Goal: Transaction & Acquisition: Download file/media

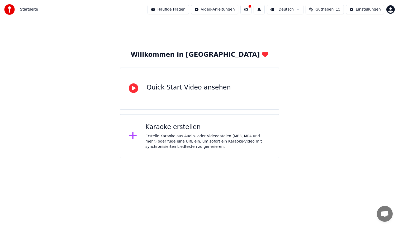
click at [165, 143] on div "Erstelle Karaoke aus Audio- oder Videodateien (MP3, MP4 und mehr) oder füge ein…" at bounding box center [208, 142] width 125 height 16
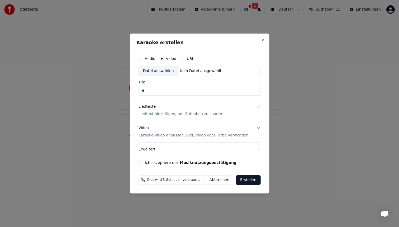
click at [192, 69] on div "Kein Datei ausgewählt" at bounding box center [201, 70] width 46 height 5
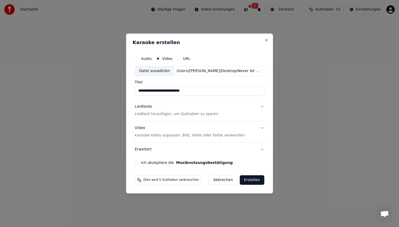
drag, startPoint x: 172, startPoint y: 90, endPoint x: 232, endPoint y: 92, distance: 59.4
click at [232, 92] on input "**********" at bounding box center [200, 91] width 130 height 10
type input "**********"
click at [211, 112] on p "Liedtext hinzufügen, um Guthaben zu sparen" at bounding box center [177, 113] width 84 height 5
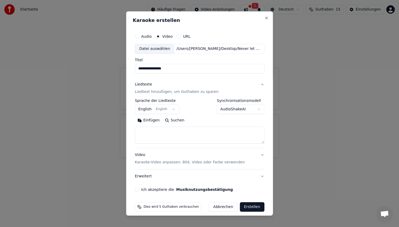
click at [175, 131] on textarea at bounding box center [200, 135] width 130 height 17
paste textarea "**********"
type textarea "**********"
click at [241, 110] on body "**********" at bounding box center [199, 79] width 399 height 158
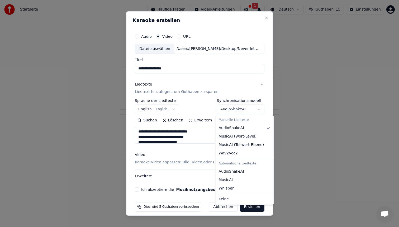
click at [241, 110] on body "**********" at bounding box center [199, 79] width 399 height 158
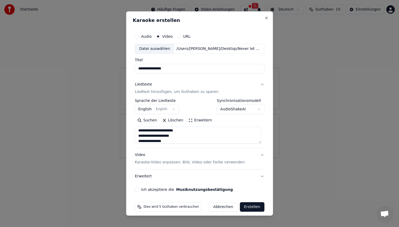
scroll to position [194, 0]
click at [142, 189] on div "Ich akzeptiere die Musiknutzungsbestätigung" at bounding box center [200, 190] width 130 height 4
click at [139, 189] on button "Ich akzeptiere die Musiknutzungsbestätigung" at bounding box center [137, 190] width 4 height 4
click at [258, 156] on button "Video Karaoke-Video anpassen: Bild, Video oder Farbe verwenden" at bounding box center [200, 158] width 130 height 21
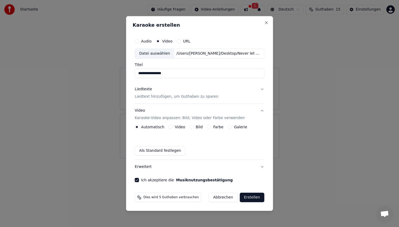
click at [260, 108] on button "Video Karaoke-Video anpassen: Bild, Video oder Farbe verwenden" at bounding box center [200, 114] width 130 height 21
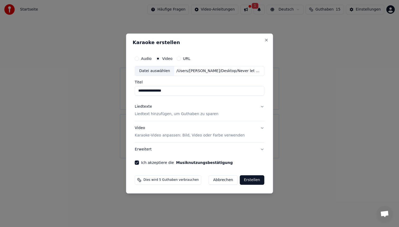
click at [244, 182] on button "Erstellen" at bounding box center [252, 180] width 25 height 10
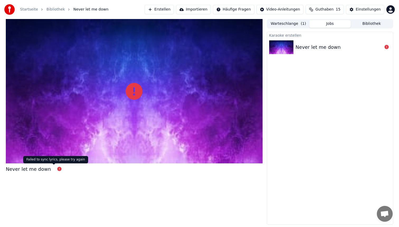
click at [57, 169] on icon at bounding box center [59, 169] width 4 height 4
click at [301, 46] on div "Never let me down" at bounding box center [318, 47] width 45 height 7
click at [308, 46] on div "Never let me down" at bounding box center [318, 47] width 45 height 7
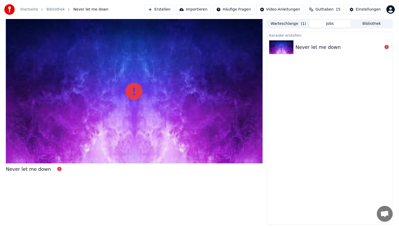
click at [308, 46] on div "Never let me down" at bounding box center [318, 47] width 45 height 7
click at [336, 24] on button "Jobs" at bounding box center [331, 24] width 42 height 8
click at [288, 22] on button "Warteschlange ( 1 )" at bounding box center [289, 24] width 42 height 8
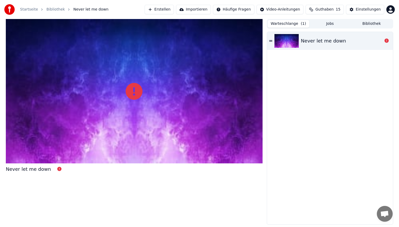
click at [325, 23] on button "Jobs" at bounding box center [331, 24] width 42 height 8
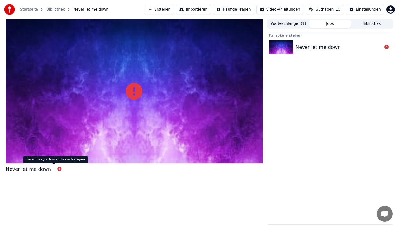
click at [57, 169] on icon at bounding box center [59, 169] width 4 height 4
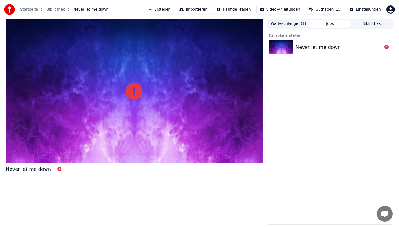
click at [106, 88] on div at bounding box center [134, 91] width 257 height 144
click at [52, 7] on link "Bibliothek" at bounding box center [55, 9] width 18 height 5
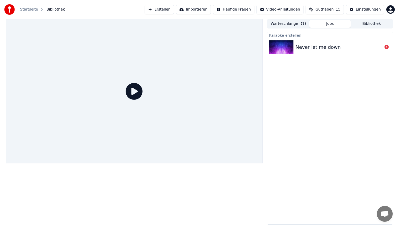
click at [163, 16] on div "Startseite Bibliothek Erstellen Importieren Häufige Fragen Video-Anleitungen Gu…" at bounding box center [199, 9] width 399 height 19
click at [163, 11] on button "Erstellen" at bounding box center [159, 10] width 29 height 10
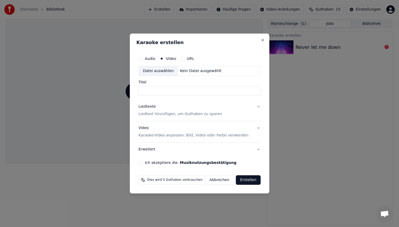
click at [170, 72] on div "Datei auswählen" at bounding box center [158, 71] width 39 height 10
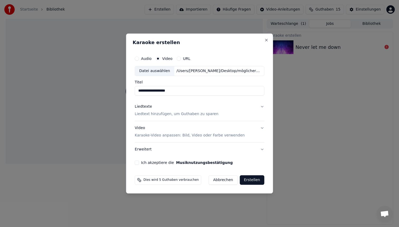
click at [164, 113] on p "Liedtext hinzufügen, um Guthaben zu sparen" at bounding box center [177, 113] width 84 height 5
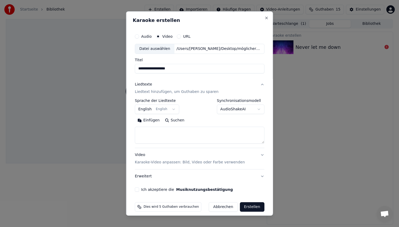
click at [159, 129] on textarea at bounding box center [200, 135] width 130 height 17
click at [152, 44] on div "Datei auswählen /Users/eleonora/Desktop/möglicherweise FÜR YOUKA/Never let me…" at bounding box center [200, 49] width 130 height 10
type input "**********"
click at [139, 189] on button "Ich akzeptiere die Musiknutzungsbestätigung" at bounding box center [137, 190] width 4 height 4
click at [163, 130] on textarea at bounding box center [200, 135] width 130 height 17
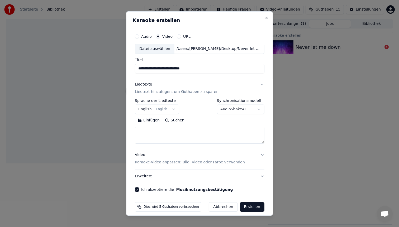
paste textarea "**********"
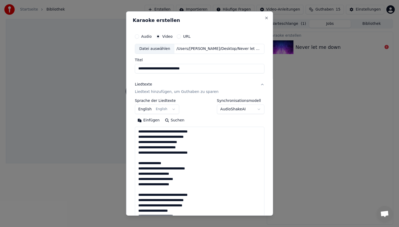
scroll to position [191, 0]
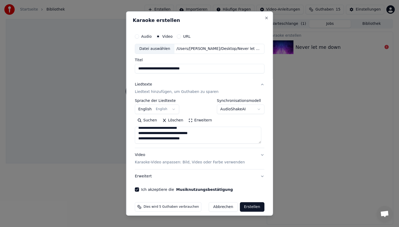
type textarea "**********"
click at [249, 208] on button "Erstellen" at bounding box center [252, 207] width 25 height 10
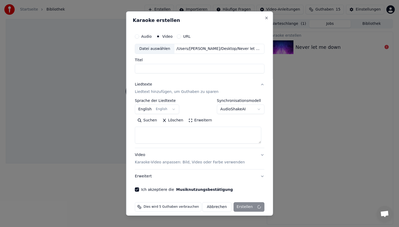
scroll to position [0, 0]
select select
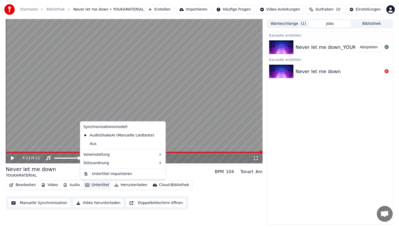
click at [97, 185] on button "Untertitel" at bounding box center [97, 184] width 28 height 7
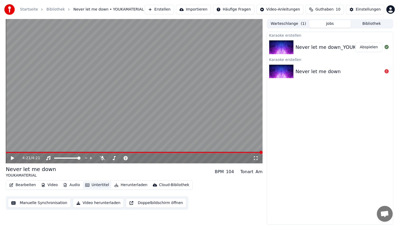
click at [97, 185] on button "Untertitel" at bounding box center [97, 184] width 28 height 7
click at [17, 185] on button "Bearbeiten" at bounding box center [22, 184] width 31 height 7
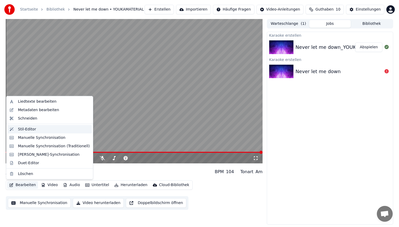
click at [39, 128] on div "Stil-Editor" at bounding box center [54, 129] width 72 height 5
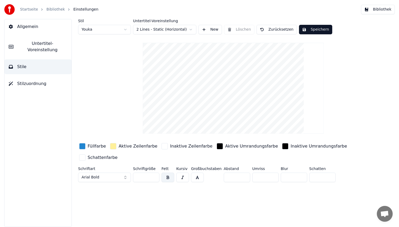
click at [148, 30] on html "Startseite Bibliothek Einstellungen Bibliothek Allgemein Untertitel-Voreinstell…" at bounding box center [199, 113] width 399 height 227
click at [114, 28] on html "Startseite Bibliothek Einstellungen Bibliothek Allgemein Untertitel-Voreinstell…" at bounding box center [199, 113] width 399 height 227
click at [113, 31] on html "Startseite Bibliothek Einstellungen Bibliothek Allgemein Untertitel-Voreinstell…" at bounding box center [199, 113] width 399 height 227
click at [113, 29] on html "Startseite Bibliothek Einstellungen Bibliothek Allgemein Untertitel-Voreinstell…" at bounding box center [199, 113] width 399 height 227
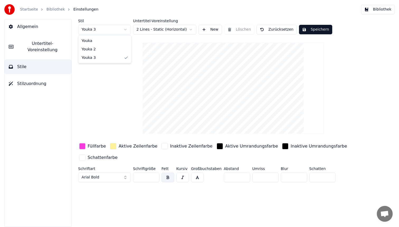
click at [208, 31] on html "Startseite Bibliothek Einstellungen Bibliothek Allgemein Untertitel-Voreinstell…" at bounding box center [199, 113] width 399 height 227
click at [212, 29] on button "New" at bounding box center [211, 30] width 24 height 10
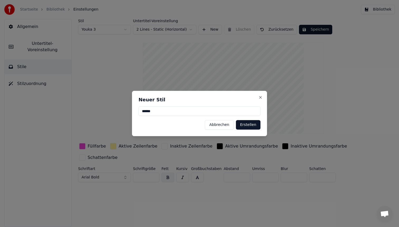
type input "******"
click at [249, 120] on button "Erstellen" at bounding box center [248, 125] width 25 height 10
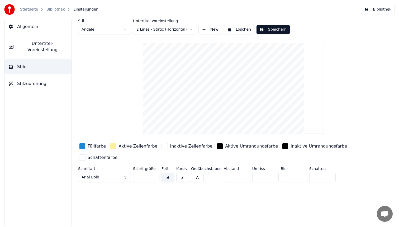
click at [116, 176] on button "Arial Bold" at bounding box center [104, 178] width 53 height 10
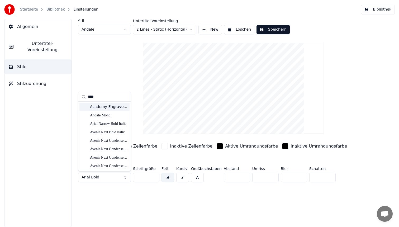
type input "****"
click at [109, 115] on div "Andale Mono" at bounding box center [109, 115] width 38 height 5
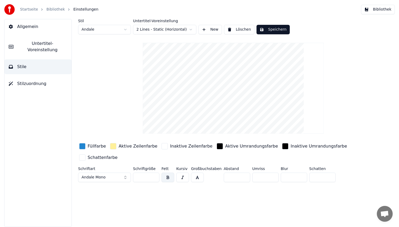
click at [83, 146] on div "button" at bounding box center [82, 146] width 6 height 6
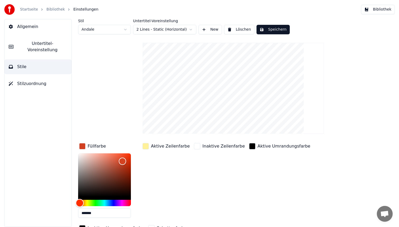
type input "*******"
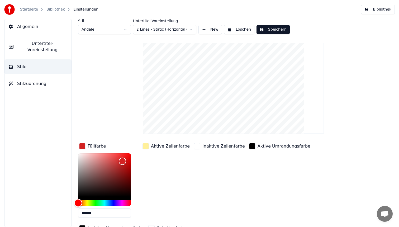
drag, startPoint x: 80, startPoint y: 202, endPoint x: 75, endPoint y: 210, distance: 10.1
click at [75, 210] on div "Stil Andale Untertitel-Voreinstellung 2 Lines - Static (Horizontal) New Löschen…" at bounding box center [234, 123] width 332 height 208
click at [143, 148] on div "button" at bounding box center [146, 146] width 6 height 6
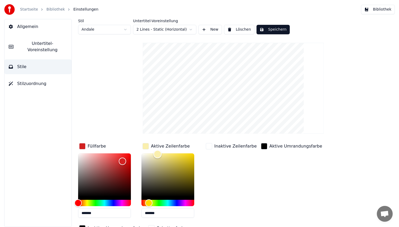
type input "*******"
drag, startPoint x: 162, startPoint y: 154, endPoint x: 120, endPoint y: 148, distance: 42.1
click at [120, 148] on div "Füllfarbe ******* Aktive Zeilenfarbe ******* Inaktive Zeilenfarbe Aktive Umrand…" at bounding box center [217, 187] width 279 height 91
click at [128, 126] on div "Stil Andale Untertitel-Voreinstellung 2 Lines - Static (Horizontal) New Löschen…" at bounding box center [233, 137] width 311 height 236
click at [261, 147] on div "button" at bounding box center [264, 146] width 6 height 6
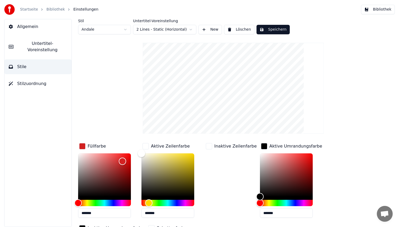
click at [210, 145] on div "button" at bounding box center [209, 146] width 6 height 6
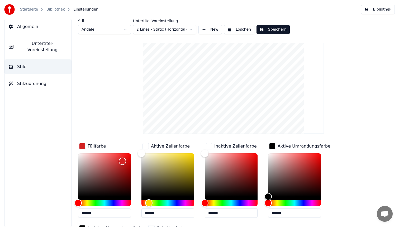
click at [121, 143] on div "Füllfarbe *******" at bounding box center [108, 182] width 61 height 80
click at [349, 149] on div "Füllfarbe ******* Aktive Zeilenfarbe ******* Inaktive Zeilenfarbe ******* Aktiv…" at bounding box center [217, 187] width 279 height 91
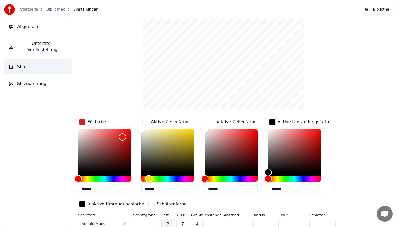
scroll to position [27, 0]
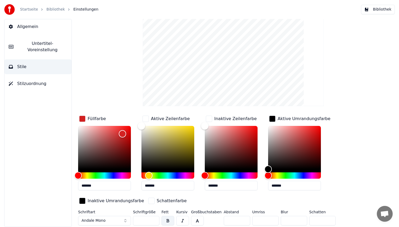
click at [148, 198] on div "button" at bounding box center [151, 201] width 6 height 6
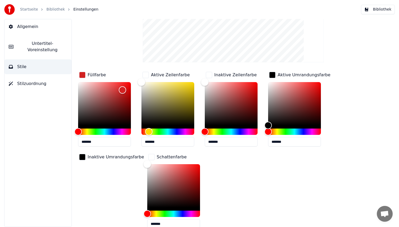
scroll to position [98, 0]
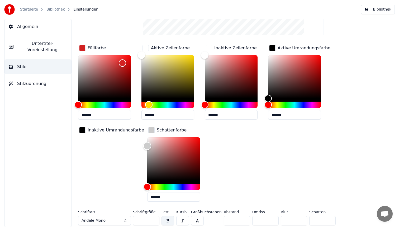
type input "*******"
drag, startPoint x: 141, startPoint y: 135, endPoint x: 141, endPoint y: 186, distance: 51.5
click at [147, 186] on div at bounding box center [173, 163] width 53 height 53
drag, startPoint x: 316, startPoint y: 221, endPoint x: 294, endPoint y: 217, distance: 21.8
click at [294, 217] on div "Schriftart Andale Mono Schriftgröße ** Fett Kursiv Großbuchstaben Abstand * Umr…" at bounding box center [217, 218] width 279 height 17
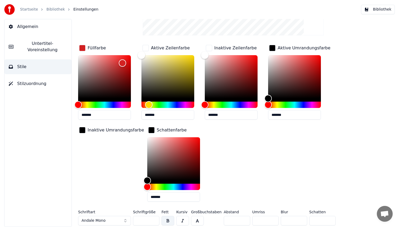
type input "*"
click at [195, 222] on button "button" at bounding box center [197, 221] width 13 height 10
drag, startPoint x: 231, startPoint y: 218, endPoint x: 215, endPoint y: 218, distance: 15.6
click at [220, 218] on div "Schriftart Andale Mono Schriftgröße ** Fett Kursiv Großbuchstaben Abstand * Umr…" at bounding box center [217, 218] width 279 height 17
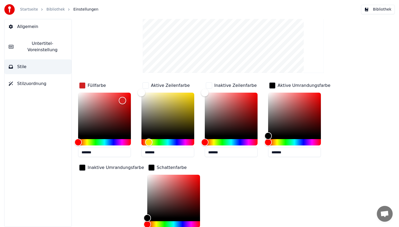
scroll to position [0, 0]
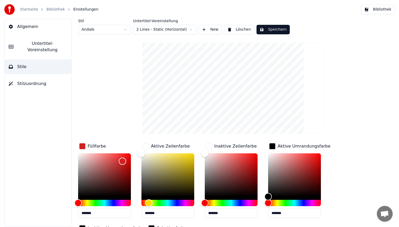
type input "**"
click at [266, 30] on button "Speichern" at bounding box center [273, 30] width 33 height 10
click at [40, 81] on span "Stilzuordnung" at bounding box center [31, 84] width 29 height 6
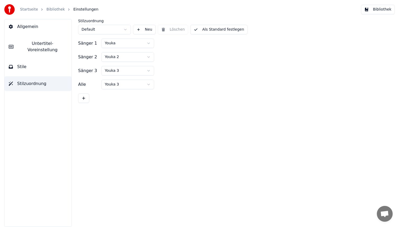
click at [38, 62] on button "Stile" at bounding box center [37, 66] width 67 height 15
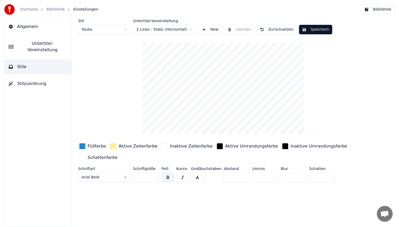
click at [43, 46] on span "Untertitel-Voreinstellung" at bounding box center [43, 46] width 50 height 13
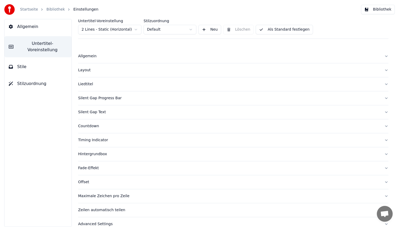
click at [110, 58] on div "Allgemein" at bounding box center [229, 56] width 302 height 5
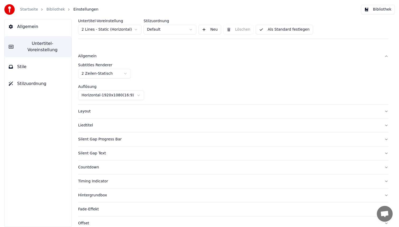
click at [135, 94] on html "Startseite Bibliothek Einstellungen Bibliothek Allgemein Untertitel-Voreinstell…" at bounding box center [199, 113] width 399 height 227
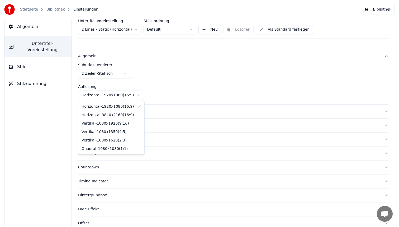
click at [168, 85] on html "Startseite Bibliothek Einstellungen Bibliothek Allgemein Untertitel-Voreinstell…" at bounding box center [199, 113] width 399 height 227
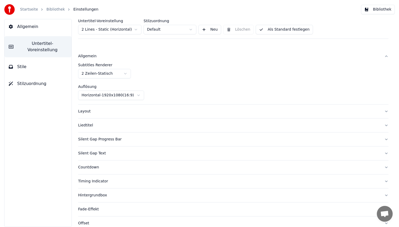
click at [120, 75] on html "Startseite Bibliothek Einstellungen Bibliothek Allgemein Untertitel-Voreinstell…" at bounding box center [199, 113] width 399 height 227
click at [120, 74] on html "Startseite Bibliothek Einstellungen Bibliothek Allgemein Untertitel-Voreinstell…" at bounding box center [199, 113] width 399 height 227
click at [98, 111] on div "Layout" at bounding box center [229, 111] width 302 height 5
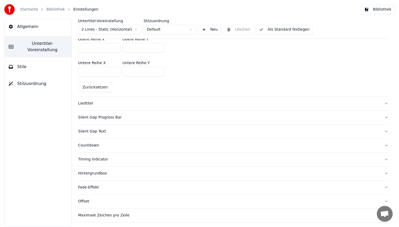
scroll to position [198, 0]
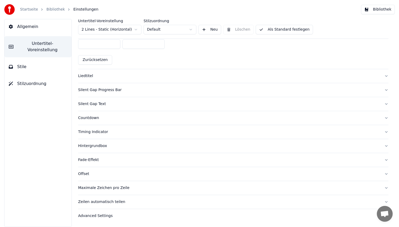
click at [112, 76] on div "Liedtitel" at bounding box center [229, 75] width 302 height 5
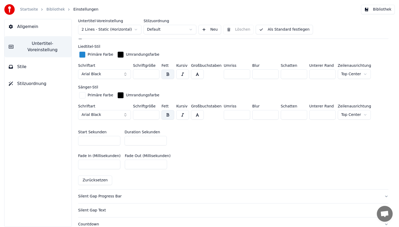
scroll to position [173, 0]
click at [112, 78] on button "Arial Black" at bounding box center [104, 75] width 53 height 10
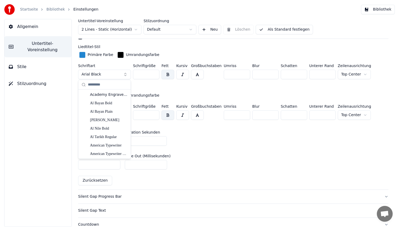
click at [180, 54] on div "Primäre Farbe Umrandungsfarbe" at bounding box center [233, 55] width 311 height 9
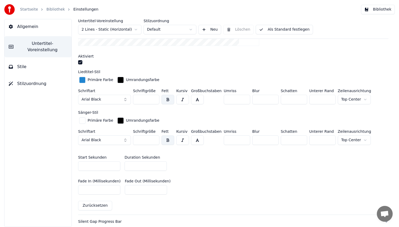
scroll to position [146, 0]
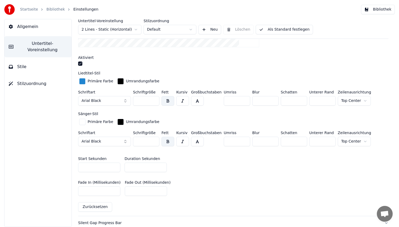
click at [79, 63] on button "button" at bounding box center [80, 64] width 4 height 4
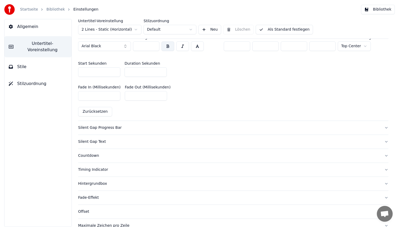
scroll to position [251, 0]
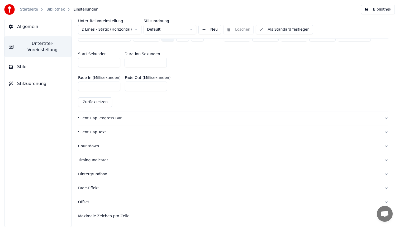
click at [102, 118] on div "Silent Gap Progress Bar" at bounding box center [229, 118] width 302 height 5
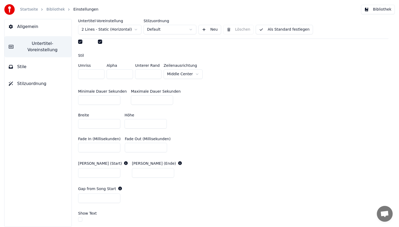
scroll to position [175, 0]
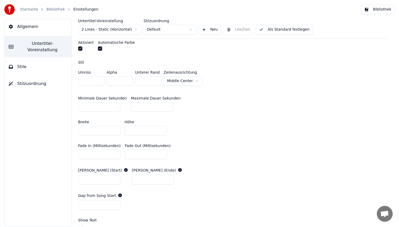
click at [81, 50] on button "button" at bounding box center [80, 48] width 4 height 4
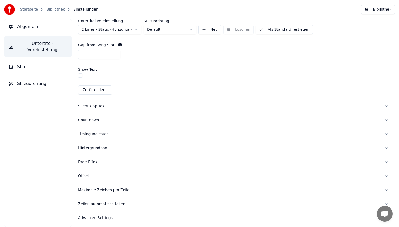
click at [95, 105] on div "Silent Gap Text" at bounding box center [229, 106] width 302 height 5
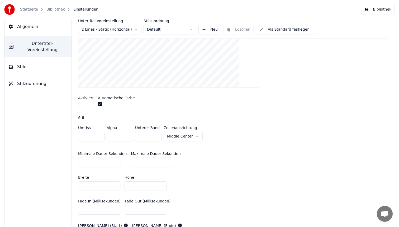
scroll to position [99, 0]
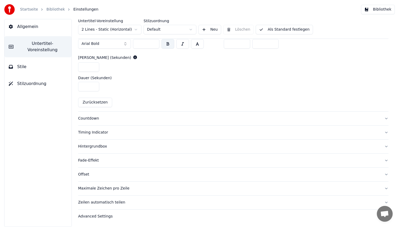
click at [96, 119] on div "Countdown" at bounding box center [229, 118] width 302 height 5
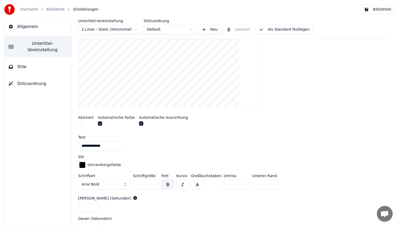
scroll to position [103, 0]
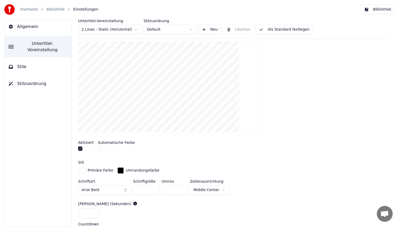
click at [81, 147] on button "button" at bounding box center [80, 149] width 4 height 4
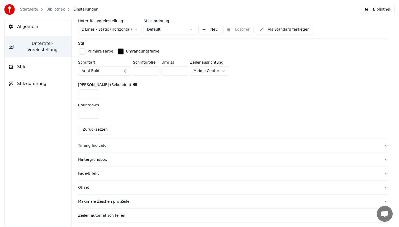
scroll to position [236, 0]
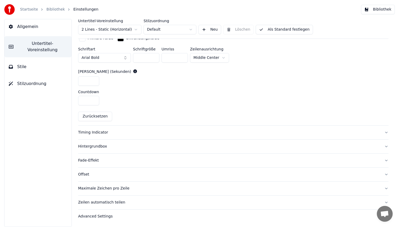
click at [90, 135] on button "Timing Indicator" at bounding box center [233, 133] width 311 height 14
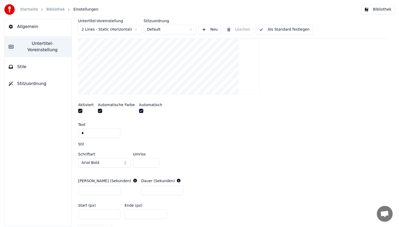
scroll to position [135, 0]
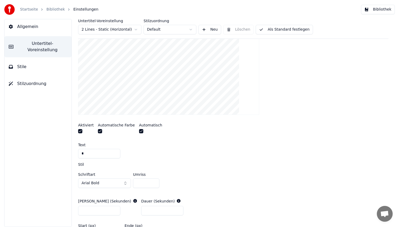
click at [82, 131] on button "button" at bounding box center [80, 131] width 4 height 4
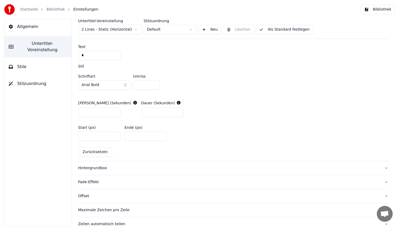
scroll to position [234, 0]
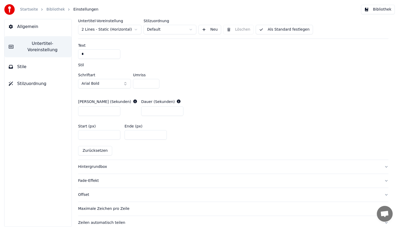
click at [93, 165] on div "Hintergrundbox" at bounding box center [229, 166] width 302 height 5
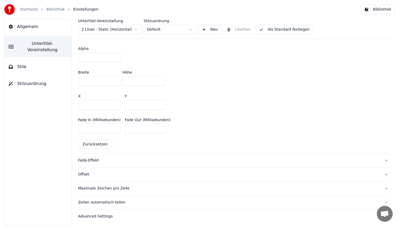
click at [93, 157] on button "Fade-Effekt" at bounding box center [233, 161] width 311 height 14
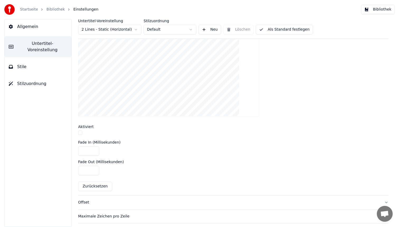
scroll to position [148, 0]
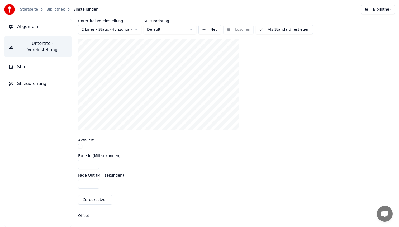
click at [187, 29] on html "Startseite Bibliothek Einstellungen Bibliothek Allgemein Untertitel-Voreinstell…" at bounding box center [199, 113] width 399 height 227
click at [273, 31] on button "Als Standard festlegen" at bounding box center [284, 30] width 57 height 10
click at [54, 7] on link "Bibliothek" at bounding box center [55, 9] width 18 height 5
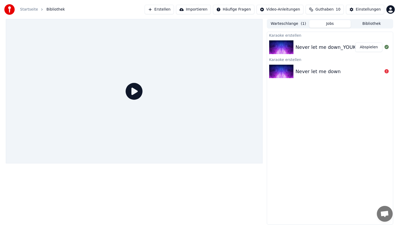
click at [277, 47] on img at bounding box center [281, 47] width 24 height 14
click at [371, 49] on button "Abspielen" at bounding box center [368, 48] width 27 height 10
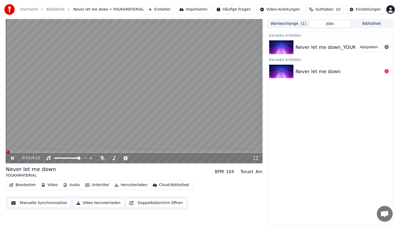
click at [20, 151] on video at bounding box center [134, 91] width 257 height 144
click at [19, 152] on span at bounding box center [134, 152] width 257 height 1
click at [32, 153] on span at bounding box center [134, 152] width 257 height 1
click at [10, 157] on icon at bounding box center [16, 158] width 12 height 4
click at [54, 152] on video at bounding box center [134, 91] width 257 height 144
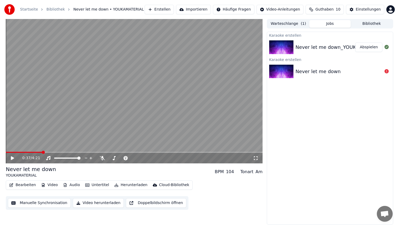
click at [44, 152] on span at bounding box center [43, 152] width 3 height 3
click at [91, 184] on button "Untertitel" at bounding box center [97, 184] width 28 height 7
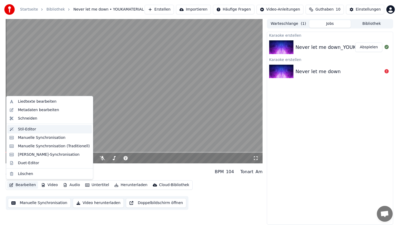
click at [44, 130] on div "Stil-Editor" at bounding box center [54, 129] width 72 height 5
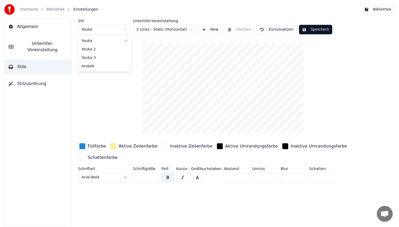
click at [105, 31] on html "Startseite Bibliothek Einstellungen Bibliothek Allgemein Untertitel-Voreinstell…" at bounding box center [199, 113] width 399 height 227
type input "**"
type input "*"
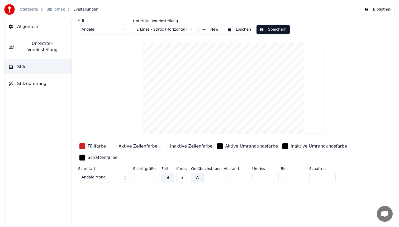
click at [280, 30] on button "Speichern" at bounding box center [273, 30] width 33 height 10
click at [370, 9] on button "Bibliothek" at bounding box center [378, 10] width 34 height 10
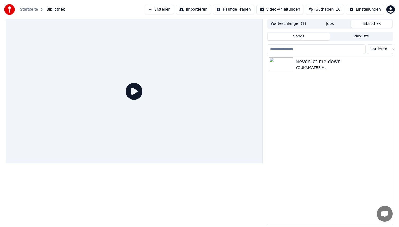
click at [131, 89] on icon at bounding box center [134, 91] width 17 height 17
click at [134, 90] on icon at bounding box center [134, 91] width 17 height 17
click at [300, 63] on div "Never let me down" at bounding box center [341, 61] width 90 height 7
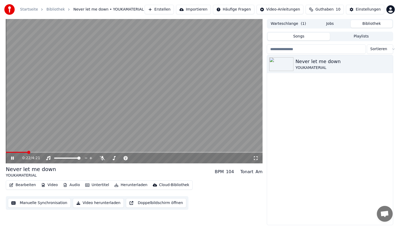
click at [27, 152] on span at bounding box center [134, 152] width 257 height 1
click at [44, 152] on span at bounding box center [134, 152] width 257 height 1
click at [11, 159] on icon at bounding box center [16, 158] width 12 height 4
click at [98, 183] on button "Untertitel" at bounding box center [97, 184] width 28 height 7
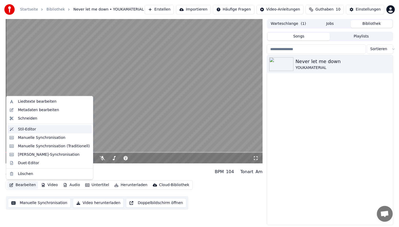
click at [40, 131] on div "Stil-Editor" at bounding box center [54, 129] width 72 height 5
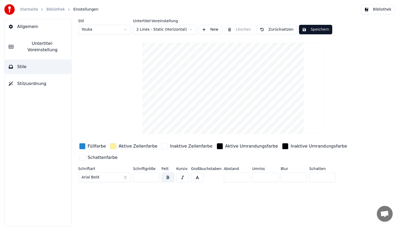
click at [98, 31] on html "Startseite Bibliothek Einstellungen Bibliothek Allgemein Untertitel-Voreinstell…" at bounding box center [199, 113] width 399 height 227
type input "**"
type input "*"
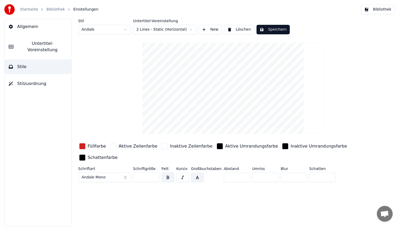
click at [268, 29] on button "Speichern" at bounding box center [273, 30] width 33 height 10
click at [35, 81] on span "Stilzuordnung" at bounding box center [31, 84] width 29 height 6
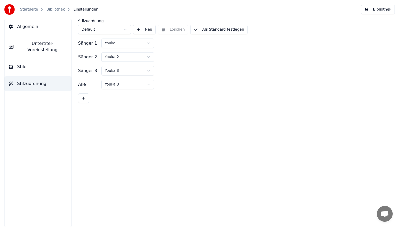
click at [44, 59] on button "Stile" at bounding box center [37, 66] width 67 height 15
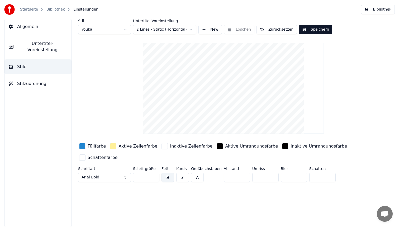
click at [39, 81] on span "Stilzuordnung" at bounding box center [31, 84] width 29 height 6
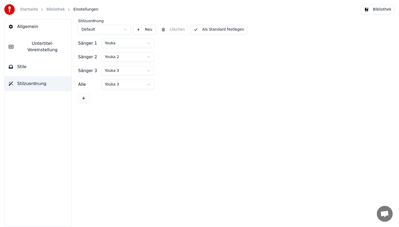
click at [110, 84] on html "Startseite Bibliothek Einstellungen Bibliothek Allgemein Untertitel-Voreinstell…" at bounding box center [199, 113] width 399 height 227
click at [224, 31] on button "Als Standard festlegen" at bounding box center [218, 30] width 57 height 10
click at [112, 32] on html "Startseite Bibliothek Einstellungen Bibliothek Allgemein Untertitel-Voreinstell…" at bounding box center [199, 113] width 399 height 227
click at [112, 42] on html "Startseite Bibliothek Einstellungen Bibliothek Allgemein Untertitel-Voreinstell…" at bounding box center [199, 113] width 399 height 227
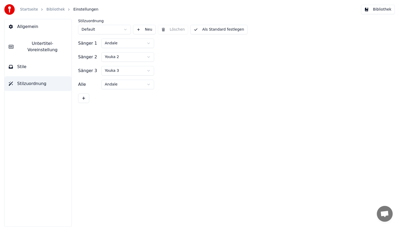
click at [223, 29] on button "Als Standard festlegen" at bounding box center [218, 30] width 57 height 10
click at [122, 58] on html "Startseite Bibliothek Einstellungen Bibliothek Allgemein Untertitel-Voreinstell…" at bounding box center [199, 113] width 399 height 227
click at [128, 70] on html "Startseite Bibliothek Einstellungen Bibliothek Allgemein Untertitel-Voreinstell…" at bounding box center [199, 113] width 399 height 227
click at [233, 26] on button "Als Standard festlegen" at bounding box center [218, 30] width 57 height 10
click at [137, 54] on html "Startseite Bibliothek Einstellungen Bibliothek Allgemein Untertitel-Voreinstell…" at bounding box center [199, 113] width 399 height 227
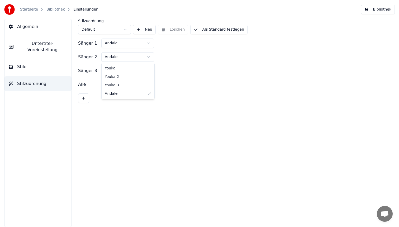
click at [186, 53] on html "Startseite Bibliothek Einstellungen Bibliothek Allgemein Untertitel-Voreinstell…" at bounding box center [199, 113] width 399 height 227
click at [186, 53] on div "Sänger 2 Andale" at bounding box center [233, 57] width 311 height 10
click at [222, 30] on button "Als Standard festlegen" at bounding box center [218, 30] width 57 height 10
click at [373, 11] on button "Bibliothek" at bounding box center [378, 10] width 34 height 10
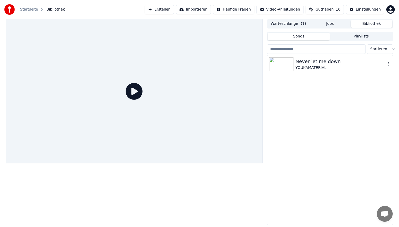
click at [308, 64] on div "Never let me down" at bounding box center [341, 61] width 90 height 7
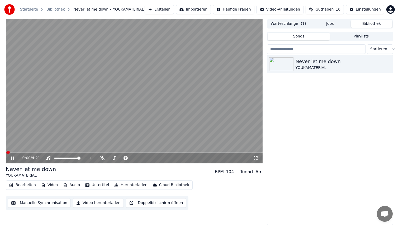
click at [40, 152] on span at bounding box center [134, 152] width 257 height 1
click at [103, 100] on video at bounding box center [134, 91] width 257 height 144
click at [23, 186] on button "Bearbeiten" at bounding box center [22, 184] width 31 height 7
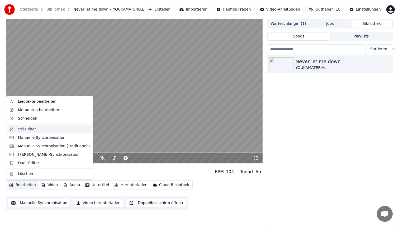
click at [47, 127] on div "Stil-Editor" at bounding box center [54, 129] width 72 height 5
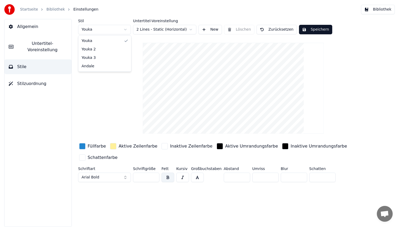
click at [108, 30] on html "Startseite Bibliothek Einstellungen Bibliothek Allgemein Untertitel-Voreinstell…" at bounding box center [199, 113] width 399 height 227
type input "**"
type input "*"
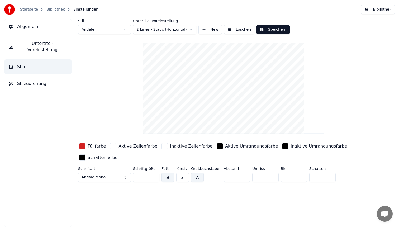
drag, startPoint x: 134, startPoint y: 176, endPoint x: 123, endPoint y: 176, distance: 10.8
click at [123, 176] on div "Schriftart Andale Mono Schriftgröße ** Fett Kursiv Großbuchstaben Abstand ** Um…" at bounding box center [217, 175] width 279 height 17
type input "**"
drag, startPoint x: 235, startPoint y: 178, endPoint x: 199, endPoint y: 172, distance: 36.4
click at [199, 172] on div "Schriftart Andale Mono Schriftgröße ** Fett Kursiv Großbuchstaben Abstand ** Um…" at bounding box center [217, 175] width 279 height 17
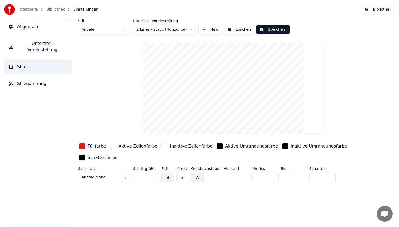
type input "*"
click at [83, 146] on div "button" at bounding box center [82, 146] width 6 height 6
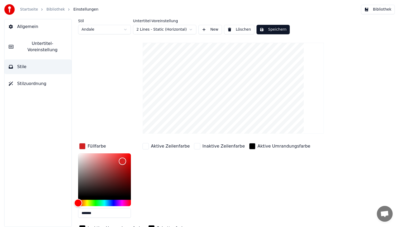
click at [113, 202] on div "Hue" at bounding box center [104, 203] width 53 height 6
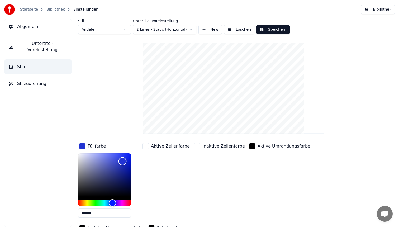
type input "*******"
drag, startPoint x: 121, startPoint y: 161, endPoint x: 136, endPoint y: 146, distance: 21.3
click at [136, 146] on div "Füllfarbe *******" at bounding box center [108, 182] width 61 height 80
click at [249, 148] on div "button" at bounding box center [252, 146] width 6 height 6
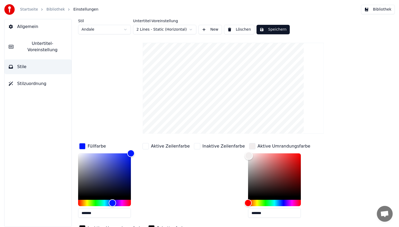
type input "*******"
drag, startPoint x: 240, startPoint y: 156, endPoint x: 237, endPoint y: 133, distance: 22.9
click at [237, 133] on div "Stil Andale Untertitel-Voreinstellung 2 Lines - Static (Horizontal) New Löschen…" at bounding box center [233, 137] width 311 height 236
click at [278, 24] on div "Stil Andale Untertitel-Voreinstellung 2 Lines - Static (Horizontal) New Löschen…" at bounding box center [233, 26] width 311 height 15
click at [278, 28] on button "Speichern" at bounding box center [273, 30] width 33 height 10
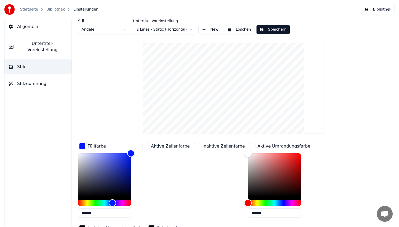
click at [379, 10] on button "Bibliothek" at bounding box center [378, 10] width 34 height 10
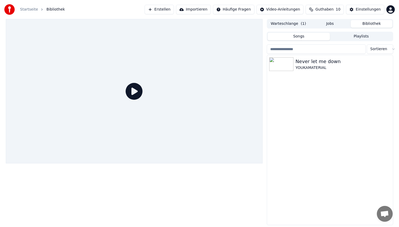
click at [136, 88] on icon at bounding box center [134, 91] width 17 height 17
click at [283, 68] on img at bounding box center [281, 64] width 24 height 14
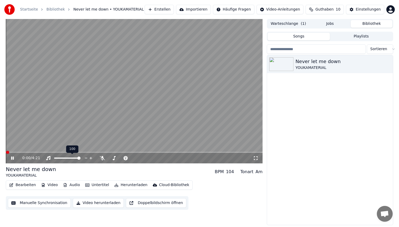
click at [77, 152] on div "100 100" at bounding box center [72, 149] width 12 height 7
click at [80, 152] on span at bounding box center [134, 152] width 257 height 1
click at [90, 152] on span at bounding box center [134, 152] width 257 height 1
click at [114, 78] on video at bounding box center [134, 91] width 257 height 144
click at [11, 185] on icon "button" at bounding box center [12, 185] width 4 height 4
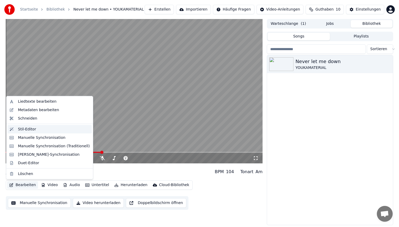
click at [43, 128] on div "Stil-Editor" at bounding box center [54, 129] width 72 height 5
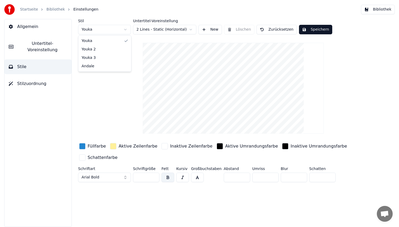
click at [99, 31] on html "Startseite Bibliothek Einstellungen Bibliothek Allgemein Untertitel-Voreinstell…" at bounding box center [199, 113] width 399 height 227
type input "**"
type input "*"
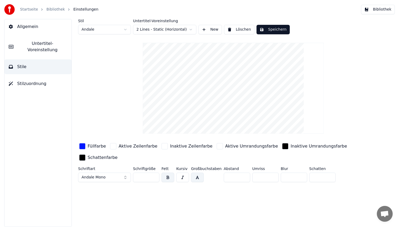
drag, startPoint x: 142, startPoint y: 177, endPoint x: 115, endPoint y: 176, distance: 26.7
click at [118, 176] on div "Schriftart Andale Mono Schriftgröße ** Fett Kursiv Großbuchstaben Abstand * Umr…" at bounding box center [217, 175] width 279 height 17
type input "**"
drag, startPoint x: 257, startPoint y: 177, endPoint x: 223, endPoint y: 170, distance: 35.1
click at [223, 170] on div "Schriftart Andale Mono Schriftgröße ** Fett Kursiv Großbuchstaben Abstand * Umr…" at bounding box center [217, 175] width 279 height 17
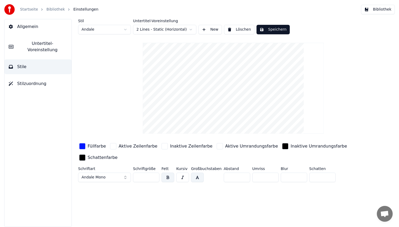
type input "*"
click at [278, 29] on button "Speichern" at bounding box center [273, 30] width 33 height 10
click at [282, 146] on div "button" at bounding box center [285, 146] width 6 height 6
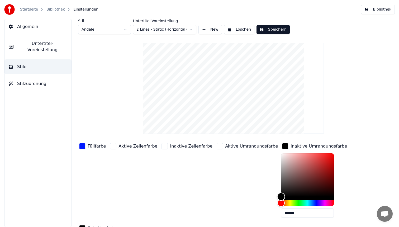
type input "*******"
drag, startPoint x: 269, startPoint y: 155, endPoint x: 251, endPoint y: 139, distance: 24.1
click at [251, 139] on div "Stil Andale Untertitel-Voreinstellung 2 Lines - Static (Horizontal) New Löschen…" at bounding box center [233, 137] width 311 height 236
click at [279, 29] on button "Speichern" at bounding box center [273, 30] width 33 height 10
click at [377, 9] on button "Bibliothek" at bounding box center [378, 10] width 34 height 10
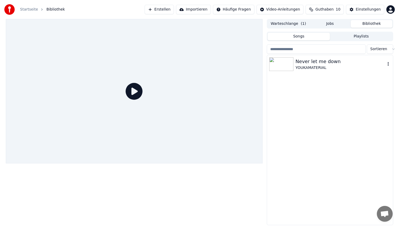
click at [331, 67] on div "YOUKAMATERIAL" at bounding box center [341, 67] width 90 height 5
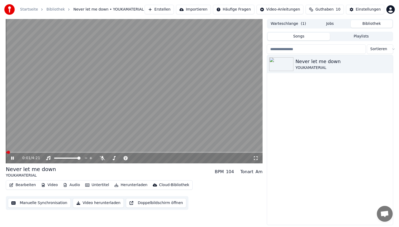
click at [57, 152] on span at bounding box center [134, 152] width 257 height 1
click at [82, 97] on video at bounding box center [134, 91] width 257 height 144
click at [25, 184] on button "Bearbeiten" at bounding box center [22, 184] width 31 height 7
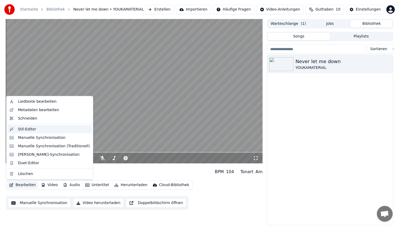
click at [34, 129] on div "Stil-Editor" at bounding box center [27, 129] width 18 height 5
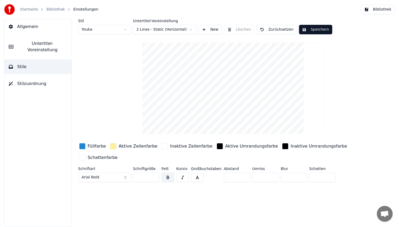
click at [105, 31] on html "Startseite Bibliothek Einstellungen Bibliothek Allgemein Untertitel-Voreinstell…" at bounding box center [199, 113] width 399 height 227
type input "**"
type input "*"
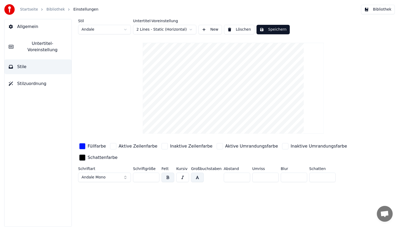
drag, startPoint x: 260, startPoint y: 176, endPoint x: 238, endPoint y: 174, distance: 22.1
click at [238, 174] on div "Schriftart Andale Mono Schriftgröße ** Fett Kursiv Großbuchstaben Abstand * Umr…" at bounding box center [217, 175] width 279 height 17
type input "*"
click at [272, 28] on button "Speichern" at bounding box center [273, 30] width 33 height 10
click at [381, 9] on button "Bibliothek" at bounding box center [378, 10] width 34 height 10
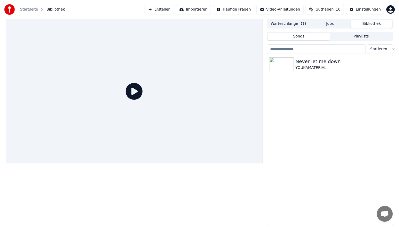
click at [289, 66] on img at bounding box center [281, 64] width 24 height 14
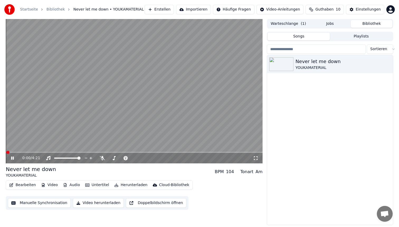
click at [51, 153] on span at bounding box center [134, 152] width 257 height 1
click at [134, 81] on video at bounding box center [134, 91] width 257 height 144
click at [19, 186] on button "Bearbeiten" at bounding box center [22, 184] width 31 height 7
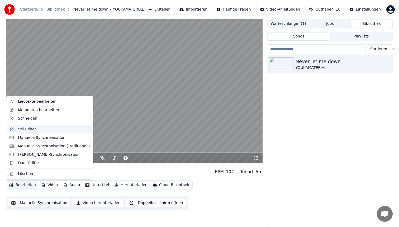
click at [31, 130] on div "Stil-Editor" at bounding box center [27, 129] width 18 height 5
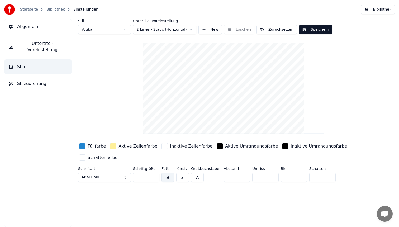
click at [105, 27] on html "Startseite Bibliothek Einstellungen Bibliothek Allgemein Untertitel-Voreinstell…" at bounding box center [199, 113] width 399 height 227
click at [106, 30] on html "Startseite Bibliothek Einstellungen Bibliothek Allgemein Untertitel-Voreinstell…" at bounding box center [199, 113] width 399 height 227
type input "**"
type input "*"
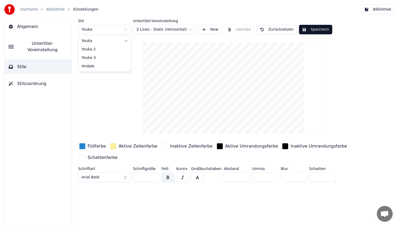
type input "*"
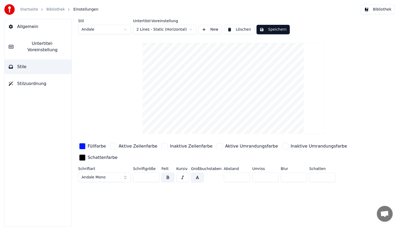
drag, startPoint x: 259, startPoint y: 177, endPoint x: 236, endPoint y: 173, distance: 23.1
click at [236, 173] on div "Schriftart Andale Mono Schriftgröße ** Fett Kursiv Großbuchstaben Abstand * Umr…" at bounding box center [217, 175] width 279 height 17
click at [282, 145] on div "button" at bounding box center [285, 146] width 6 height 6
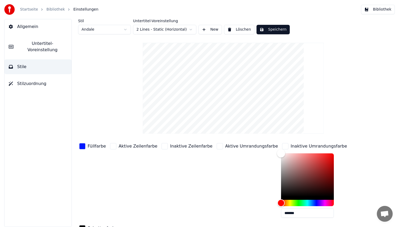
type input "*******"
drag, startPoint x: 264, startPoint y: 151, endPoint x: 255, endPoint y: 216, distance: 65.2
click at [255, 216] on div "Füllfarbe Aktive Zeilenfarbe Inaktive Zeilenfarbe Aktive Umrandungsfarbe Inakti…" at bounding box center [217, 187] width 279 height 91
click at [217, 146] on div "button" at bounding box center [220, 146] width 6 height 6
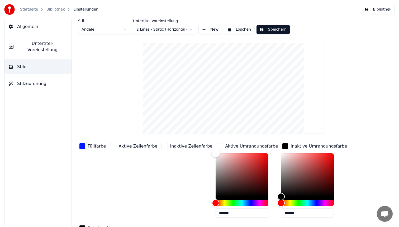
type input "*******"
drag, startPoint x: 205, startPoint y: 153, endPoint x: 200, endPoint y: 222, distance: 69.1
click at [200, 222] on div "Füllfarbe Aktive Zeilenfarbe Inaktive Zeilenfarbe Aktive Umrandungsfarbe ******…" at bounding box center [217, 187] width 279 height 91
click at [271, 29] on button "Speichern" at bounding box center [273, 30] width 33 height 10
click at [377, 12] on button "Bibliothek" at bounding box center [378, 10] width 34 height 10
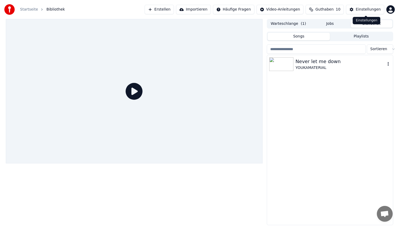
click at [325, 65] on div "YOUKAMATERIAL" at bounding box center [341, 67] width 90 height 5
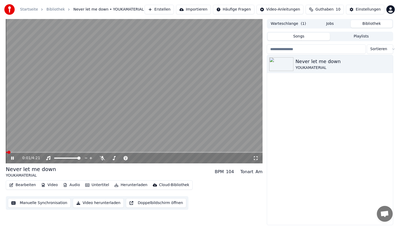
click at [60, 152] on video at bounding box center [134, 91] width 257 height 144
click at [60, 152] on span at bounding box center [134, 152] width 257 height 1
click at [142, 99] on video at bounding box center [134, 91] width 257 height 144
click at [163, 80] on video at bounding box center [134, 91] width 257 height 144
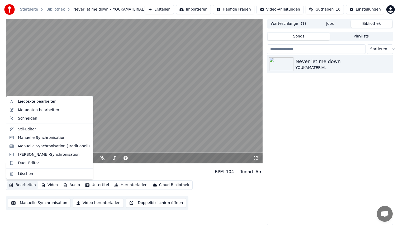
click at [18, 186] on button "Bearbeiten" at bounding box center [22, 184] width 31 height 7
click at [35, 132] on div "Stil-Editor" at bounding box center [27, 129] width 18 height 5
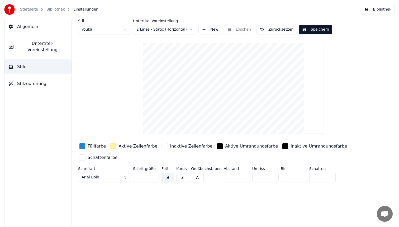
click at [94, 28] on html "Startseite Bibliothek Einstellungen Bibliothek Allgemein Untertitel-Voreinstell…" at bounding box center [199, 113] width 399 height 227
type input "**"
type input "*"
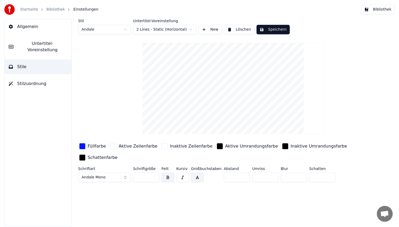
drag, startPoint x: 259, startPoint y: 177, endPoint x: 244, endPoint y: 174, distance: 15.6
click at [247, 174] on div "Schriftart Andale Mono Schriftgröße ** Fett Kursiv Großbuchstaben Abstand * Umr…" at bounding box center [217, 175] width 279 height 17
type input "*"
click at [82, 144] on div "button" at bounding box center [82, 146] width 6 height 6
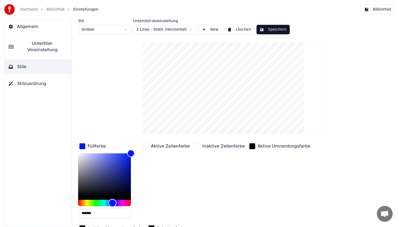
type input "*******"
click at [119, 203] on div "Hue" at bounding box center [104, 203] width 53 height 6
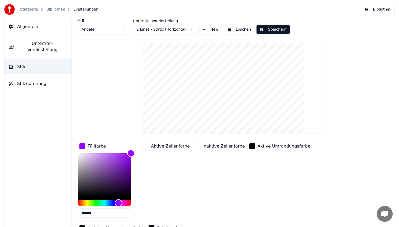
click at [275, 27] on button "Speichern" at bounding box center [273, 30] width 33 height 10
click at [369, 11] on button "Bibliothek" at bounding box center [378, 10] width 34 height 10
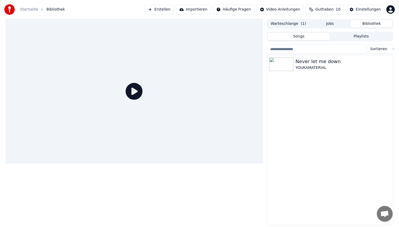
click at [319, 60] on div "Never let me down" at bounding box center [343, 61] width 95 height 7
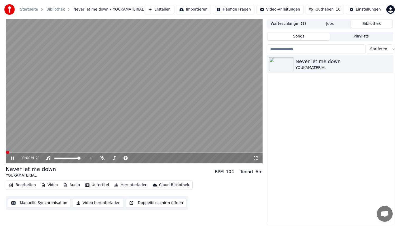
click at [65, 152] on video at bounding box center [134, 91] width 257 height 144
click at [63, 153] on span at bounding box center [134, 152] width 257 height 1
click at [152, 83] on video at bounding box center [134, 91] width 257 height 144
click at [147, 84] on video at bounding box center [134, 91] width 257 height 144
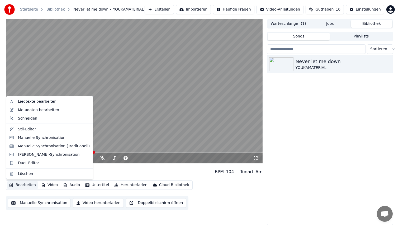
click at [21, 185] on button "Bearbeiten" at bounding box center [22, 184] width 31 height 7
click at [32, 129] on div "Stil-Editor" at bounding box center [27, 129] width 18 height 5
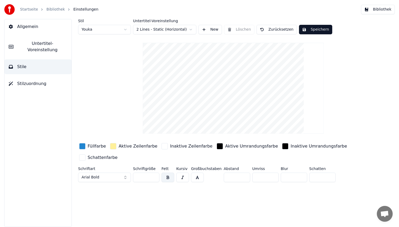
click at [110, 28] on html "Startseite Bibliothek Einstellungen Bibliothek Allgemein Untertitel-Voreinstell…" at bounding box center [199, 113] width 399 height 227
type input "**"
type input "*"
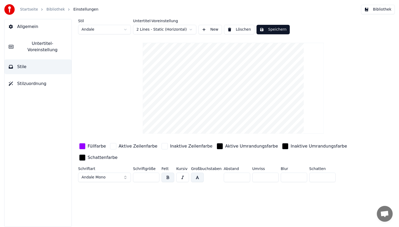
click at [315, 177] on input "*" at bounding box center [323, 178] width 26 height 10
click at [81, 156] on div "button" at bounding box center [82, 158] width 6 height 6
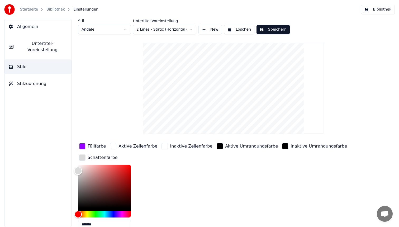
type input "*******"
drag, startPoint x: 78, startPoint y: 206, endPoint x: 70, endPoint y: 141, distance: 65.7
click at [70, 141] on div "Stil Andale Untertitel-Voreinstellung 2 Lines - Static (Horizontal) New Löschen…" at bounding box center [234, 123] width 332 height 208
click at [146, 154] on div "Füllfarbe Aktive Zeilenfarbe Inaktive Zeilenfarbe Aktive Umrandungsfarbe Inakti…" at bounding box center [217, 187] width 279 height 91
click at [266, 28] on button "Speichern" at bounding box center [273, 30] width 33 height 10
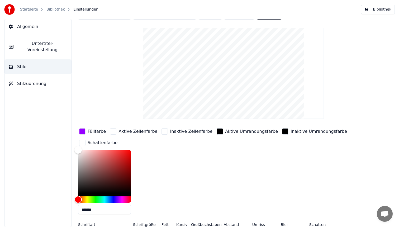
scroll to position [27, 0]
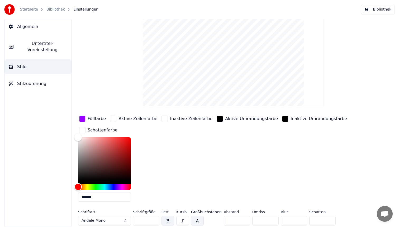
click at [80, 118] on div "button" at bounding box center [82, 119] width 6 height 6
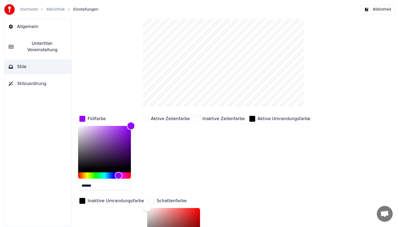
type input "*******"
click at [99, 128] on div "Color" at bounding box center [104, 147] width 53 height 43
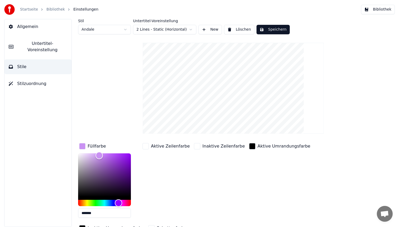
click at [268, 29] on button "Speichern" at bounding box center [273, 30] width 33 height 10
click at [372, 9] on button "Bibliothek" at bounding box center [378, 10] width 34 height 10
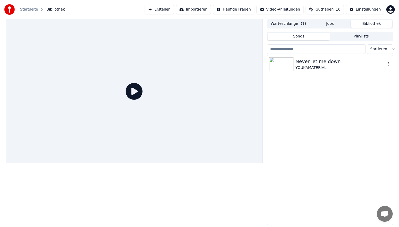
click at [322, 68] on div "YOUKAMATERIAL" at bounding box center [341, 67] width 90 height 5
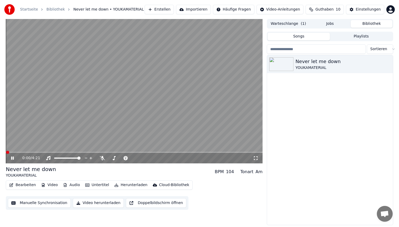
click at [73, 152] on video at bounding box center [134, 91] width 257 height 144
click at [73, 153] on div "0:00 / 4:21" at bounding box center [134, 158] width 257 height 11
click at [73, 152] on span at bounding box center [134, 152] width 257 height 1
click at [144, 88] on video at bounding box center [134, 91] width 257 height 144
click at [106, 152] on span at bounding box center [134, 152] width 257 height 1
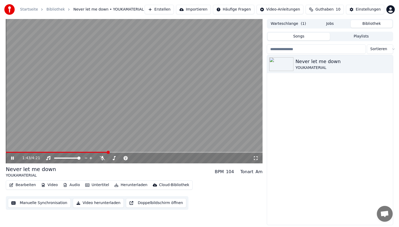
click at [127, 152] on span at bounding box center [134, 152] width 257 height 1
click at [157, 96] on video at bounding box center [134, 91] width 257 height 144
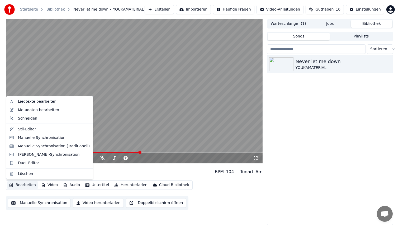
click at [26, 184] on button "Bearbeiten" at bounding box center [22, 184] width 31 height 7
click at [38, 132] on div "Stil-Editor" at bounding box center [54, 129] width 72 height 5
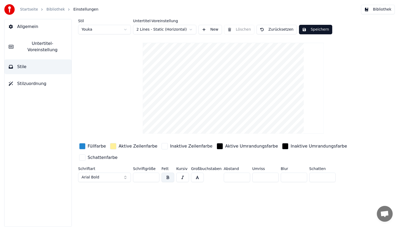
click at [109, 30] on html "Startseite Bibliothek Einstellungen Bibliothek Allgemein Untertitel-Voreinstell…" at bounding box center [199, 113] width 399 height 227
type input "**"
type input "*"
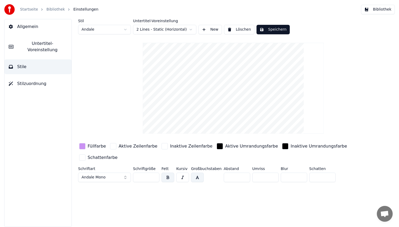
click at [217, 146] on div "button" at bounding box center [220, 146] width 6 height 6
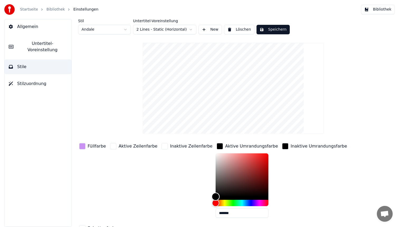
type input "*******"
drag, startPoint x: 205, startPoint y: 194, endPoint x: 203, endPoint y: 131, distance: 62.9
click at [203, 131] on div "Stil Andale Untertitel-Voreinstellung 2 Lines - Static (Horizontal) New Löschen…" at bounding box center [233, 137] width 311 height 236
click at [282, 147] on div "button" at bounding box center [285, 146] width 6 height 6
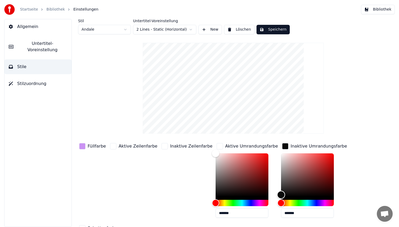
type input "*******"
drag, startPoint x: 268, startPoint y: 195, endPoint x: 252, endPoint y: 125, distance: 71.7
click at [252, 125] on div "Stil Andale Untertitel-Voreinstellung 2 Lines - Static (Horizontal) New Löschen…" at bounding box center [233, 137] width 311 height 236
click at [274, 32] on button "Speichern" at bounding box center [273, 30] width 33 height 10
click at [379, 10] on button "Bibliothek" at bounding box center [378, 10] width 34 height 10
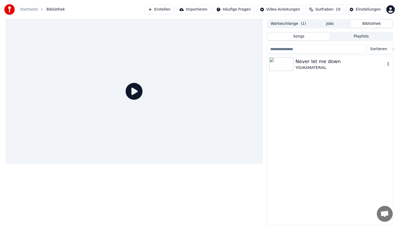
click at [307, 72] on div "Never let me down YOUKAMATERIAL" at bounding box center [330, 64] width 126 height 18
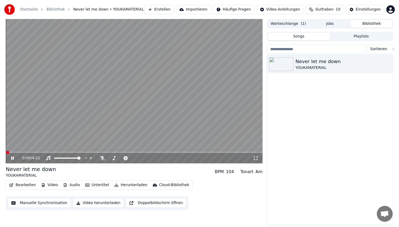
click at [68, 152] on span at bounding box center [134, 152] width 257 height 1
click at [153, 95] on video at bounding box center [134, 91] width 257 height 144
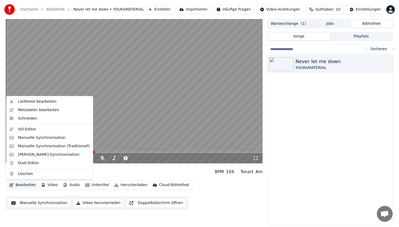
click at [25, 182] on button "Bearbeiten" at bounding box center [22, 184] width 31 height 7
click at [44, 132] on div "Stil-Editor" at bounding box center [49, 129] width 85 height 8
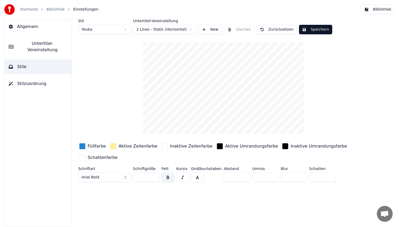
click at [112, 28] on html "Startseite Bibliothek Einstellungen Bibliothek Allgemein Untertitel-Voreinstell…" at bounding box center [199, 113] width 399 height 227
type input "**"
type input "*"
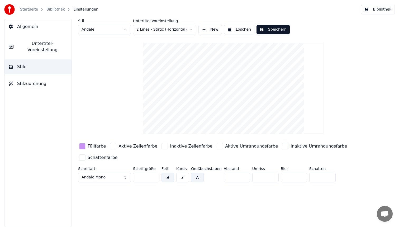
drag, startPoint x: 318, startPoint y: 176, endPoint x: 268, endPoint y: 168, distance: 51.0
click at [268, 168] on div "Schriftart Andale Mono Schriftgröße ** Fett Kursiv Großbuchstaben Abstand * Umr…" at bounding box center [217, 175] width 279 height 17
type input "*"
click at [279, 27] on button "Speichern" at bounding box center [273, 30] width 33 height 10
click at [381, 7] on button "Bibliothek" at bounding box center [378, 10] width 34 height 10
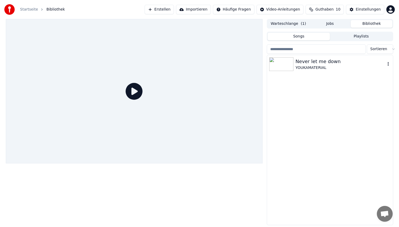
click at [349, 60] on div "Never let me down" at bounding box center [341, 61] width 90 height 7
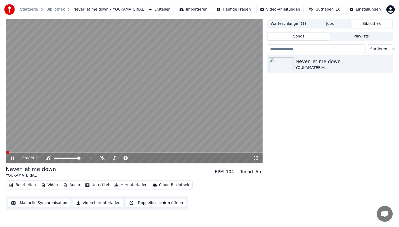
click at [64, 153] on span at bounding box center [134, 152] width 257 height 1
click at [124, 152] on span at bounding box center [134, 152] width 257 height 1
click at [146, 151] on span at bounding box center [144, 152] width 3 height 3
click at [146, 151] on span at bounding box center [146, 152] width 3 height 3
click at [157, 151] on video at bounding box center [134, 91] width 257 height 144
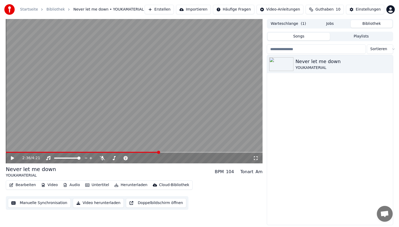
click at [159, 152] on span at bounding box center [134, 152] width 257 height 1
click at [176, 152] on span at bounding box center [134, 152] width 257 height 1
click at [193, 151] on video at bounding box center [134, 91] width 257 height 144
click at [193, 152] on span at bounding box center [134, 152] width 257 height 1
click at [209, 151] on video at bounding box center [134, 91] width 257 height 144
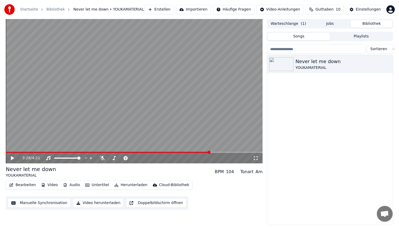
click at [209, 152] on span at bounding box center [134, 152] width 257 height 1
click at [220, 152] on video at bounding box center [134, 91] width 257 height 144
click at [149, 110] on video at bounding box center [134, 91] width 257 height 144
click at [24, 186] on button "Bearbeiten" at bounding box center [22, 184] width 31 height 7
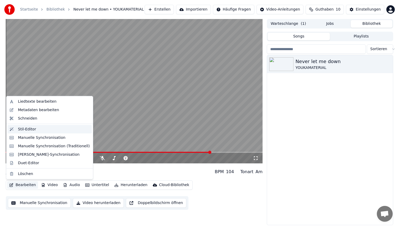
click at [35, 132] on div "Stil-Editor" at bounding box center [49, 129] width 85 height 8
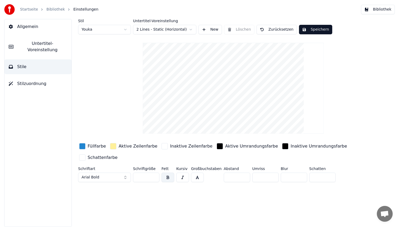
click at [112, 28] on html "Startseite Bibliothek Einstellungen Bibliothek Allgemein Untertitel-Voreinstell…" at bounding box center [199, 113] width 399 height 227
type input "**"
type input "*"
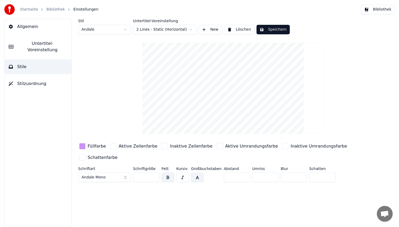
click at [142, 175] on input "**" at bounding box center [146, 178] width 26 height 10
type input "**"
drag, startPoint x: 230, startPoint y: 180, endPoint x: 205, endPoint y: 174, distance: 25.0
click at [205, 174] on div "Schriftart Andale Mono Schriftgröße ** Fett Kursiv Großbuchstaben Abstand * Umr…" at bounding box center [217, 175] width 279 height 17
type input "*"
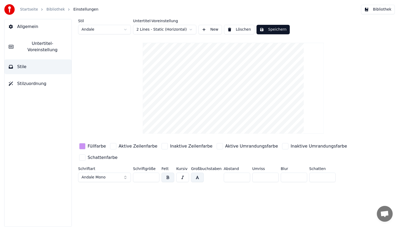
click at [277, 29] on button "Speichern" at bounding box center [273, 30] width 33 height 10
click at [378, 8] on button "Bibliothek" at bounding box center [378, 10] width 34 height 10
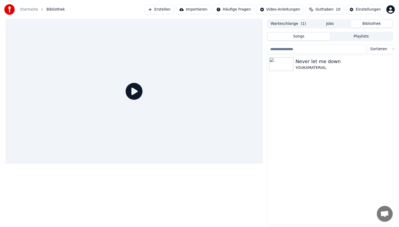
click at [340, 67] on div "YOUKAMATERIAL" at bounding box center [343, 67] width 95 height 5
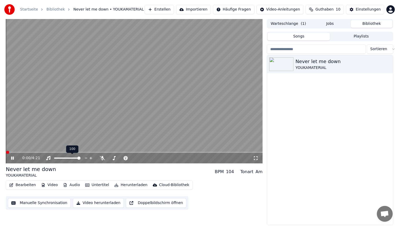
click at [76, 152] on div "100 100" at bounding box center [72, 149] width 12 height 7
click at [51, 152] on span at bounding box center [134, 152] width 257 height 1
click at [145, 85] on video at bounding box center [134, 91] width 257 height 144
click at [25, 186] on button "Bearbeiten" at bounding box center [22, 184] width 31 height 7
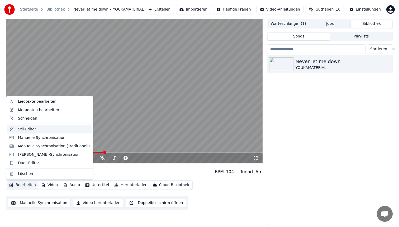
click at [39, 127] on div "Stil-Editor" at bounding box center [54, 129] width 72 height 5
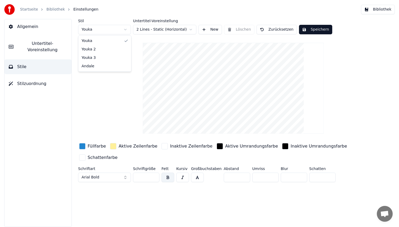
click at [101, 27] on html "Startseite Bibliothek Einstellungen Bibliothek Allgemein Untertitel-Voreinstell…" at bounding box center [199, 113] width 399 height 227
type input "**"
type input "*"
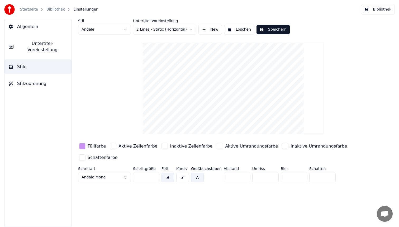
click at [111, 146] on div "button" at bounding box center [113, 146] width 6 height 6
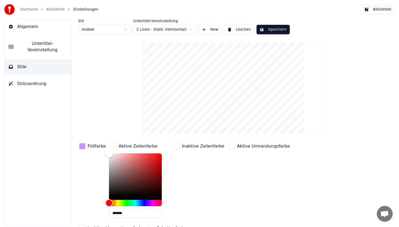
type input "*******"
drag, startPoint x: 107, startPoint y: 153, endPoint x: 101, endPoint y: 223, distance: 70.2
click at [101, 223] on div "Füllfarbe Aktive Zeilenfarbe ******* Inaktive Zeilenfarbe Aktive Umrandungsfarb…" at bounding box center [217, 187] width 279 height 91
click at [174, 148] on div "button" at bounding box center [177, 146] width 6 height 6
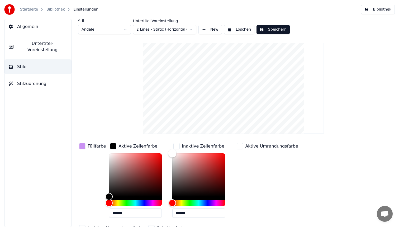
type input "*******"
drag, startPoint x: 171, startPoint y: 157, endPoint x: 170, endPoint y: 213, distance: 56.0
click at [170, 213] on div "Füllfarbe Aktive Zeilenfarbe ******* Inaktive Zeilenfarbe ******* Aktive Umrand…" at bounding box center [217, 187] width 279 height 91
click at [239, 147] on div "button" at bounding box center [240, 146] width 6 height 6
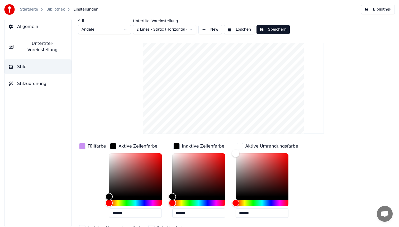
click at [278, 28] on button "Speichern" at bounding box center [273, 30] width 33 height 10
click at [372, 6] on button "Bibliothek" at bounding box center [378, 10] width 34 height 10
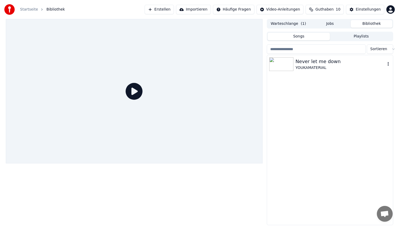
click at [325, 66] on div "YOUKAMATERIAL" at bounding box center [341, 67] width 90 height 5
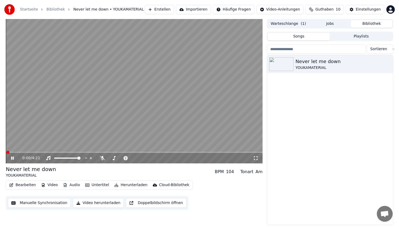
click at [73, 152] on span at bounding box center [134, 152] width 257 height 1
click at [96, 152] on span at bounding box center [134, 152] width 257 height 1
click at [156, 152] on span at bounding box center [134, 152] width 257 height 1
click at [129, 70] on video at bounding box center [134, 91] width 257 height 144
click at [24, 184] on button "Bearbeiten" at bounding box center [22, 184] width 31 height 7
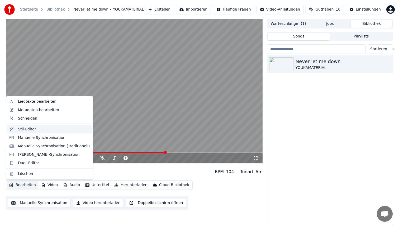
click at [36, 129] on div "Stil-Editor" at bounding box center [54, 129] width 72 height 5
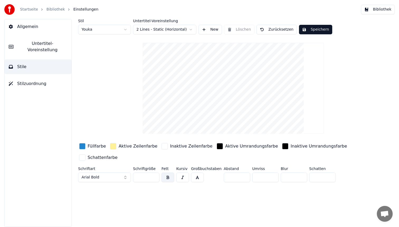
click at [111, 30] on html "Startseite Bibliothek Einstellungen Bibliothek Allgemein Untertitel-Voreinstell…" at bounding box center [199, 113] width 399 height 227
type input "**"
type input "*"
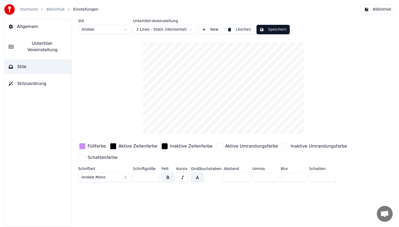
drag, startPoint x: 264, startPoint y: 178, endPoint x: 241, endPoint y: 178, distance: 23.0
click at [241, 178] on div "Schriftart Andale Mono Schriftgröße ** Fett Kursiv Großbuchstaben Abstand * Umr…" at bounding box center [217, 175] width 279 height 17
type input "*"
click at [217, 147] on div "button" at bounding box center [220, 146] width 6 height 6
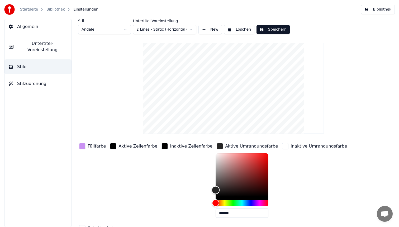
type input "*******"
drag, startPoint x: 205, startPoint y: 153, endPoint x: 197, endPoint y: 225, distance: 71.8
click at [197, 225] on div "Füllfarbe Aktive Zeilenfarbe Inaktive Zeilenfarbe Aktive Umrandungsfarbe ******…" at bounding box center [217, 187] width 279 height 91
click at [272, 30] on button "Speichern" at bounding box center [273, 30] width 33 height 10
click at [373, 11] on button "Bibliothek" at bounding box center [378, 10] width 34 height 10
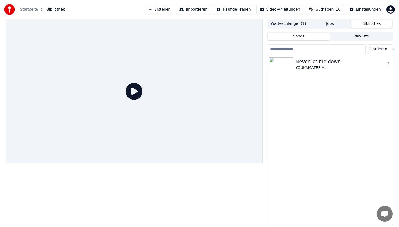
click at [301, 70] on div "YOUKAMATERIAL" at bounding box center [341, 67] width 90 height 5
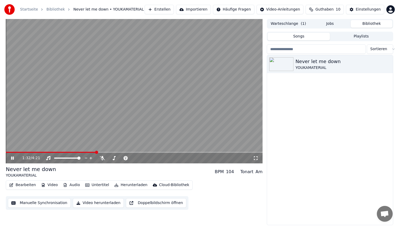
click at [96, 152] on span at bounding box center [134, 152] width 257 height 1
click at [131, 81] on video at bounding box center [134, 91] width 257 height 144
click at [22, 183] on button "Bearbeiten" at bounding box center [22, 184] width 31 height 7
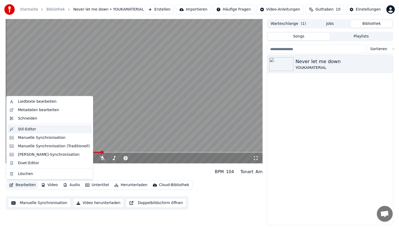
click at [40, 130] on div "Stil-Editor" at bounding box center [54, 129] width 72 height 5
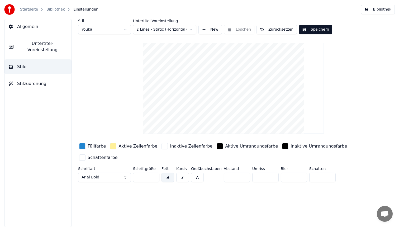
click at [108, 29] on html "Startseite Bibliothek Einstellungen Bibliothek Allgemein Untertitel-Voreinstell…" at bounding box center [199, 113] width 399 height 227
type input "**"
type input "*"
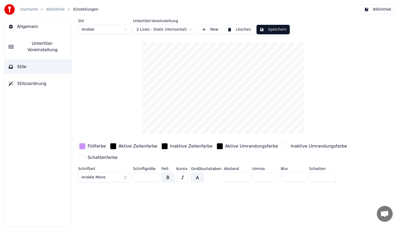
drag, startPoint x: 258, startPoint y: 176, endPoint x: 249, endPoint y: 176, distance: 9.5
click at [255, 176] on input "*" at bounding box center [265, 178] width 26 height 10
type input "*"
click at [269, 29] on button "Speichern" at bounding box center [273, 30] width 33 height 10
click at [382, 10] on button "Bibliothek" at bounding box center [378, 10] width 34 height 10
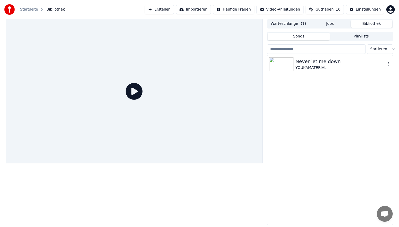
click at [319, 63] on div "Never let me down" at bounding box center [341, 61] width 90 height 7
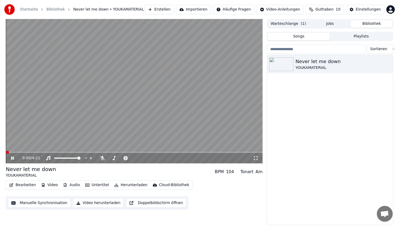
click at [96, 152] on span at bounding box center [134, 152] width 257 height 1
click at [155, 152] on video at bounding box center [134, 91] width 257 height 144
click at [155, 153] on span at bounding box center [134, 152] width 257 height 1
click at [160, 113] on video at bounding box center [134, 91] width 257 height 144
click at [153, 111] on video at bounding box center [134, 91] width 257 height 144
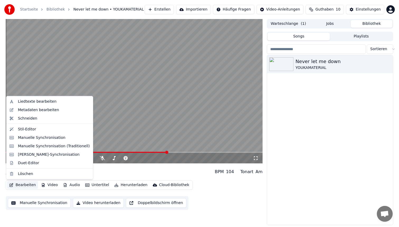
click at [23, 186] on button "Bearbeiten" at bounding box center [22, 184] width 31 height 7
click at [36, 129] on div "Stil-Editor" at bounding box center [54, 129] width 72 height 5
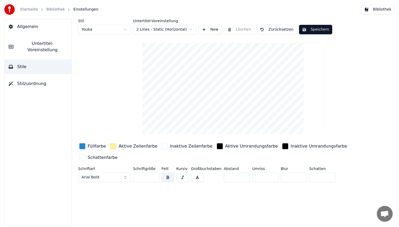
click at [103, 30] on html "Startseite Bibliothek Einstellungen Bibliothek Allgemein Untertitel-Voreinstell…" at bounding box center [199, 113] width 399 height 227
type input "**"
type input "*"
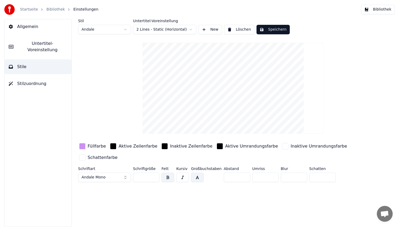
click at [83, 146] on div "button" at bounding box center [82, 146] width 6 height 6
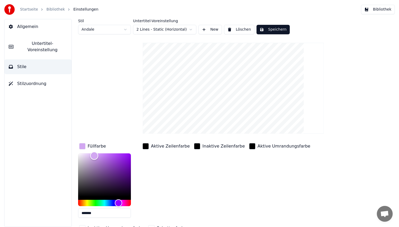
type input "*******"
drag, startPoint x: 99, startPoint y: 156, endPoint x: 69, endPoint y: 150, distance: 30.1
click at [69, 150] on div "Stil Andale Untertitel-Voreinstellung 2 Lines - Static (Horizontal) New Löschen…" at bounding box center [234, 123] width 332 height 208
click at [263, 29] on button "Speichern" at bounding box center [273, 30] width 33 height 10
click at [380, 6] on button "Bibliothek" at bounding box center [378, 10] width 34 height 10
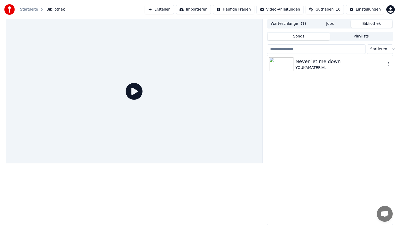
click at [334, 64] on div "Never let me down" at bounding box center [341, 61] width 90 height 7
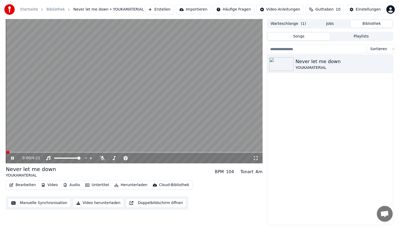
click at [67, 152] on span at bounding box center [134, 152] width 257 height 1
click at [94, 99] on video at bounding box center [134, 91] width 257 height 144
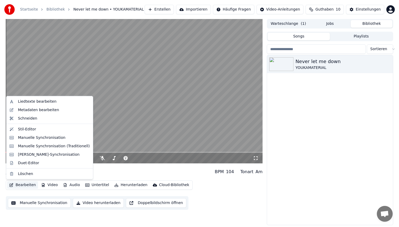
click at [25, 185] on button "Bearbeiten" at bounding box center [22, 184] width 31 height 7
click at [50, 130] on div "Stil-Editor" at bounding box center [54, 129] width 72 height 5
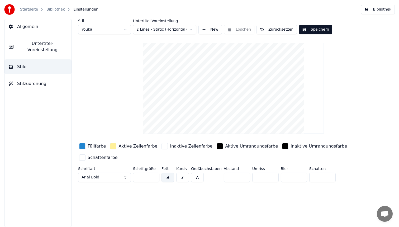
click at [103, 27] on html "Startseite Bibliothek Einstellungen Bibliothek Allgemein Untertitel-Voreinstell…" at bounding box center [199, 113] width 399 height 227
type input "**"
type input "*"
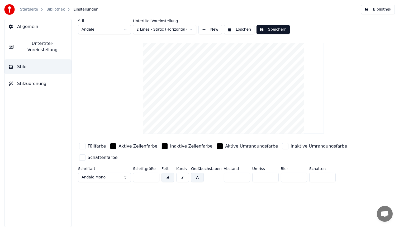
click at [82, 145] on div "button" at bounding box center [82, 146] width 6 height 6
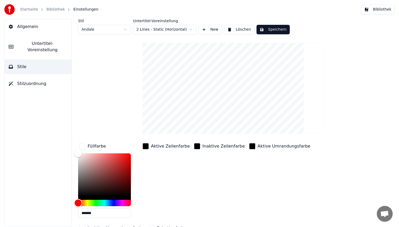
click at [122, 202] on div "Hue" at bounding box center [104, 203] width 53 height 6
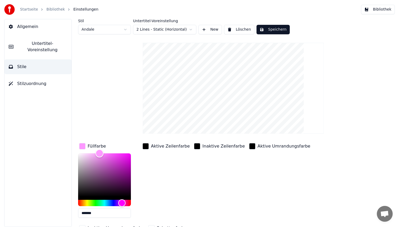
click at [100, 153] on div "Color" at bounding box center [104, 174] width 53 height 43
type input "*******"
drag, startPoint x: 100, startPoint y: 153, endPoint x: 103, endPoint y: 153, distance: 3.4
click at [103, 153] on div "Color" at bounding box center [103, 153] width 8 height 8
click at [270, 33] on button "Speichern" at bounding box center [273, 30] width 33 height 10
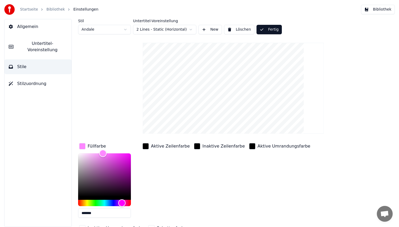
scroll to position [27, 0]
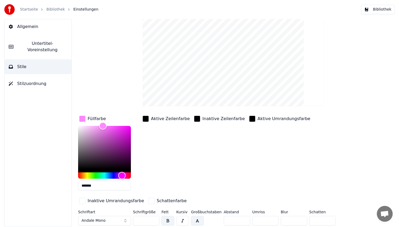
click at [147, 118] on div "button" at bounding box center [146, 119] width 6 height 6
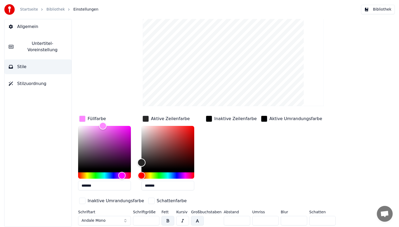
type input "*******"
drag, startPoint x: 142, startPoint y: 167, endPoint x: 142, endPoint y: 93, distance: 74.5
click at [142, 93] on div "Stil Andale Untertitel-Voreinstellung 2 Lines - Static (Horizontal) New Löschen…" at bounding box center [233, 110] width 311 height 236
click at [209, 119] on div "button" at bounding box center [209, 119] width 6 height 6
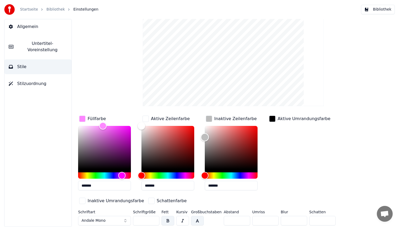
type input "*******"
drag, startPoint x: 204, startPoint y: 167, endPoint x: 204, endPoint y: 104, distance: 62.3
click at [204, 104] on div "Stil Andale Untertitel-Voreinstellung 2 Lines - Static (Horizontal) New Löschen…" at bounding box center [233, 110] width 311 height 236
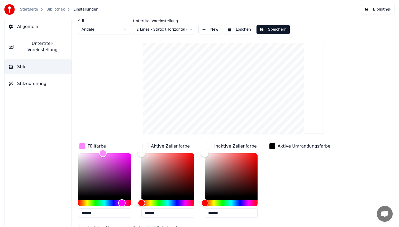
click at [273, 35] on div "Stil Andale Untertitel-Voreinstellung 2 Lines - Static (Horizontal) New Löschen…" at bounding box center [233, 137] width 311 height 236
click at [273, 31] on button "Speichern" at bounding box center [273, 30] width 33 height 10
click at [378, 12] on button "Bibliothek" at bounding box center [378, 10] width 34 height 10
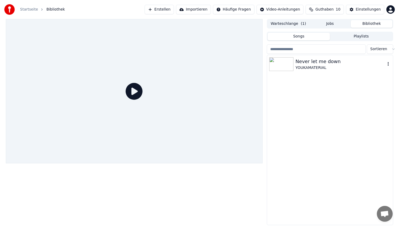
click at [324, 65] on div "YOUKAMATERIAL" at bounding box center [341, 67] width 90 height 5
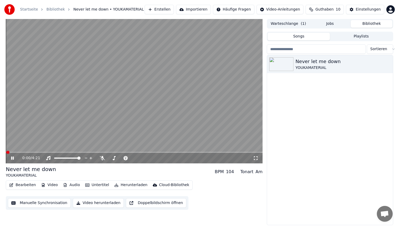
click at [73, 152] on video at bounding box center [134, 91] width 257 height 144
click at [71, 153] on div "0:00 / 4:21" at bounding box center [134, 158] width 257 height 11
click at [68, 152] on span at bounding box center [134, 152] width 257 height 1
click at [91, 118] on video at bounding box center [134, 91] width 257 height 144
click at [101, 107] on video at bounding box center [134, 91] width 257 height 144
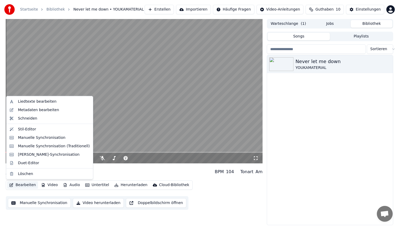
click at [23, 185] on button "Bearbeiten" at bounding box center [22, 184] width 31 height 7
click at [42, 132] on div "Stil-Editor" at bounding box center [49, 129] width 85 height 8
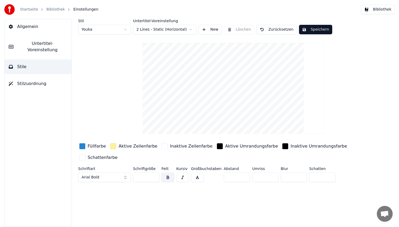
click at [113, 30] on html "Startseite Bibliothek Einstellungen Bibliothek Allgemein Untertitel-Voreinstell…" at bounding box center [199, 113] width 399 height 227
type input "**"
type input "*"
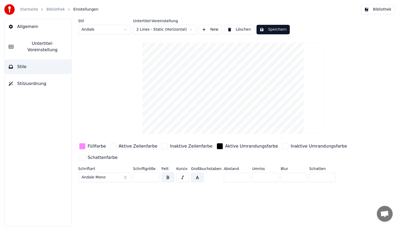
click at [282, 145] on div "button" at bounding box center [285, 146] width 6 height 6
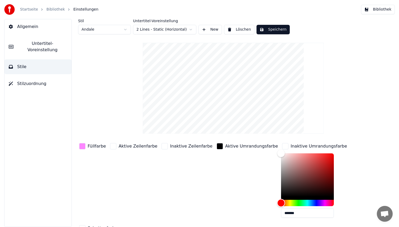
click at [316, 202] on div "Hue" at bounding box center [307, 203] width 53 height 6
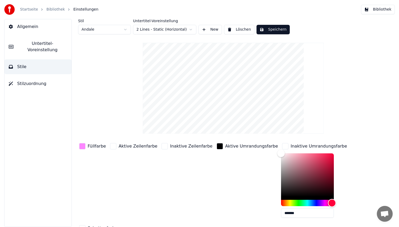
drag, startPoint x: 316, startPoint y: 203, endPoint x: 329, endPoint y: 203, distance: 12.9
click at [329, 203] on div "Füllfarbe Aktive Zeilenfarbe Inaktive Zeilenfarbe Aktive Umrandungsfarbe Inakti…" at bounding box center [217, 187] width 279 height 91
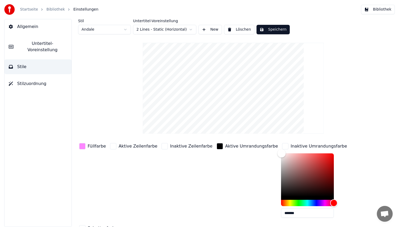
type input "*******"
drag, startPoint x: 265, startPoint y: 151, endPoint x: 329, endPoint y: 151, distance: 63.7
click at [329, 151] on div "Füllfarbe Aktive Zeilenfarbe Inaktive Zeilenfarbe Aktive Umrandungsfarbe Inakti…" at bounding box center [217, 187] width 279 height 91
click at [275, 30] on button "Speichern" at bounding box center [273, 30] width 33 height 10
click at [379, 11] on button "Bibliothek" at bounding box center [378, 10] width 34 height 10
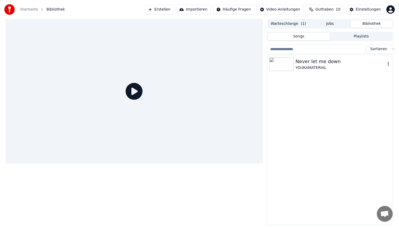
click at [316, 67] on div "YOUKAMATERIAL" at bounding box center [341, 67] width 90 height 5
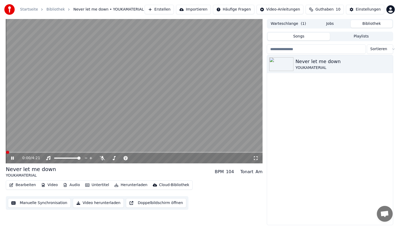
click at [89, 152] on span at bounding box center [134, 152] width 257 height 1
click at [177, 152] on span at bounding box center [134, 152] width 257 height 1
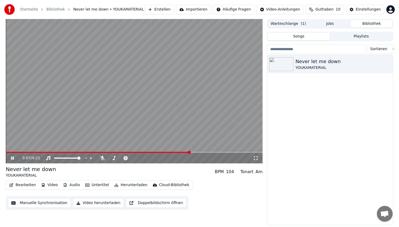
click at [164, 96] on video at bounding box center [134, 91] width 257 height 144
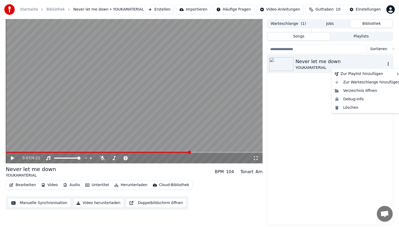
click at [387, 64] on icon "button" at bounding box center [388, 64] width 5 height 4
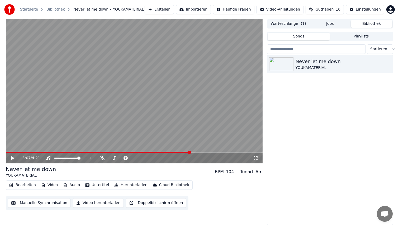
click at [127, 184] on button "Herunterladen" at bounding box center [130, 184] width 37 height 7
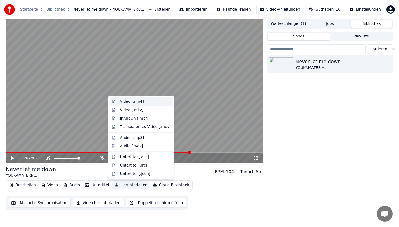
click at [147, 104] on div "Video [.mp4]" at bounding box center [142, 101] width 64 height 8
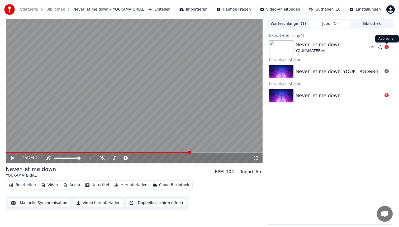
click at [386, 48] on icon at bounding box center [387, 47] width 4 height 4
click at [27, 185] on button "Bearbeiten" at bounding box center [22, 184] width 31 height 7
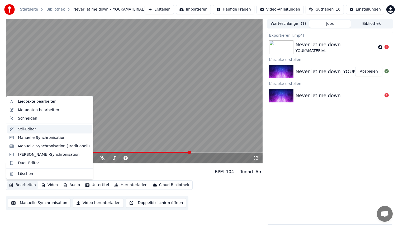
click at [42, 130] on div "Stil-Editor" at bounding box center [54, 129] width 72 height 5
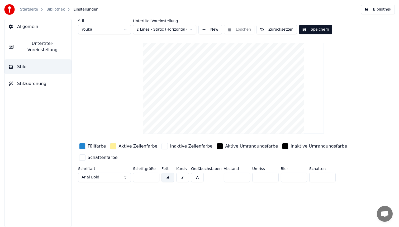
click at [48, 61] on button "Stile" at bounding box center [37, 66] width 67 height 15
click at [42, 44] on span "Untertitel-Voreinstellung" at bounding box center [43, 46] width 50 height 13
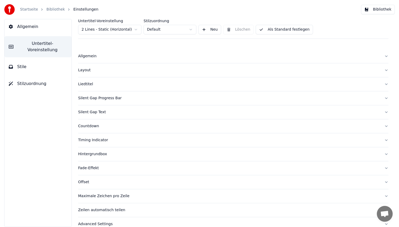
scroll to position [8, 0]
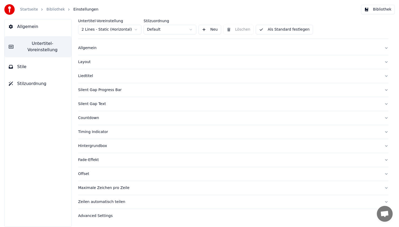
click at [100, 173] on div "Offset" at bounding box center [229, 173] width 302 height 5
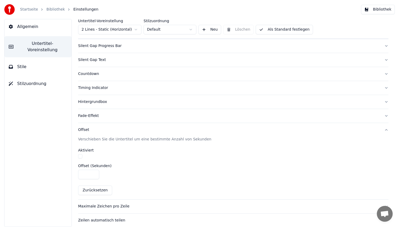
scroll to position [71, 0]
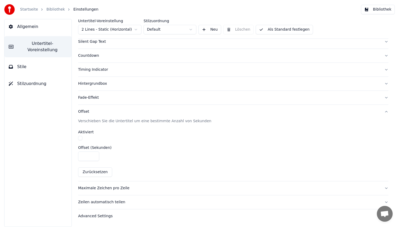
click at [79, 139] on button "button" at bounding box center [80, 138] width 4 height 4
click at [92, 158] on input "****" at bounding box center [88, 157] width 21 height 10
type input "****"
click at [92, 158] on input "****" at bounding box center [88, 157] width 21 height 10
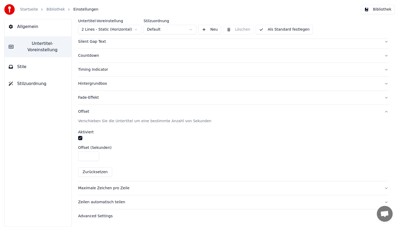
click at [298, 30] on button "Als Standard festlegen" at bounding box center [284, 30] width 57 height 10
click at [378, 11] on button "Bibliothek" at bounding box center [378, 10] width 34 height 10
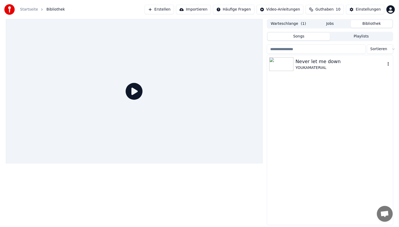
click at [333, 65] on div "Never let me down" at bounding box center [341, 61] width 90 height 7
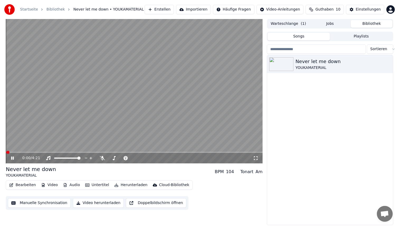
click at [45, 152] on span at bounding box center [134, 152] width 257 height 1
click at [33, 152] on span at bounding box center [31, 152] width 51 height 1
click at [132, 127] on video at bounding box center [134, 91] width 257 height 144
click at [22, 186] on button "Bearbeiten" at bounding box center [22, 184] width 31 height 7
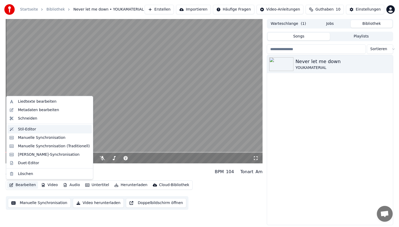
click at [41, 128] on div "Stil-Editor" at bounding box center [54, 129] width 72 height 5
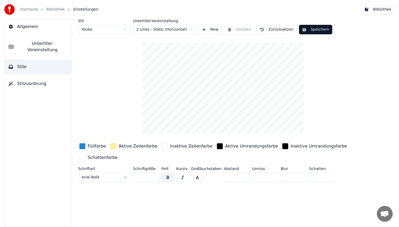
click at [39, 43] on span "Untertitel-Voreinstellung" at bounding box center [43, 46] width 50 height 13
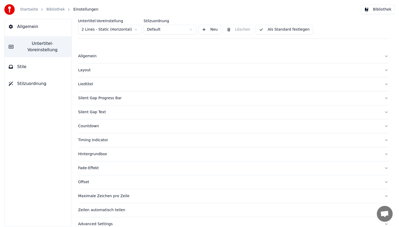
click at [99, 180] on div "Offset" at bounding box center [229, 182] width 302 height 5
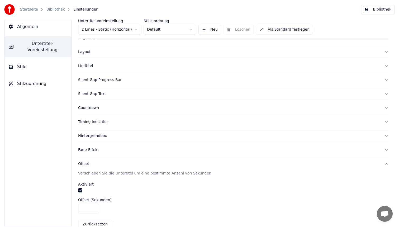
scroll to position [26, 0]
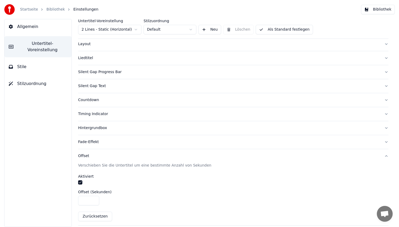
click at [93, 199] on input "****" at bounding box center [88, 201] width 21 height 10
type input "****"
click at [93, 199] on input "****" at bounding box center [88, 201] width 21 height 10
click at [292, 33] on button "Als Standard festlegen" at bounding box center [284, 30] width 57 height 10
click at [391, 10] on button "Bibliothek" at bounding box center [378, 10] width 34 height 10
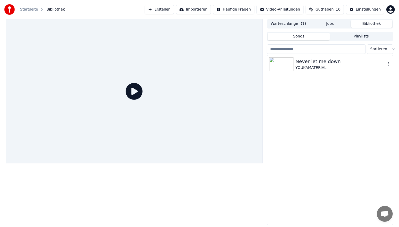
click at [329, 57] on div "Never let me down YOUKAMATERIAL" at bounding box center [330, 64] width 126 height 18
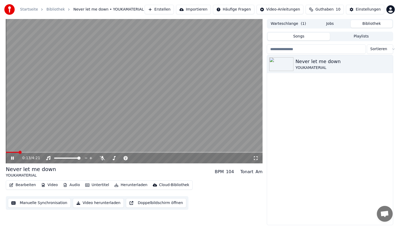
click at [18, 152] on span at bounding box center [134, 152] width 257 height 1
click at [196, 104] on video at bounding box center [134, 91] width 257 height 144
click at [118, 99] on video at bounding box center [134, 91] width 257 height 144
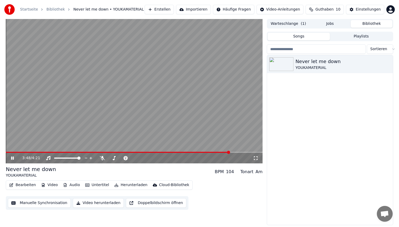
click at [230, 152] on span at bounding box center [134, 152] width 257 height 1
click at [160, 85] on video at bounding box center [134, 91] width 257 height 144
click at [21, 188] on button "Bearbeiten" at bounding box center [22, 184] width 31 height 7
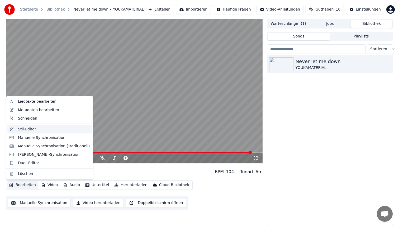
click at [45, 127] on div "Stil-Editor" at bounding box center [54, 129] width 72 height 5
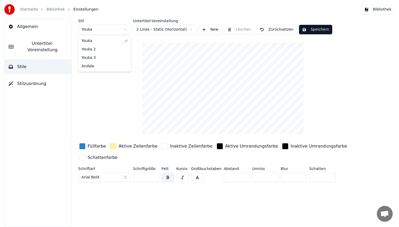
click at [104, 30] on html "Startseite Bibliothek Einstellungen Bibliothek Allgemein Untertitel-Voreinstell…" at bounding box center [199, 113] width 399 height 227
type input "**"
type input "*"
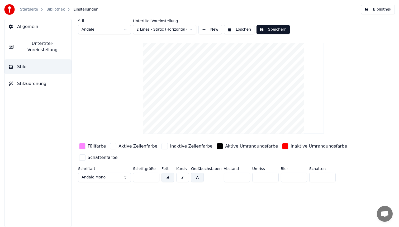
click at [102, 30] on html "Startseite Bibliothek Einstellungen Bibliothek Allgemein Untertitel-Voreinstell…" at bounding box center [199, 113] width 399 height 227
click at [201, 29] on button "New" at bounding box center [211, 30] width 24 height 10
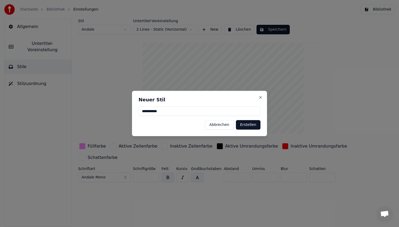
type input "**********"
click at [247, 125] on button "Erstellen" at bounding box center [248, 125] width 25 height 10
type input "**"
type input "*"
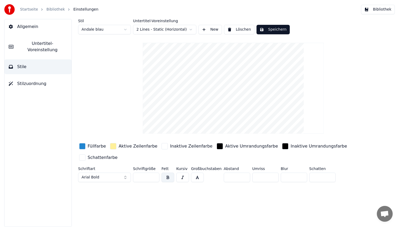
click at [101, 177] on button "Arial Bold" at bounding box center [104, 178] width 53 height 10
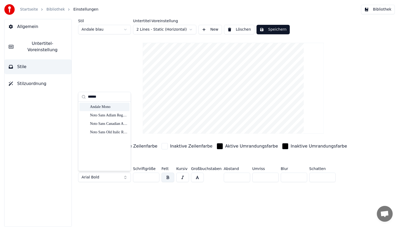
type input "******"
click at [106, 107] on div "Andale Mono" at bounding box center [109, 106] width 38 height 5
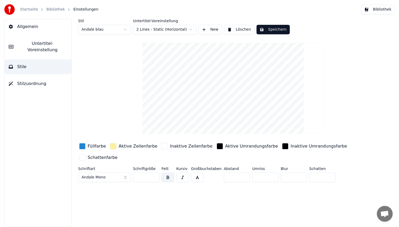
drag, startPoint x: 143, startPoint y: 176, endPoint x: 117, endPoint y: 176, distance: 26.2
click at [117, 176] on div "Schriftart Andale Mono Schriftgröße ** Fett Kursiv Großbuchstaben Abstand * Umr…" at bounding box center [217, 175] width 279 height 17
type input "**"
click at [199, 178] on button "button" at bounding box center [197, 178] width 13 height 10
drag, startPoint x: 233, startPoint y: 177, endPoint x: 215, endPoint y: 177, distance: 18.5
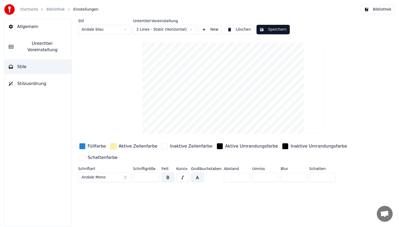
click at [215, 177] on div "Schriftart Andale Mono Schriftgröße ** Fett Kursiv Großbuchstaben Abstand * Umr…" at bounding box center [217, 175] width 279 height 17
type input "*"
drag, startPoint x: 259, startPoint y: 179, endPoint x: 233, endPoint y: 177, distance: 26.8
click at [236, 177] on div "Schriftart Andale Mono Schriftgröße ** Fett Kursiv Großbuchstaben Abstand * Umr…" at bounding box center [217, 175] width 279 height 17
type input "*"
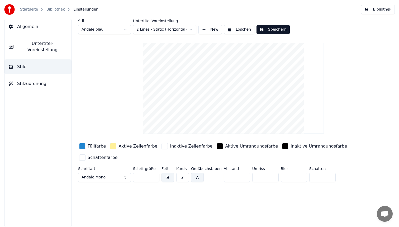
click at [81, 146] on div "button" at bounding box center [82, 146] width 6 height 6
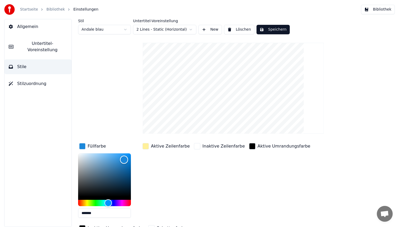
type input "*******"
drag, startPoint x: 124, startPoint y: 160, endPoint x: 134, endPoint y: 148, distance: 15.7
click at [134, 148] on div "Füllfarbe *******" at bounding box center [108, 182] width 61 height 80
click at [144, 144] on div "button" at bounding box center [146, 146] width 6 height 6
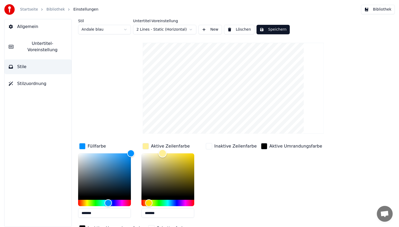
type input "*******"
drag, startPoint x: 163, startPoint y: 153, endPoint x: 114, endPoint y: 147, distance: 49.7
click at [114, 147] on div "Füllfarbe ******* Aktive Zeilenfarbe ******* Inaktive Zeilenfarbe Aktive Umrand…" at bounding box center [217, 187] width 279 height 91
click at [105, 81] on div "Stil Andale blau Untertitel-Voreinstellung 2 Lines - Static (Horizontal) New Lö…" at bounding box center [233, 137] width 311 height 236
click at [279, 34] on button "Speichern" at bounding box center [273, 30] width 33 height 10
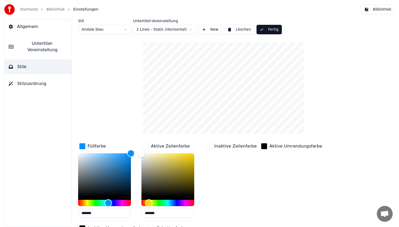
click at [103, 31] on html "Startseite Bibliothek Einstellungen Bibliothek Allgemein Untertitel-Voreinstell…" at bounding box center [199, 113] width 399 height 227
type input "*"
type input "*******"
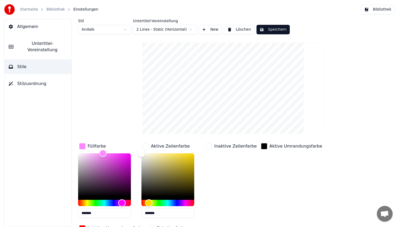
click at [117, 29] on html "Startseite Bibliothek Einstellungen Bibliothek Allgemein Untertitel-Voreinstell…" at bounding box center [199, 113] width 399 height 227
type input "*"
type input "*******"
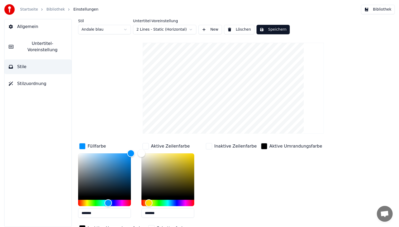
scroll to position [27, 0]
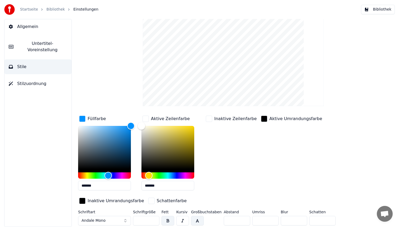
drag, startPoint x: 258, startPoint y: 221, endPoint x: 241, endPoint y: 221, distance: 16.6
click at [246, 221] on div "Schriftart Andale Mono Schriftgröße ** Fett Kursiv Großbuchstaben Abstand * Umr…" at bounding box center [217, 218] width 279 height 17
type input "*"
click at [135, 99] on div "Stil Andale blau Untertitel-Voreinstellung 2 Lines - Static (Horizontal) New Lö…" at bounding box center [233, 110] width 311 height 236
click at [83, 202] on div "button" at bounding box center [82, 201] width 6 height 6
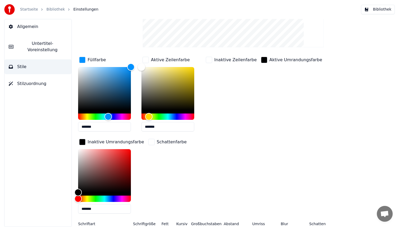
scroll to position [98, 0]
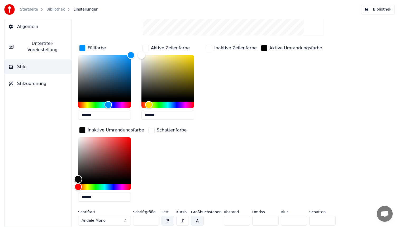
click at [78, 179] on div "Color" at bounding box center [78, 179] width 8 height 8
click at [95, 185] on div "Hue" at bounding box center [104, 187] width 53 height 6
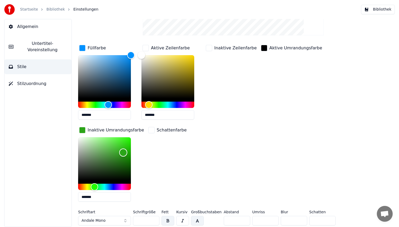
type input "*******"
drag, startPoint x: 78, startPoint y: 178, endPoint x: 123, endPoint y: 152, distance: 52.5
click at [123, 152] on div "Color" at bounding box center [123, 152] width 8 height 8
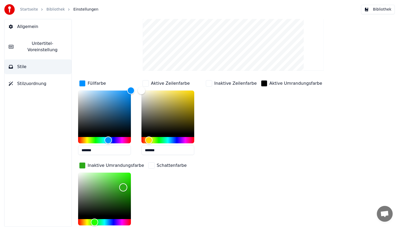
scroll to position [0, 0]
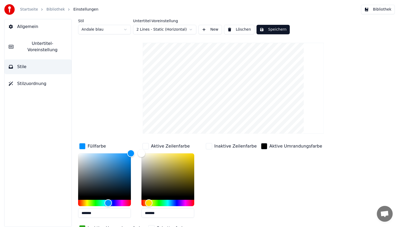
click at [274, 27] on button "Speichern" at bounding box center [273, 30] width 33 height 10
click at [373, 10] on button "Bibliothek" at bounding box center [378, 10] width 34 height 10
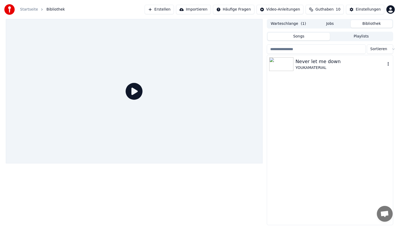
click at [316, 67] on div "YOUKAMATERIAL" at bounding box center [341, 67] width 90 height 5
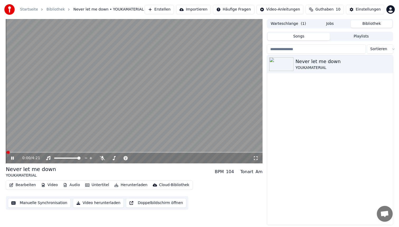
click at [42, 152] on video at bounding box center [134, 91] width 257 height 144
click at [39, 154] on div "0:01 / 4:21" at bounding box center [134, 158] width 257 height 11
click at [39, 153] on div "0:02 / 4:21" at bounding box center [134, 158] width 257 height 11
click at [38, 152] on span at bounding box center [134, 152] width 257 height 1
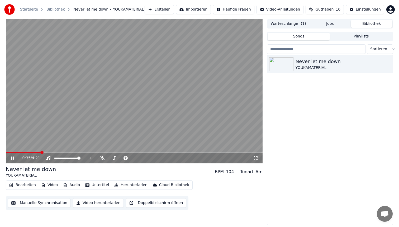
click at [100, 85] on video at bounding box center [134, 91] width 257 height 144
click at [95, 188] on button "Untertitel" at bounding box center [97, 184] width 28 height 7
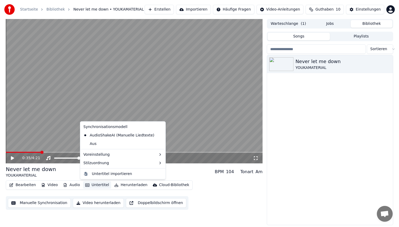
click at [220, 192] on div "Bearbeiten Video Audio Untertitel Herunterladen Cloud-Bibliothek Manuelle Synch…" at bounding box center [134, 195] width 257 height 30
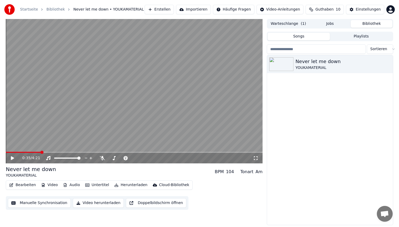
click at [105, 115] on video at bounding box center [134, 91] width 257 height 144
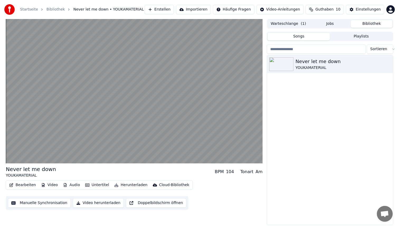
click at [105, 115] on video at bounding box center [134, 91] width 257 height 144
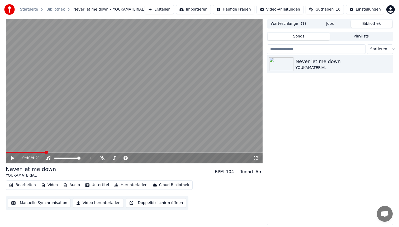
click at [118, 186] on button "Herunterladen" at bounding box center [130, 184] width 37 height 7
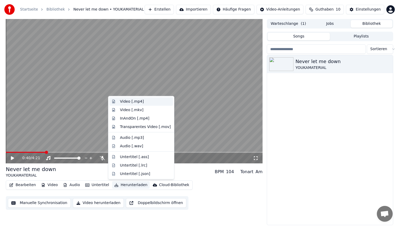
click at [142, 103] on div "Video [.mp4]" at bounding box center [132, 101] width 24 height 5
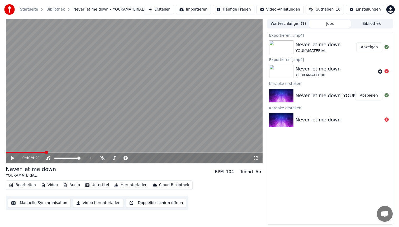
click at [372, 46] on button "Anzeigen" at bounding box center [370, 48] width 26 height 10
click at [223, 171] on div "BPM" at bounding box center [219, 172] width 9 height 6
click at [230, 172] on div "104" at bounding box center [230, 172] width 8 height 6
click at [252, 171] on div "Tonart" at bounding box center [247, 172] width 13 height 6
click at [47, 184] on button "Video" at bounding box center [49, 184] width 21 height 7
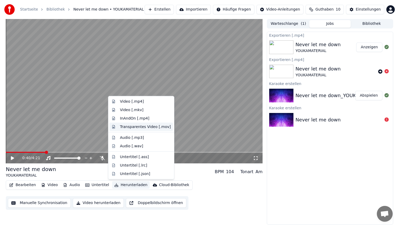
click at [156, 129] on div "Transparentes Video [.mov]" at bounding box center [145, 126] width 51 height 5
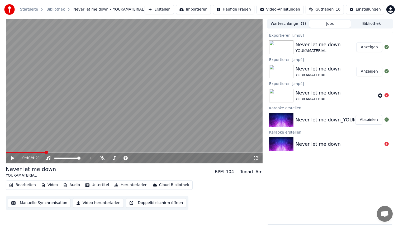
click at [365, 48] on button "Anzeigen" at bounding box center [370, 48] width 26 height 10
click at [132, 185] on button "Herunterladen" at bounding box center [130, 184] width 37 height 7
click at [186, 173] on div "Never let me down YOUKAMATERIAL BPM 104 Tonart Am" at bounding box center [134, 172] width 257 height 13
click at [209, 8] on button "Importieren" at bounding box center [193, 10] width 35 height 10
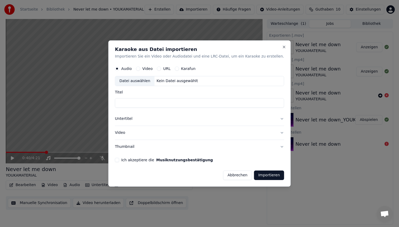
click at [140, 68] on button "Video" at bounding box center [138, 69] width 4 height 4
click at [131, 134] on button "Video" at bounding box center [199, 133] width 169 height 14
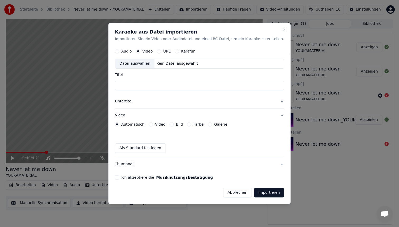
click at [153, 123] on button "Video" at bounding box center [151, 124] width 4 height 4
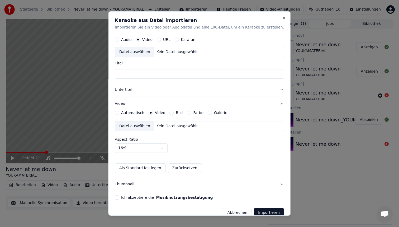
click at [154, 149] on body "Startseite Bibliothek Never let me down • YOUKAMATERIAL Erstellen Importieren H…" at bounding box center [199, 113] width 399 height 227
select select "***"
click at [199, 147] on div "Aspect Ratio 4:5 **** **** *** *** ***" at bounding box center [199, 145] width 169 height 15
click at [180, 113] on div "Bild" at bounding box center [176, 113] width 13 height 4
click at [149, 53] on div "Datei auswählen" at bounding box center [134, 52] width 39 height 10
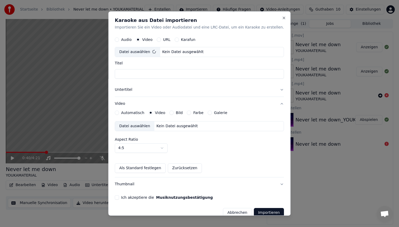
type input "**********"
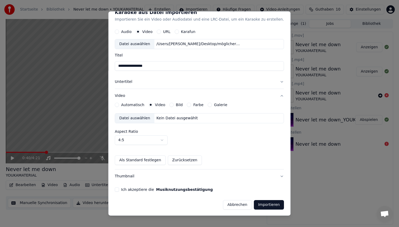
scroll to position [8, 0]
click at [119, 189] on button "Ich akzeptiere die Musiknutzungsbestätigung" at bounding box center [117, 189] width 4 height 4
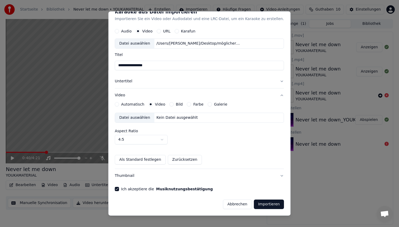
click at [230, 204] on button "Abbrechen" at bounding box center [237, 205] width 29 height 10
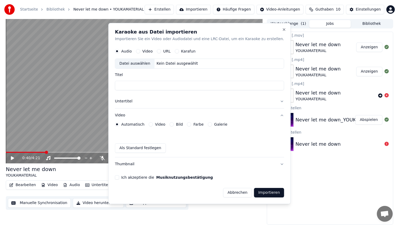
scroll to position [0, 0]
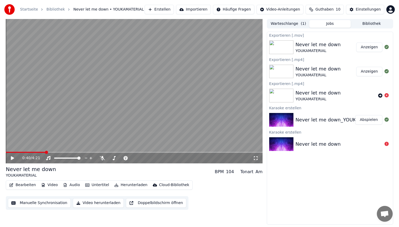
click at [86, 205] on button "Video herunterladen" at bounding box center [98, 203] width 51 height 10
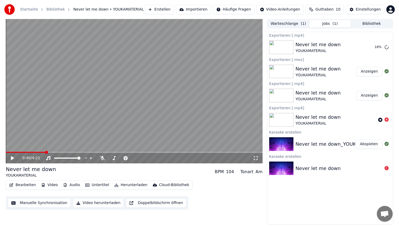
click at [83, 182] on button "Untertitel" at bounding box center [97, 184] width 28 height 7
click at [231, 172] on div "104" at bounding box center [230, 172] width 8 height 6
click at [258, 172] on div "Am" at bounding box center [259, 172] width 7 height 6
click at [17, 182] on button "Bearbeiten" at bounding box center [22, 184] width 31 height 7
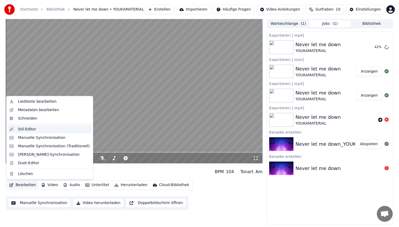
click at [34, 130] on div "Stil-Editor" at bounding box center [27, 129] width 18 height 5
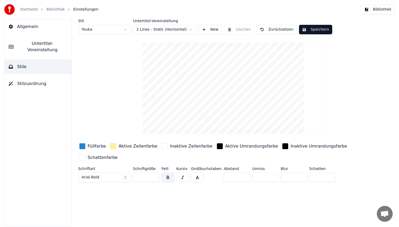
click at [36, 81] on span "Stilzuordnung" at bounding box center [31, 84] width 29 height 6
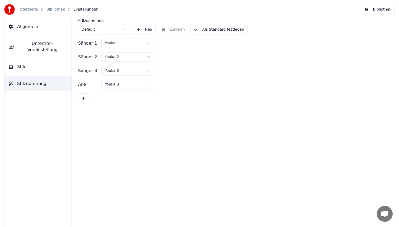
click at [45, 43] on span "Untertitel-Voreinstellung" at bounding box center [43, 46] width 50 height 13
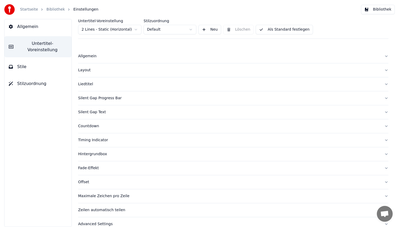
click at [42, 59] on button "Stile" at bounding box center [37, 66] width 67 height 15
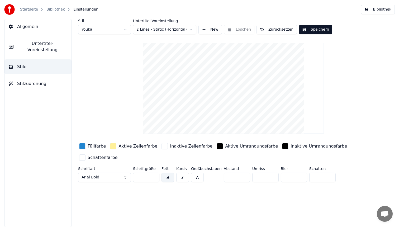
click at [44, 29] on button "Allgemein" at bounding box center [37, 26] width 67 height 15
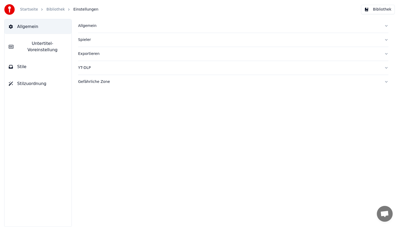
click at [99, 56] on div "Exportieren" at bounding box center [229, 53] width 302 height 5
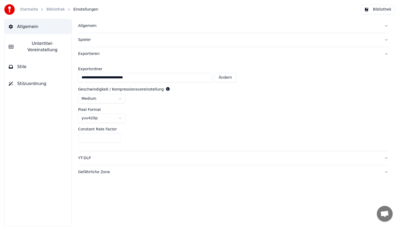
click at [103, 97] on html "**********" at bounding box center [199, 113] width 399 height 227
click at [107, 118] on html "**********" at bounding box center [199, 113] width 399 height 227
click at [103, 136] on input "**" at bounding box center [99, 138] width 42 height 10
click at [153, 129] on div "Constant Rate Factor" at bounding box center [233, 129] width 311 height 4
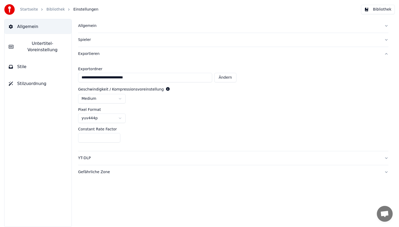
click at [118, 99] on html "**********" at bounding box center [199, 113] width 399 height 227
click at [91, 158] on div "YT-DLP" at bounding box center [229, 158] width 302 height 5
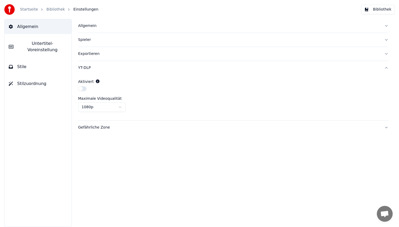
click at [114, 109] on html "Startseite Bibliothek Einstellungen Bibliothek Allgemein Untertitel-Voreinstell…" at bounding box center [199, 113] width 399 height 227
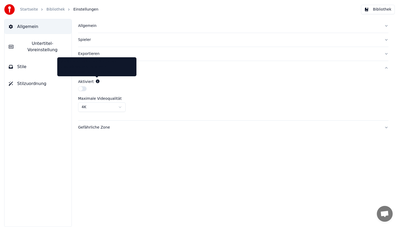
click at [96, 81] on icon at bounding box center [98, 81] width 4 height 4
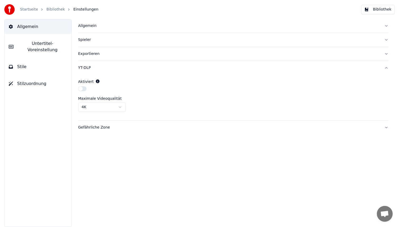
click at [96, 81] on icon at bounding box center [98, 81] width 4 height 4
click at [85, 88] on button "button" at bounding box center [82, 88] width 8 height 5
click at [100, 127] on div "Gefährliche Zone" at bounding box center [229, 127] width 302 height 5
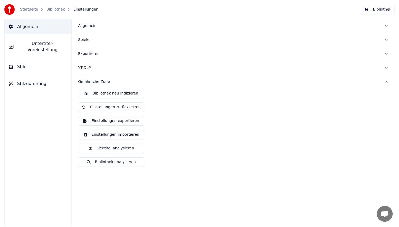
click at [155, 71] on button "YT-DLP" at bounding box center [233, 68] width 311 height 14
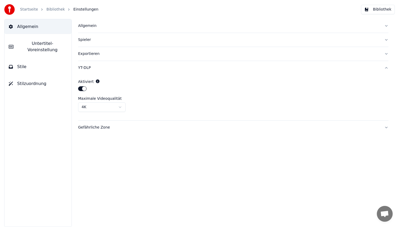
click at [145, 56] on div "Exportieren" at bounding box center [229, 53] width 302 height 5
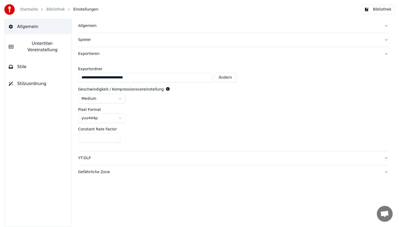
click at [102, 54] on div "Exportieren" at bounding box center [229, 53] width 302 height 5
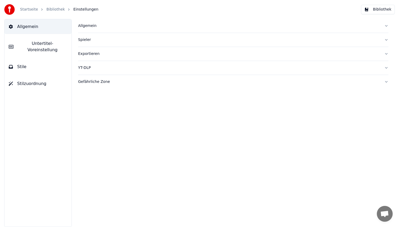
click at [102, 37] on button "Spieler" at bounding box center [233, 40] width 311 height 14
click at [102, 40] on div "Spieler" at bounding box center [229, 39] width 302 height 5
click at [105, 29] on button "Allgemein" at bounding box center [233, 26] width 311 height 14
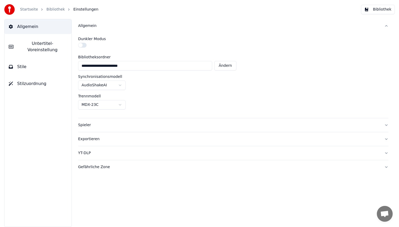
click at [105, 29] on button "Allgemein" at bounding box center [233, 26] width 311 height 14
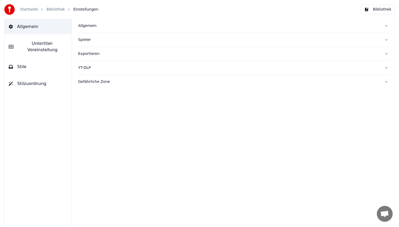
click at [380, 10] on button "Bibliothek" at bounding box center [378, 10] width 34 height 10
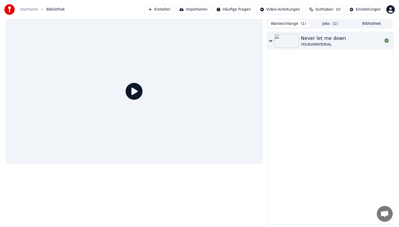
click at [293, 23] on button "Warteschlange ( 1 )" at bounding box center [289, 24] width 42 height 8
click at [334, 38] on div "Never let me down" at bounding box center [323, 38] width 45 height 7
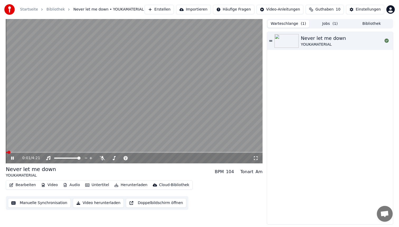
click at [91, 202] on button "Video herunterladen" at bounding box center [98, 203] width 51 height 10
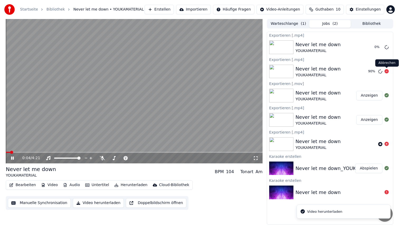
click at [386, 72] on icon at bounding box center [387, 71] width 4 height 4
click at [28, 152] on span at bounding box center [134, 152] width 257 height 1
click at [76, 117] on video at bounding box center [134, 91] width 257 height 144
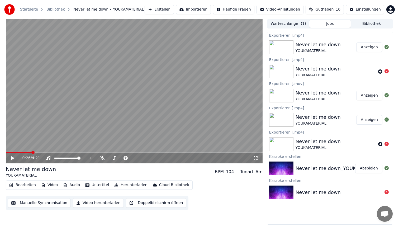
click at [377, 44] on button "Anzeigen" at bounding box center [370, 48] width 26 height 10
click at [172, 11] on button "Erstellen" at bounding box center [159, 10] width 29 height 10
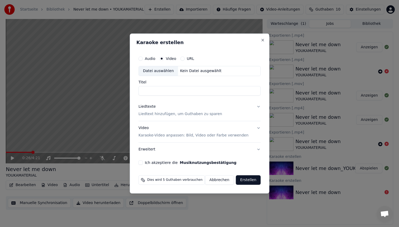
click at [169, 69] on div "Datei auswählen" at bounding box center [158, 71] width 39 height 10
type input "**********"
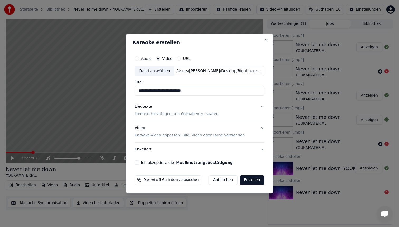
click at [227, 116] on button "Liedtexte Liedtext hinzufügen, um Guthaben zu sparen" at bounding box center [200, 110] width 130 height 21
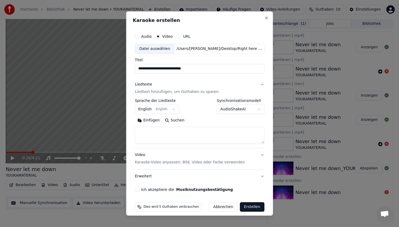
click at [160, 131] on textarea at bounding box center [200, 135] width 130 height 17
paste textarea "**********"
type textarea "**********"
click at [139, 189] on button "Ich akzeptiere die Musiknutzungsbestätigung" at bounding box center [137, 190] width 4 height 4
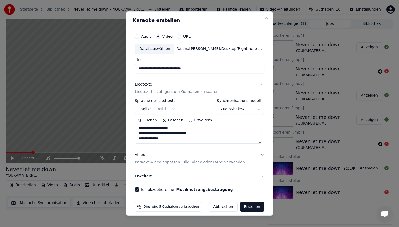
click at [261, 156] on button "Video Karaoke-Video anpassen: Bild, Video oder Farbe verwenden" at bounding box center [200, 158] width 130 height 21
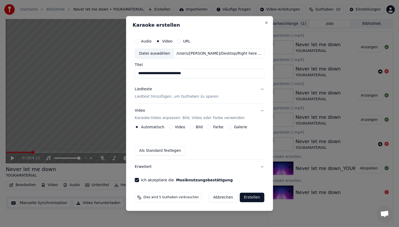
click at [174, 127] on div "Video" at bounding box center [177, 127] width 17 height 4
click at [170, 126] on button "Video" at bounding box center [171, 127] width 4 height 4
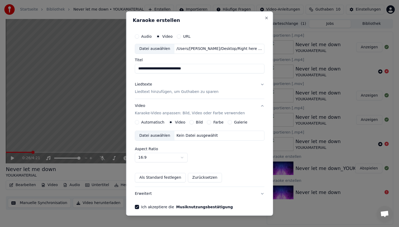
click at [164, 137] on div "Datei auswählen" at bounding box center [154, 136] width 39 height 10
click at [177, 157] on body "**********" at bounding box center [199, 113] width 399 height 227
select select "***"
click at [223, 155] on div "Aspect Ratio 4:5 **** **** *** *** ***" at bounding box center [200, 154] width 130 height 15
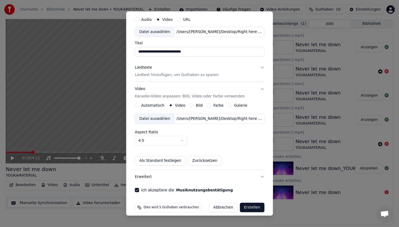
scroll to position [22, 0]
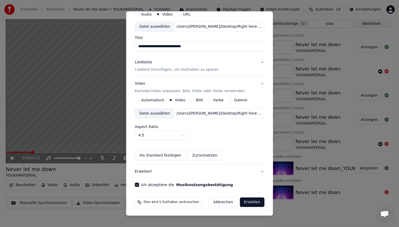
click at [173, 158] on button "Als Standard festlegen" at bounding box center [160, 156] width 51 height 10
click at [245, 202] on button "Erstellen" at bounding box center [252, 203] width 25 height 10
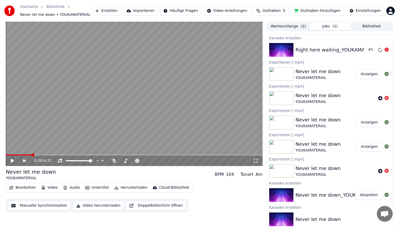
click at [328, 54] on div "Right here waiting_YOUKAMATERIAL 4 %" at bounding box center [330, 50] width 126 height 18
click at [364, 53] on button "Abspielen" at bounding box center [368, 50] width 27 height 10
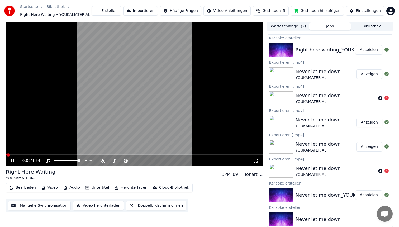
click at [36, 155] on span at bounding box center [134, 155] width 257 height 1
click at [62, 155] on span at bounding box center [134, 155] width 257 height 1
click at [13, 161] on icon at bounding box center [16, 161] width 12 height 4
click at [151, 10] on button "Importieren" at bounding box center [140, 11] width 35 height 10
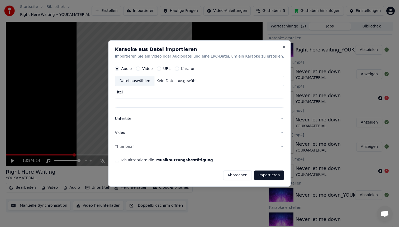
click at [140, 69] on button "Video" at bounding box center [138, 69] width 4 height 4
click at [145, 78] on div "Datei auswählen" at bounding box center [134, 81] width 39 height 10
type input "**********"
click at [145, 121] on button "Untertitel" at bounding box center [199, 119] width 169 height 14
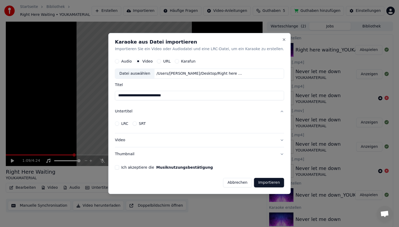
click at [146, 136] on button "Video" at bounding box center [199, 140] width 169 height 14
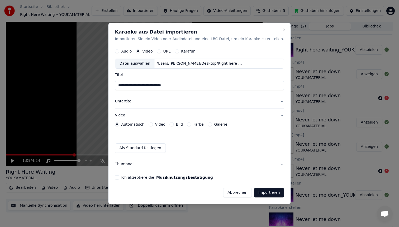
click at [153, 123] on button "Video" at bounding box center [151, 124] width 4 height 4
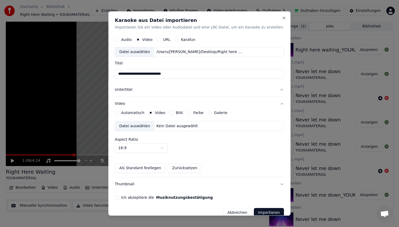
click at [160, 134] on div "Datei auswählen Kein Datei ausgewählt Aspect Ratio 16:9 **** **** *** *** ***" at bounding box center [199, 137] width 169 height 32
click at [156, 88] on button "Untertitel" at bounding box center [199, 90] width 169 height 14
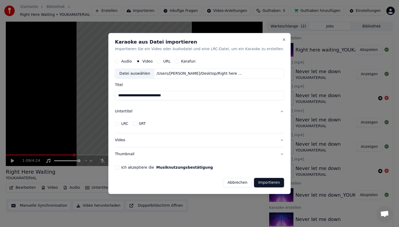
click at [132, 60] on label "Audio" at bounding box center [126, 61] width 11 height 4
click at [119, 60] on button "Audio" at bounding box center [117, 61] width 4 height 4
click at [227, 183] on button "Abbrechen" at bounding box center [237, 183] width 29 height 10
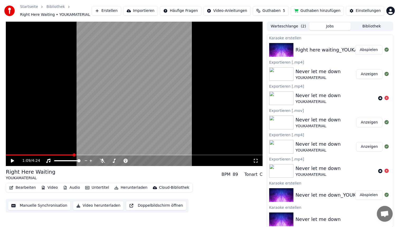
click at [105, 155] on span at bounding box center [134, 155] width 257 height 1
click at [121, 11] on button "Erstellen" at bounding box center [106, 11] width 29 height 10
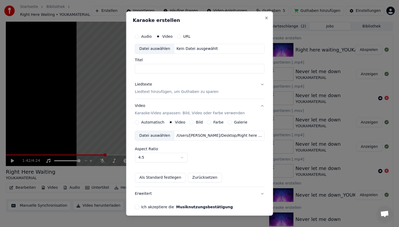
click at [157, 50] on div "Datei auswählen" at bounding box center [154, 49] width 39 height 10
type input "**********"
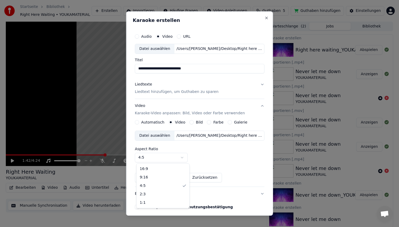
click at [167, 158] on body "**********" at bounding box center [199, 113] width 399 height 227
select select "****"
click at [176, 176] on button "Als Standard festlegen" at bounding box center [160, 178] width 51 height 10
click at [171, 91] on p "Liedtext hinzufügen, um Guthaben zu sparen" at bounding box center [177, 91] width 84 height 5
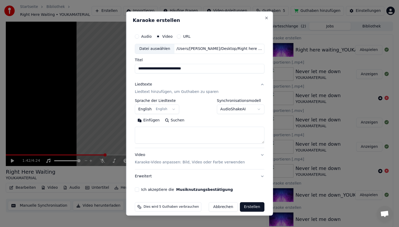
click at [161, 133] on textarea at bounding box center [200, 135] width 130 height 17
paste textarea "**********"
type textarea "**********"
click at [139, 188] on button "Ich akzeptiere die Musiknutzungsbestätigung" at bounding box center [137, 190] width 4 height 4
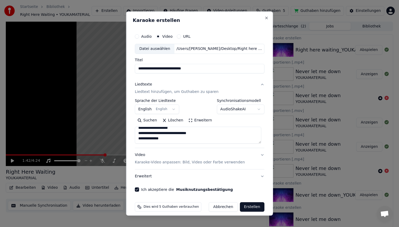
click at [256, 206] on button "Erstellen" at bounding box center [252, 207] width 25 height 10
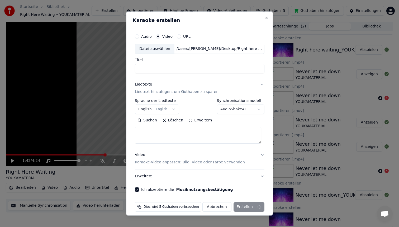
scroll to position [0, 0]
select select
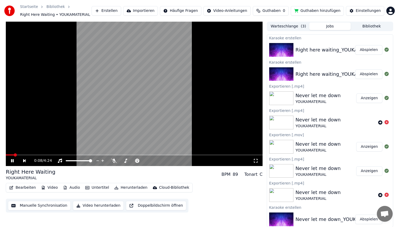
click at [11, 161] on icon at bounding box center [12, 160] width 3 height 3
click at [304, 11] on button "Guthaben hinzufügen" at bounding box center [317, 11] width 53 height 10
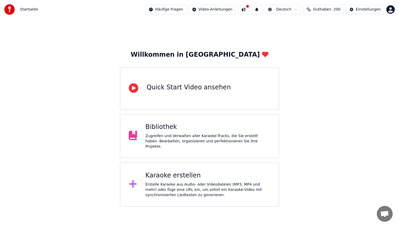
click at [187, 174] on div "Karaoke erstellen" at bounding box center [208, 176] width 125 height 8
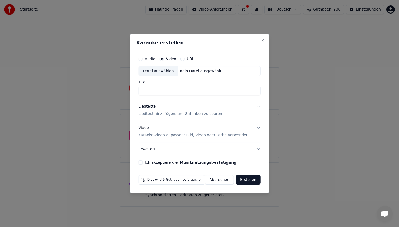
click at [162, 68] on div "Datei auswählen" at bounding box center [158, 72] width 39 height 10
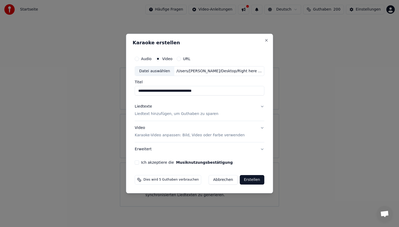
drag, startPoint x: 183, startPoint y: 91, endPoint x: 299, endPoint y: 83, distance: 116.0
click at [299, 83] on body "**********" at bounding box center [199, 103] width 399 height 207
click at [226, 88] on input "**********" at bounding box center [200, 91] width 130 height 10
click at [224, 91] on input "**********" at bounding box center [200, 91] width 130 height 10
type input "**********"
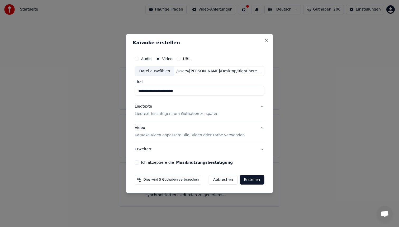
click at [186, 114] on p "Liedtext hinzufügen, um Guthaben zu sparen" at bounding box center [177, 114] width 84 height 5
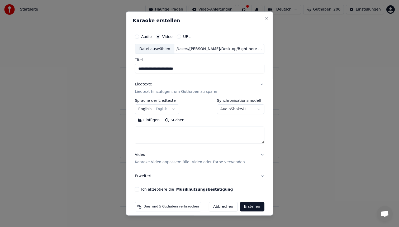
click at [165, 133] on textarea at bounding box center [200, 135] width 130 height 17
paste textarea "**********"
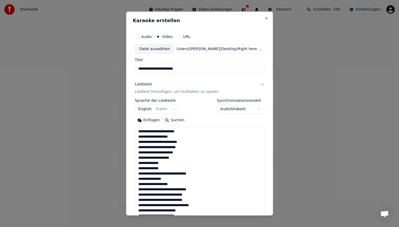
scroll to position [181, 0]
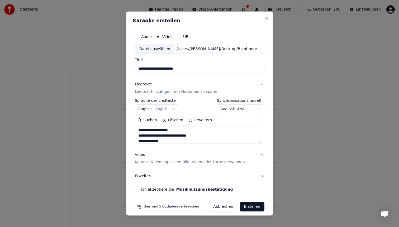
type textarea "**********"
click at [164, 155] on div "Video Karaoke-Video anpassen: Bild, Video oder Farbe verwenden" at bounding box center [190, 158] width 110 height 13
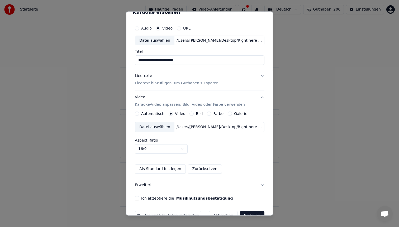
scroll to position [22, 0]
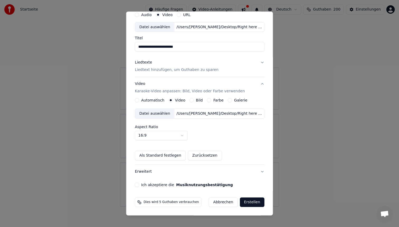
click at [139, 185] on button "Ich akzeptiere die Musiknutzungsbestätigung" at bounding box center [137, 185] width 4 height 4
click at [246, 202] on button "Erstellen" at bounding box center [252, 203] width 25 height 10
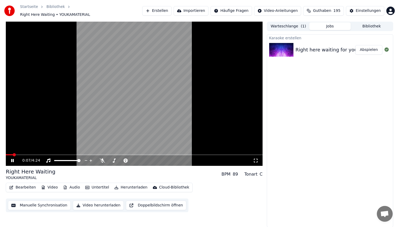
click at [37, 155] on span at bounding box center [134, 155] width 257 height 1
click at [54, 156] on div "0:32 / 4:24" at bounding box center [134, 161] width 257 height 11
click at [55, 155] on span at bounding box center [134, 155] width 257 height 1
click at [119, 90] on video at bounding box center [134, 94] width 257 height 144
click at [166, 8] on button "Erstellen" at bounding box center [156, 11] width 29 height 10
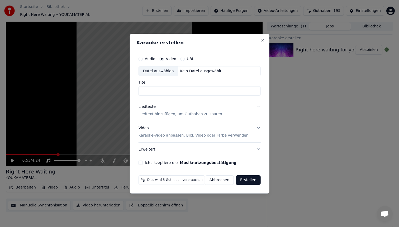
click at [179, 137] on p "Karaoke-Video anpassen: Bild, Video oder Farbe verwenden" at bounding box center [194, 135] width 110 height 5
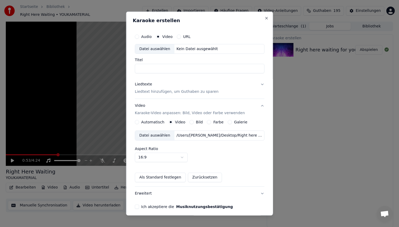
click at [193, 137] on div "/Users/[PERSON_NAME]/Desktop/Right here waiting_YOUKAMATERIAL.mp4" at bounding box center [219, 135] width 90 height 5
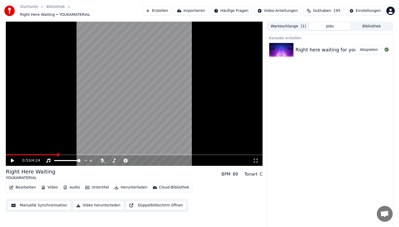
click at [163, 9] on button "Erstellen" at bounding box center [156, 11] width 29 height 10
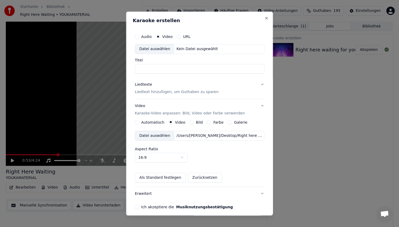
click at [157, 48] on div "Datei auswählen" at bounding box center [154, 49] width 39 height 10
drag, startPoint x: 158, startPoint y: 68, endPoint x: 213, endPoint y: 73, distance: 55.2
click at [213, 73] on input "**********" at bounding box center [200, 69] width 130 height 10
type input "**********"
click at [190, 91] on p "Liedtext hinzufügen, um Guthaben zu sparen" at bounding box center [177, 91] width 84 height 5
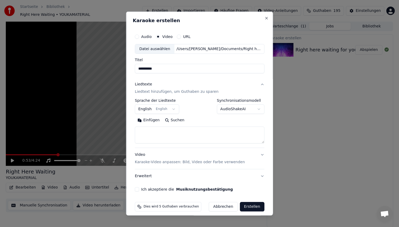
click at [161, 134] on textarea at bounding box center [200, 135] width 130 height 17
paste textarea "**********"
type textarea "**********"
click at [151, 160] on p "Karaoke-Video anpassen: Bild, Video oder Farbe verwenden" at bounding box center [190, 162] width 110 height 5
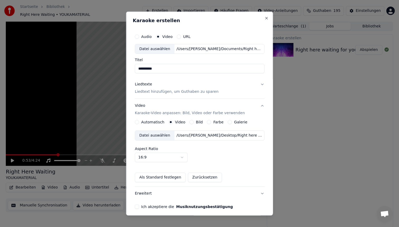
click at [166, 136] on div "Datei auswählen" at bounding box center [154, 136] width 39 height 10
click at [166, 177] on button "Als Standard festlegen" at bounding box center [160, 178] width 51 height 10
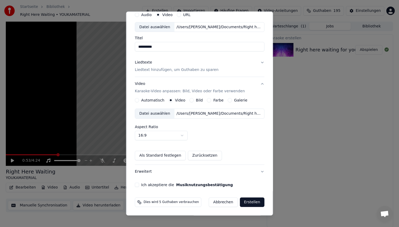
click at [139, 184] on button "Ich akzeptiere die Musiknutzungsbestätigung" at bounding box center [137, 185] width 4 height 4
click at [253, 204] on button "Erstellen" at bounding box center [252, 203] width 25 height 10
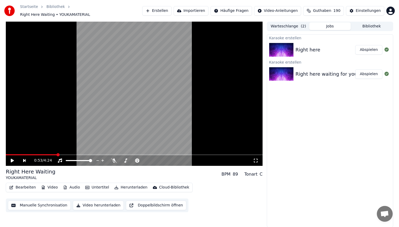
click at [371, 45] on button "Abspielen" at bounding box center [368, 50] width 27 height 10
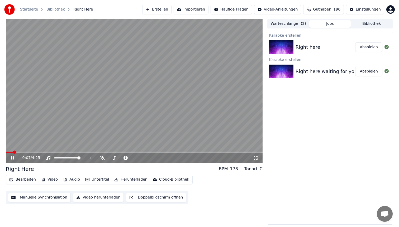
click at [34, 152] on span at bounding box center [134, 152] width 257 height 1
click at [54, 152] on span at bounding box center [134, 152] width 257 height 1
click at [95, 180] on button "Untertitel" at bounding box center [97, 179] width 28 height 7
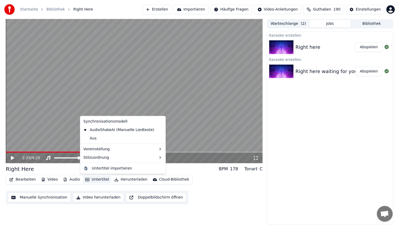
click at [95, 180] on button "Untertitel" at bounding box center [97, 179] width 28 height 7
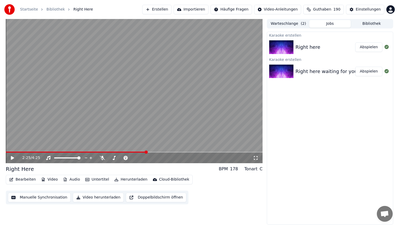
click at [21, 180] on button "Bearbeiten" at bounding box center [22, 179] width 31 height 7
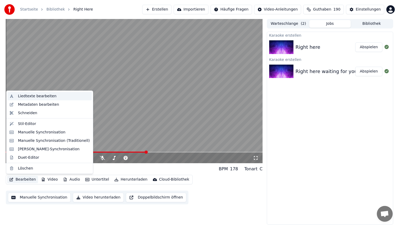
click at [51, 94] on div "Liedtexte bearbeiten" at bounding box center [37, 96] width 39 height 5
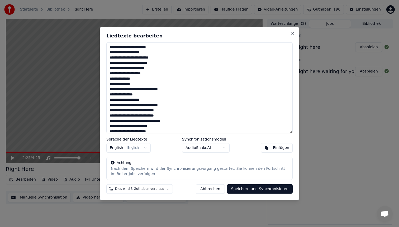
click at [134, 48] on textarea "**********" at bounding box center [199, 87] width 186 height 91
click at [140, 110] on textarea "**********" at bounding box center [199, 87] width 186 height 91
click at [142, 121] on textarea "**********" at bounding box center [199, 87] width 186 height 91
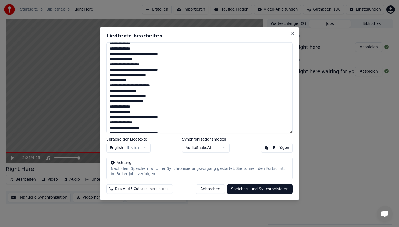
scroll to position [109, 0]
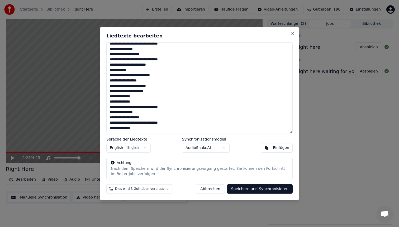
type textarea "**********"
click at [238, 190] on button "Speichern und Synchronisieren" at bounding box center [260, 190] width 66 height 10
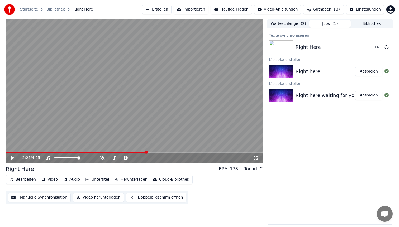
click at [81, 152] on span at bounding box center [76, 152] width 141 height 1
click at [120, 152] on span at bounding box center [134, 152] width 257 height 1
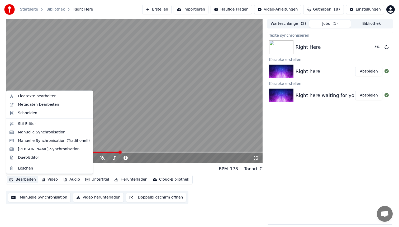
click at [25, 180] on button "Bearbeiten" at bounding box center [22, 179] width 31 height 7
click at [58, 96] on div "Liedtexte bearbeiten" at bounding box center [54, 96] width 72 height 5
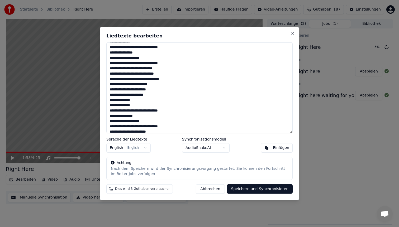
scroll to position [69, 0]
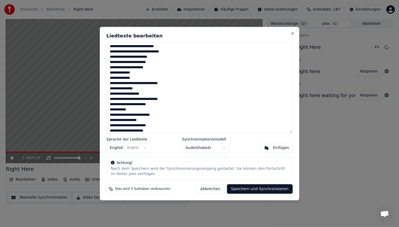
click at [115, 64] on textarea "**********" at bounding box center [199, 87] width 186 height 91
type textarea "**********"
click at [244, 189] on button "Speichern und Synchronisieren" at bounding box center [260, 190] width 66 height 10
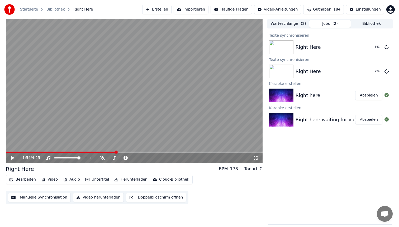
click at [116, 152] on span at bounding box center [61, 152] width 110 height 1
click at [24, 178] on button "Bearbeiten" at bounding box center [22, 179] width 31 height 7
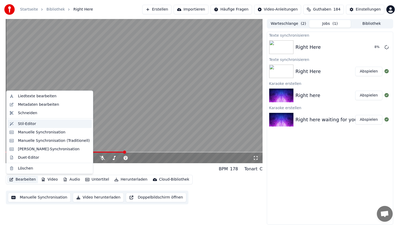
click at [45, 123] on div "Stil-Editor" at bounding box center [54, 123] width 72 height 5
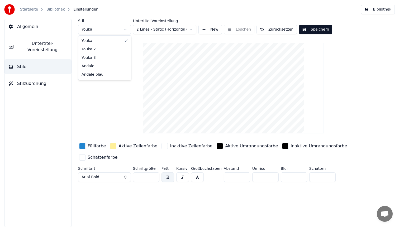
click at [106, 30] on html "Startseite Bibliothek Einstellungen Bibliothek Allgemein Untertitel-Voreinstell…" at bounding box center [199, 113] width 399 height 227
type input "**"
type input "*"
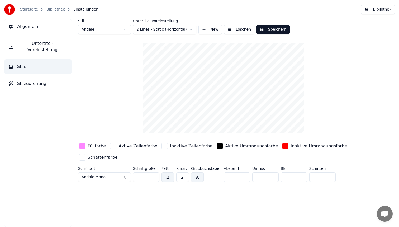
click at [113, 30] on html "Startseite Bibliothek Einstellungen Bibliothek Allgemein Untertitel-Voreinstell…" at bounding box center [199, 113] width 399 height 227
click at [269, 27] on button "Speichern" at bounding box center [273, 30] width 33 height 10
click at [376, 8] on button "Bibliothek" at bounding box center [378, 10] width 34 height 10
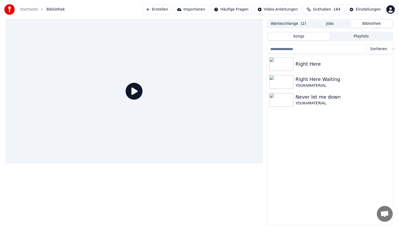
click at [300, 24] on button "Warteschlange ( 2 )" at bounding box center [289, 24] width 42 height 8
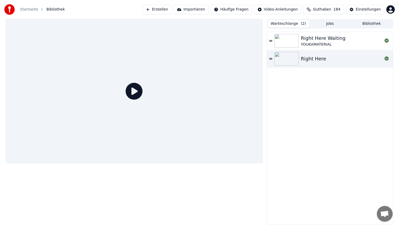
click at [330, 24] on button "Jobs" at bounding box center [331, 24] width 42 height 8
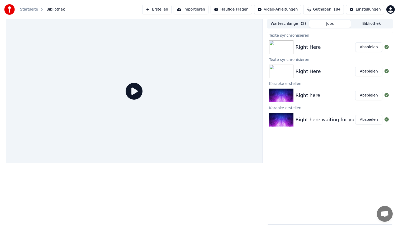
click at [362, 50] on button "Abspielen" at bounding box center [368, 48] width 27 height 10
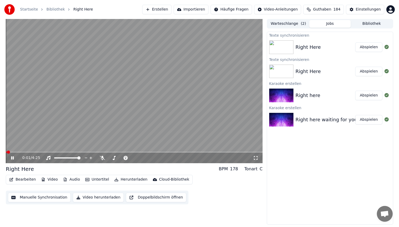
click at [44, 152] on span at bounding box center [134, 152] width 257 height 1
click at [116, 103] on video at bounding box center [134, 91] width 257 height 144
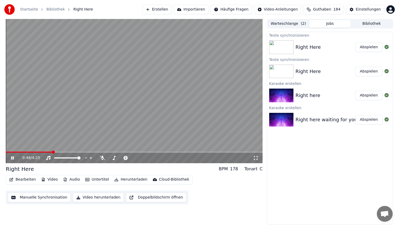
click at [129, 98] on video at bounding box center [134, 91] width 257 height 144
click at [27, 181] on button "Bearbeiten" at bounding box center [22, 179] width 31 height 7
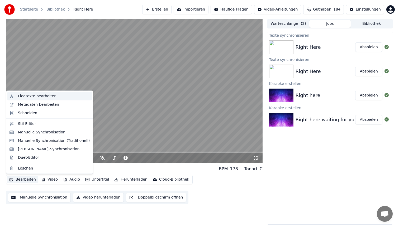
click at [63, 95] on div "Liedtexte bearbeiten" at bounding box center [54, 96] width 72 height 5
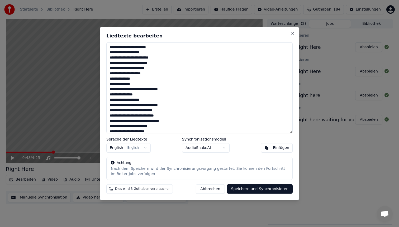
click at [133, 47] on textarea "**********" at bounding box center [199, 87] width 186 height 91
type textarea "**********"
click at [246, 189] on button "Speichern und Synchronisieren" at bounding box center [260, 190] width 66 height 10
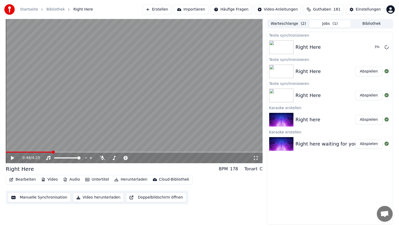
click at [51, 181] on button "Video" at bounding box center [49, 179] width 21 height 7
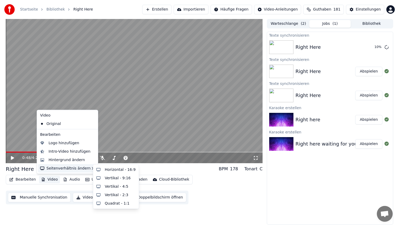
click at [196, 172] on div "Right Here BPM 178 Tonart C" at bounding box center [134, 169] width 257 height 7
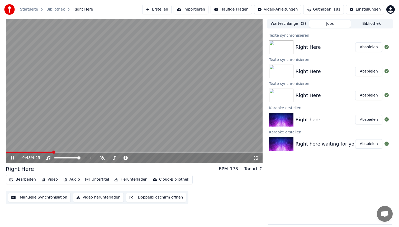
click at [135, 104] on video at bounding box center [134, 91] width 257 height 144
click at [135, 65] on video at bounding box center [134, 91] width 257 height 144
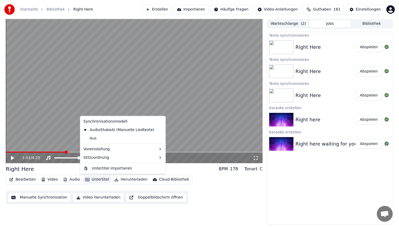
click at [97, 180] on button "Untertitel" at bounding box center [97, 179] width 28 height 7
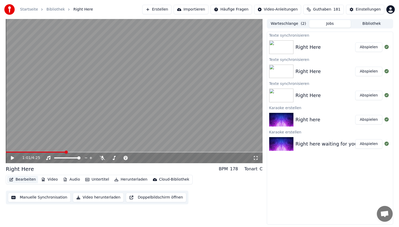
click at [21, 180] on button "Bearbeiten" at bounding box center [22, 179] width 31 height 7
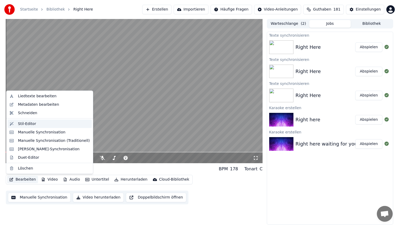
click at [40, 123] on div "Stil-Editor" at bounding box center [54, 123] width 72 height 5
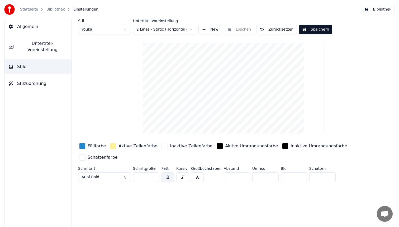
click at [106, 32] on html "Startseite Bibliothek Einstellungen Bibliothek Allgemein Untertitel-Voreinstell…" at bounding box center [199, 113] width 399 height 227
click at [49, 83] on button "Stilzuordnung" at bounding box center [37, 83] width 67 height 15
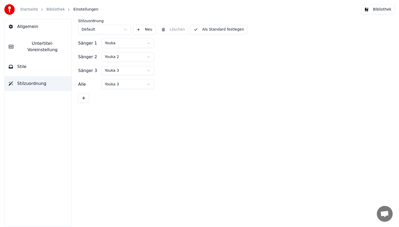
click at [37, 61] on button "Stile" at bounding box center [37, 66] width 67 height 15
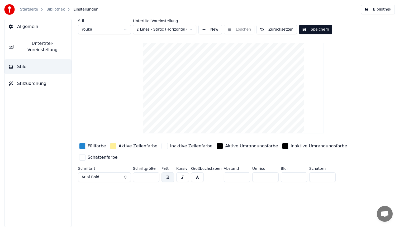
click at [114, 27] on html "Startseite Bibliothek Einstellungen Bibliothek Allgemein Untertitel-Voreinstell…" at bounding box center [199, 113] width 399 height 227
type input "**"
type input "*"
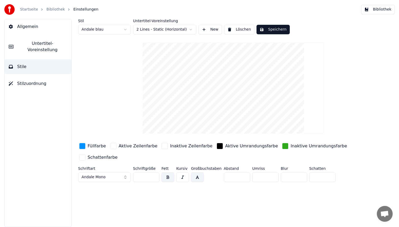
click at [274, 29] on button "Speichern" at bounding box center [273, 30] width 33 height 10
click at [52, 8] on link "Bibliothek" at bounding box center [55, 9] width 18 height 5
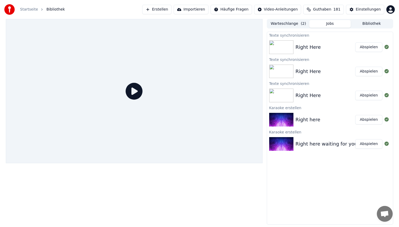
click at [373, 21] on button "Bibliothek" at bounding box center [372, 24] width 42 height 8
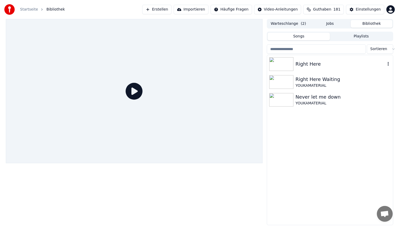
click at [318, 65] on div "Right Here" at bounding box center [341, 63] width 90 height 7
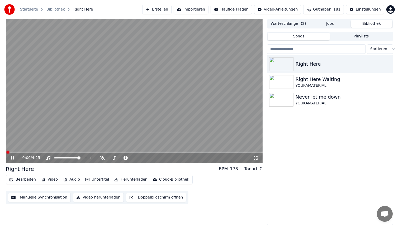
click at [60, 152] on span at bounding box center [134, 152] width 257 height 1
click at [123, 108] on video at bounding box center [134, 91] width 257 height 144
click at [20, 181] on button "Bearbeiten" at bounding box center [22, 179] width 31 height 7
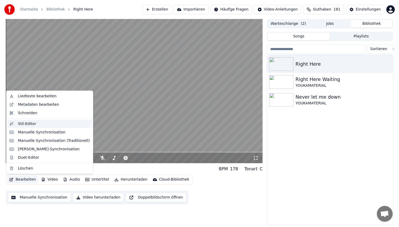
click at [37, 125] on div "Stil-Editor" at bounding box center [54, 123] width 72 height 5
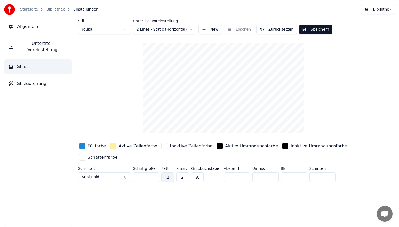
click at [105, 31] on html "Startseite Bibliothek Einstellungen Bibliothek Allgemein Untertitel-Voreinstell…" at bounding box center [199, 113] width 399 height 227
type input "**"
type input "*"
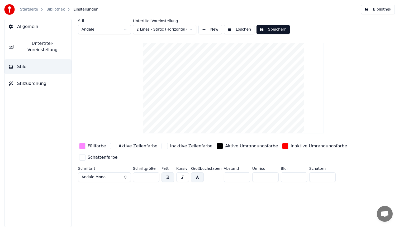
click at [93, 146] on div "Füllfarbe" at bounding box center [97, 146] width 18 height 6
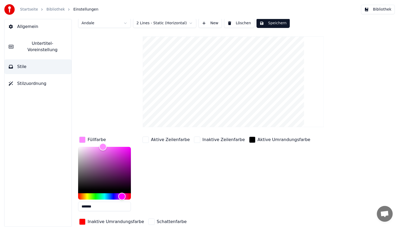
scroll to position [27, 0]
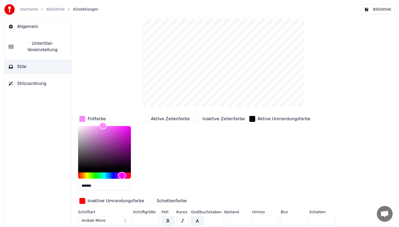
click at [115, 201] on div "Inaktive Umrandungsfarbe" at bounding box center [116, 201] width 57 height 6
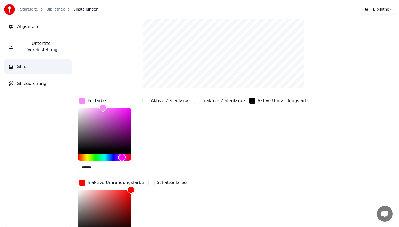
scroll to position [98, 0]
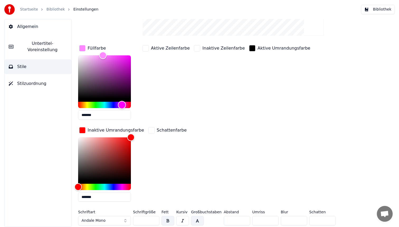
click at [111, 104] on div "Hue" at bounding box center [104, 105] width 53 height 6
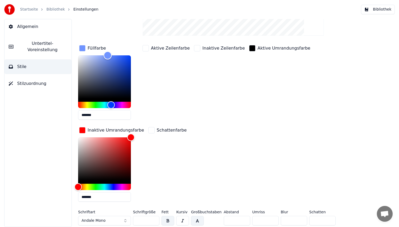
drag, startPoint x: 104, startPoint y: 55, endPoint x: 108, endPoint y: 55, distance: 4.2
click at [108, 55] on div "Color" at bounding box center [108, 56] width 8 height 8
click at [82, 129] on div "button" at bounding box center [82, 130] width 6 height 6
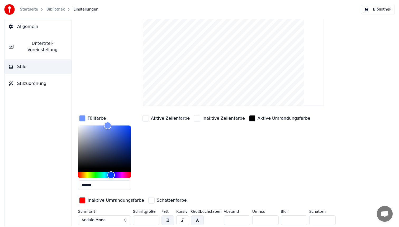
scroll to position [27, 0]
drag, startPoint x: 107, startPoint y: 124, endPoint x: 56, endPoint y: 120, distance: 51.4
click at [56, 120] on div "Allgemein Untertitel-Voreinstellung Stile Stilzuordnung Stil Andale Untertitel-…" at bounding box center [199, 123] width 399 height 208
click at [183, 133] on div "Aktive Zeilenfarbe" at bounding box center [166, 155] width 49 height 80
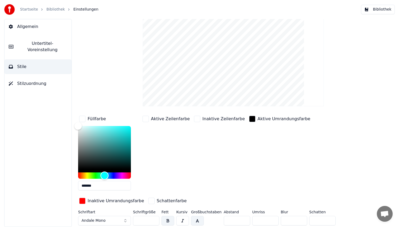
click at [105, 175] on div "Hue" at bounding box center [104, 176] width 53 height 6
type input "*******"
click at [119, 128] on div "Color" at bounding box center [104, 147] width 53 height 43
click at [83, 201] on div "button" at bounding box center [82, 201] width 6 height 6
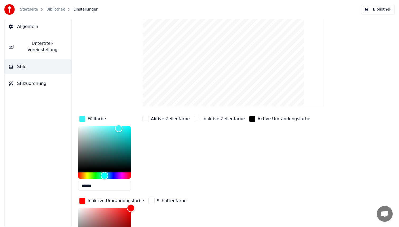
scroll to position [51, 0]
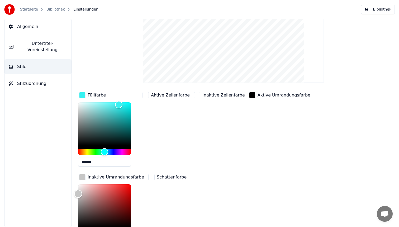
drag, startPoint x: 130, startPoint y: 207, endPoint x: 46, endPoint y: 193, distance: 85.3
click at [46, 193] on div "Allgemein Untertitel-Voreinstellung Stile Stilzuordnung Stil Andale Untertitel-…" at bounding box center [199, 123] width 399 height 208
click at [46, 193] on div "Allgemein Untertitel-Voreinstellung Stile Stilzuordnung" at bounding box center [38, 123] width 68 height 208
type input "*******"
drag, startPoint x: 78, startPoint y: 191, endPoint x: 75, endPoint y: 175, distance: 16.7
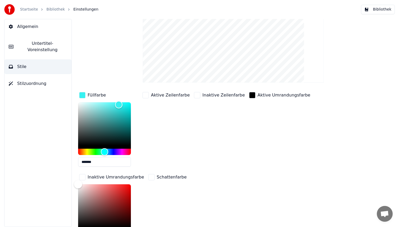
click at [75, 175] on div "Stil Andale Untertitel-Voreinstellung 2 Lines - Static (Horizontal) New Löschen…" at bounding box center [234, 123] width 332 height 208
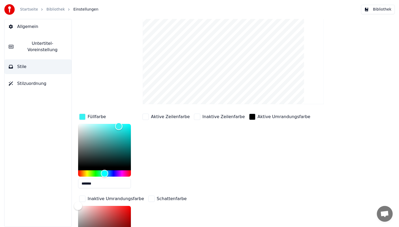
scroll to position [0, 0]
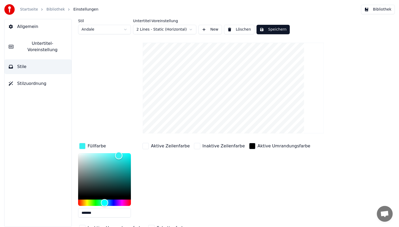
click at [277, 28] on button "Speichern" at bounding box center [273, 30] width 33 height 10
click at [376, 11] on button "Bibliothek" at bounding box center [378, 10] width 34 height 10
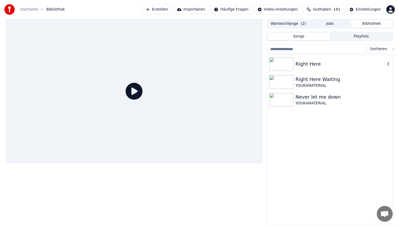
click at [331, 63] on div "Right Here" at bounding box center [341, 63] width 90 height 7
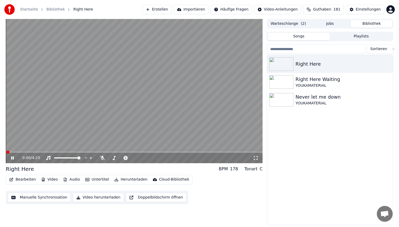
click at [64, 152] on span at bounding box center [134, 152] width 257 height 1
click at [82, 113] on video at bounding box center [134, 91] width 257 height 144
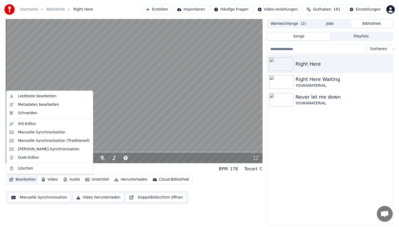
click at [25, 181] on button "Bearbeiten" at bounding box center [22, 179] width 31 height 7
click at [50, 124] on div "Stil-Editor" at bounding box center [54, 123] width 72 height 5
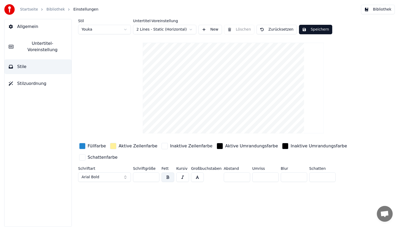
click at [109, 33] on html "Startseite Bibliothek Einstellungen Bibliothek Allgemein Untertitel-Voreinstell…" at bounding box center [199, 113] width 399 height 227
type input "**"
type input "*"
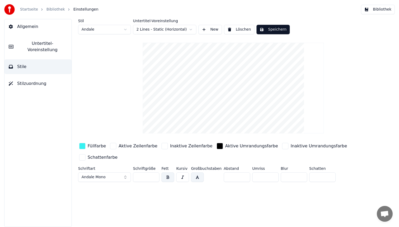
drag, startPoint x: 259, startPoint y: 177, endPoint x: 208, endPoint y: 176, distance: 51.3
click at [208, 176] on div "Schriftart Andale Mono Schriftgröße ** Fett Kursiv Großbuchstaben Abstand * Umr…" at bounding box center [217, 175] width 279 height 17
type input "*"
click at [273, 31] on button "Speichern" at bounding box center [273, 30] width 33 height 10
click at [82, 147] on div "button" at bounding box center [82, 146] width 6 height 6
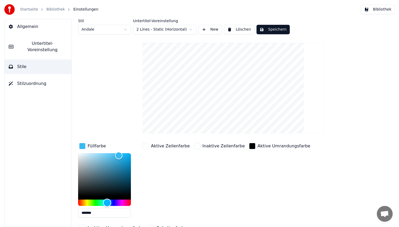
type input "*******"
drag, startPoint x: 102, startPoint y: 203, endPoint x: 107, endPoint y: 202, distance: 4.7
click at [107, 202] on div "Hue" at bounding box center [107, 203] width 8 height 8
click at [266, 27] on button "Speichern" at bounding box center [273, 30] width 33 height 10
click at [371, 8] on button "Bibliothek" at bounding box center [378, 10] width 34 height 10
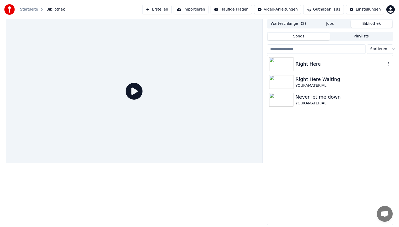
click at [308, 66] on div "Right Here" at bounding box center [341, 63] width 90 height 7
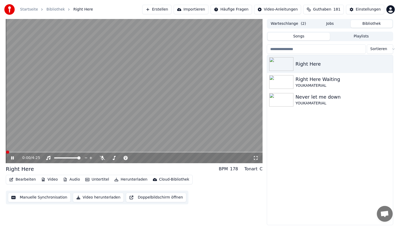
click at [58, 152] on video at bounding box center [134, 91] width 257 height 144
click at [60, 152] on span at bounding box center [134, 152] width 257 height 1
click at [127, 109] on video at bounding box center [134, 91] width 257 height 144
click at [112, 152] on span at bounding box center [134, 152] width 257 height 1
click at [157, 95] on video at bounding box center [134, 91] width 257 height 144
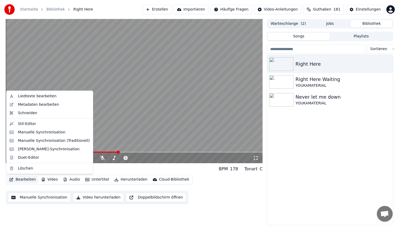
click at [25, 179] on button "Bearbeiten" at bounding box center [22, 179] width 31 height 7
click at [49, 123] on div "Stil-Editor" at bounding box center [54, 123] width 72 height 5
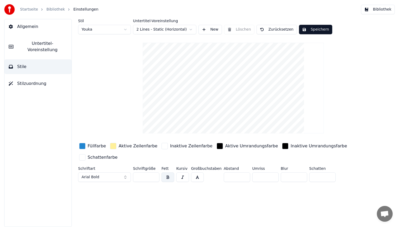
drag, startPoint x: 315, startPoint y: 178, endPoint x: 301, endPoint y: 176, distance: 13.7
click at [303, 176] on div "Schriftart Arial Bold Schriftgröße ** Fett Kursiv Großbuchstaben Abstand * Umri…" at bounding box center [217, 175] width 279 height 17
type input "*"
click at [107, 33] on html "Startseite Bibliothek Einstellungen Bibliothek Allgemein Untertitel-Voreinstell…" at bounding box center [199, 113] width 399 height 227
type input "**"
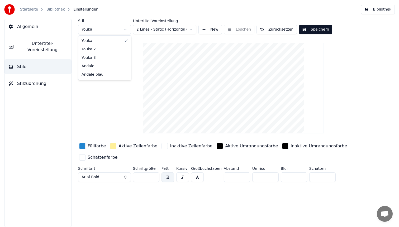
type input "*"
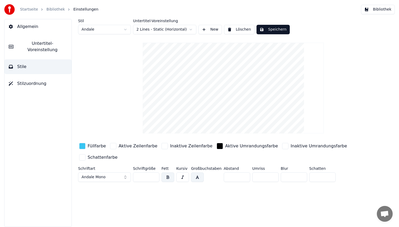
drag, startPoint x: 319, startPoint y: 178, endPoint x: 300, endPoint y: 178, distance: 18.8
click at [300, 178] on div "Schriftart Andale Mono Schriftgröße ** Fett Kursiv Großbuchstaben Abstand * Umr…" at bounding box center [217, 175] width 279 height 17
type input "*"
click at [269, 30] on button "Speichern" at bounding box center [273, 30] width 33 height 10
click at [385, 11] on button "Bibliothek" at bounding box center [378, 10] width 34 height 10
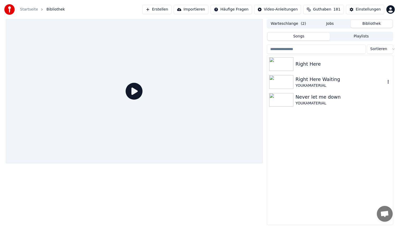
click at [311, 67] on div "Right Here" at bounding box center [343, 63] width 95 height 7
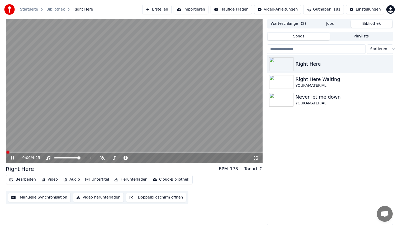
click at [102, 152] on span at bounding box center [134, 152] width 257 height 1
click at [121, 152] on span at bounding box center [134, 152] width 257 height 1
click at [157, 134] on video at bounding box center [134, 91] width 257 height 144
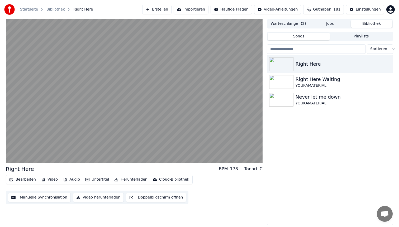
click at [157, 134] on video at bounding box center [134, 91] width 257 height 144
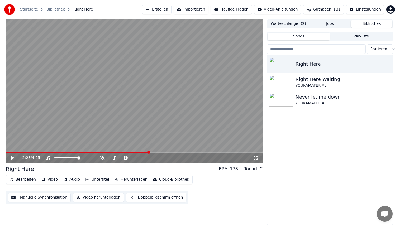
click at [26, 180] on button "Bearbeiten" at bounding box center [22, 179] width 31 height 7
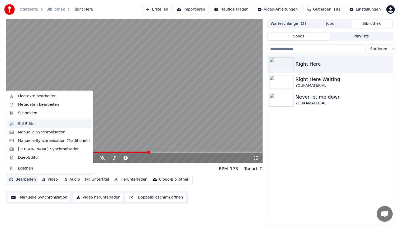
click at [38, 123] on div "Stil-Editor" at bounding box center [54, 123] width 72 height 5
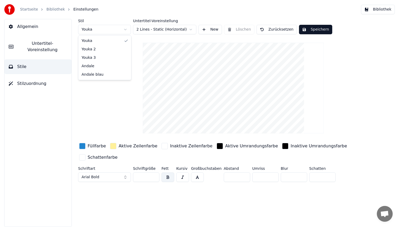
click at [114, 28] on html "Startseite Bibliothek Einstellungen Bibliothek Allgemein Untertitel-Voreinstell…" at bounding box center [199, 113] width 399 height 227
type input "**"
type input "*"
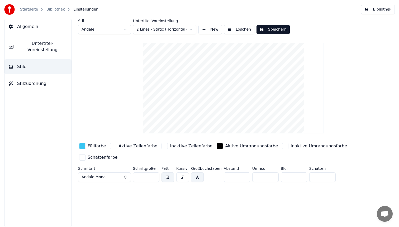
click at [82, 158] on div "button" at bounding box center [82, 158] width 6 height 6
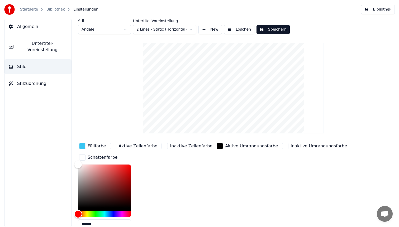
click at [112, 213] on div "Hue" at bounding box center [104, 214] width 53 height 6
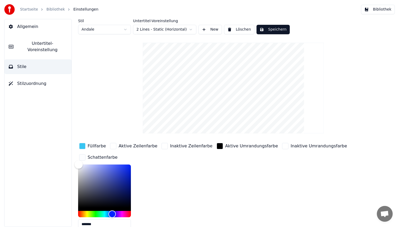
type input "*******"
drag, startPoint x: 79, startPoint y: 163, endPoint x: 159, endPoint y: 158, distance: 80.2
click at [159, 158] on div "Füllfarbe Aktive Zeilenfarbe Inaktive Zeilenfarbe Aktive Umrandungsfarbe Inakti…" at bounding box center [217, 187] width 279 height 91
click at [343, 45] on div "Stil Andale Untertitel-Voreinstellung 2 Lines - Static (Horizontal) New Löschen…" at bounding box center [233, 137] width 311 height 236
click at [279, 26] on button "Speichern" at bounding box center [273, 30] width 33 height 10
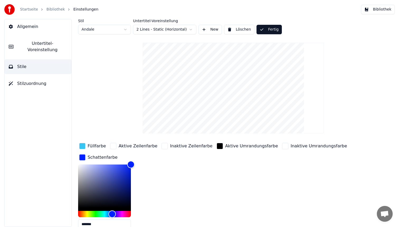
click at [376, 8] on button "Bibliothek" at bounding box center [378, 10] width 34 height 10
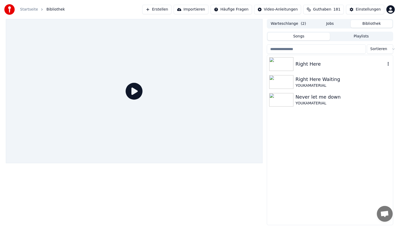
click at [298, 65] on div "Right Here" at bounding box center [341, 63] width 90 height 7
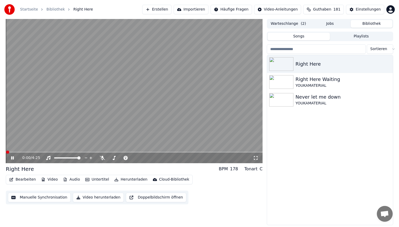
click at [78, 152] on span at bounding box center [134, 152] width 257 height 1
click at [117, 152] on span at bounding box center [134, 152] width 257 height 1
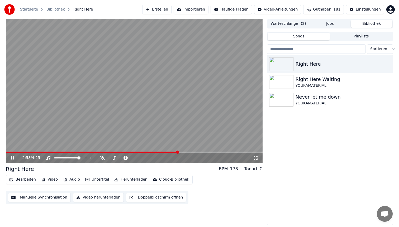
click at [157, 97] on video at bounding box center [134, 91] width 257 height 144
click at [27, 181] on button "Bearbeiten" at bounding box center [22, 179] width 31 height 7
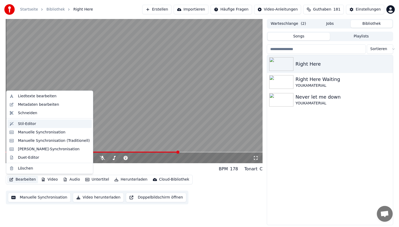
click at [41, 123] on div "Stil-Editor" at bounding box center [54, 123] width 72 height 5
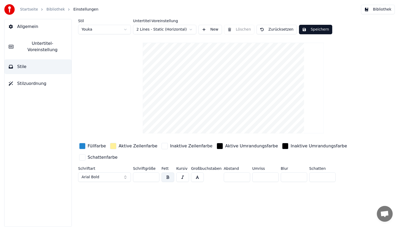
click at [101, 27] on html "Startseite Bibliothek Einstellungen Bibliothek Allgemein Untertitel-Voreinstell…" at bounding box center [199, 113] width 399 height 227
type input "**"
type input "*"
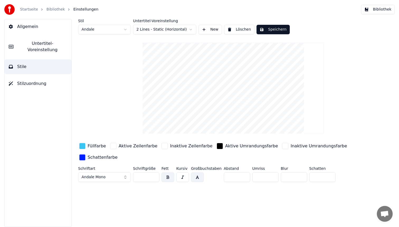
drag, startPoint x: 231, startPoint y: 179, endPoint x: 211, endPoint y: 175, distance: 19.9
click at [217, 177] on div "Schriftart Andale Mono Schriftgröße ** Fett Kursiv Großbuchstaben Abstand * Umr…" at bounding box center [217, 175] width 279 height 17
type input "*"
click at [282, 29] on button "Speichern" at bounding box center [273, 30] width 33 height 10
click at [378, 8] on button "Bibliothek" at bounding box center [378, 10] width 34 height 10
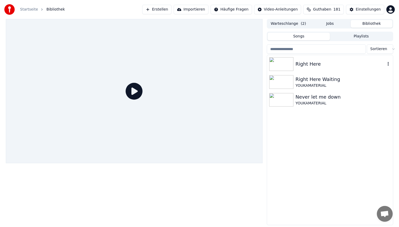
click at [318, 59] on div "Right Here" at bounding box center [330, 64] width 126 height 18
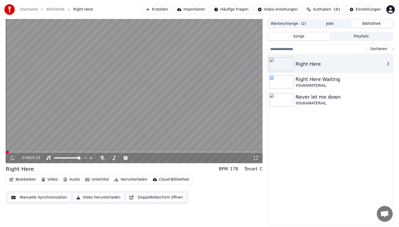
click at [318, 59] on div "Right Here" at bounding box center [330, 64] width 126 height 18
click at [321, 64] on div "Right Here" at bounding box center [341, 63] width 90 height 7
click at [109, 152] on span at bounding box center [134, 152] width 257 height 1
click at [119, 109] on video at bounding box center [134, 91] width 257 height 144
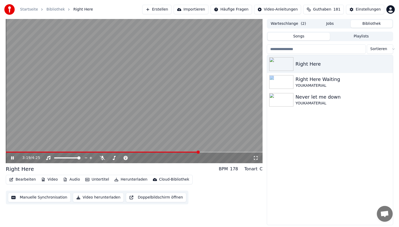
click at [149, 79] on video at bounding box center [134, 91] width 257 height 144
click at [128, 100] on video at bounding box center [134, 91] width 257 height 144
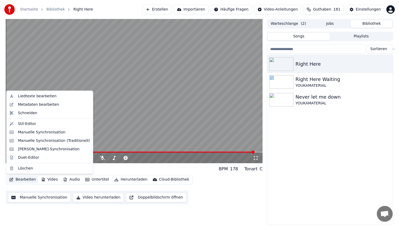
click at [25, 177] on button "Bearbeiten" at bounding box center [22, 179] width 31 height 7
click at [31, 97] on div "Liedtexte bearbeiten" at bounding box center [37, 96] width 39 height 5
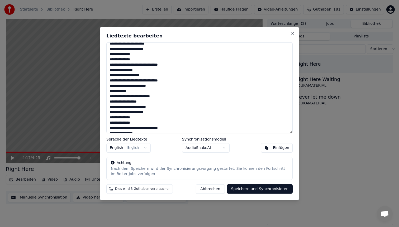
scroll to position [109, 0]
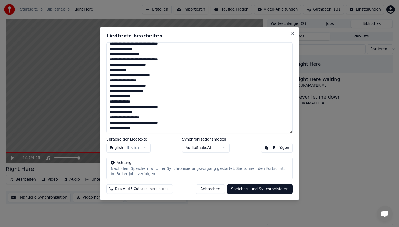
click at [116, 86] on textarea "**********" at bounding box center [199, 87] width 186 height 91
type textarea "**********"
click at [258, 190] on button "Speichern und Synchronisieren" at bounding box center [260, 190] width 66 height 10
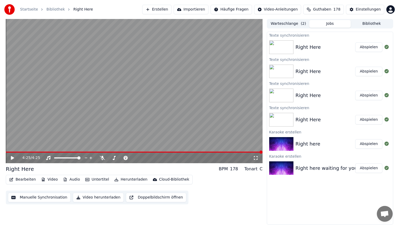
click at [24, 180] on button "Bearbeiten" at bounding box center [22, 179] width 31 height 7
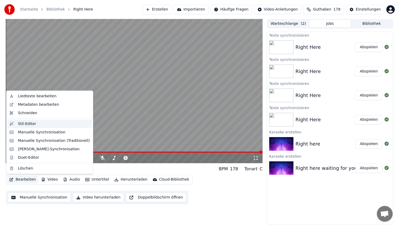
click at [36, 123] on div "Stil-Editor" at bounding box center [54, 123] width 72 height 5
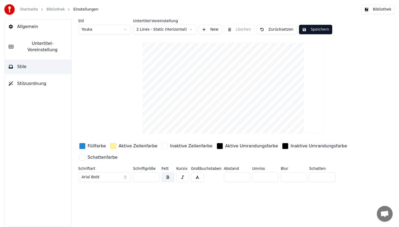
click at [86, 29] on html "Startseite Bibliothek Einstellungen Bibliothek Allgemein Untertitel-Voreinstell…" at bounding box center [199, 113] width 399 height 227
type input "**"
type input "*"
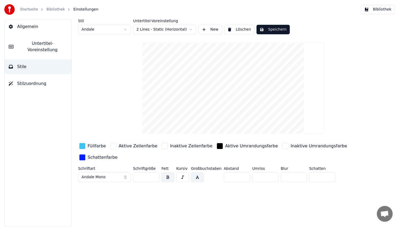
click at [92, 147] on div "Füllfarbe" at bounding box center [97, 146] width 18 height 6
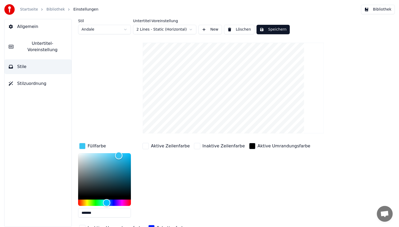
scroll to position [27, 0]
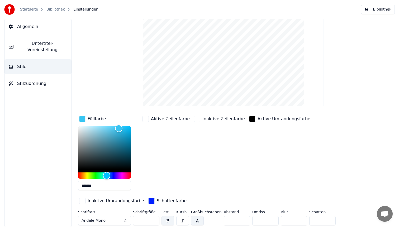
click at [164, 201] on div "Schattenfarbe" at bounding box center [172, 201] width 30 height 6
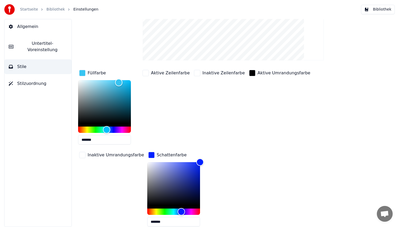
scroll to position [98, 0]
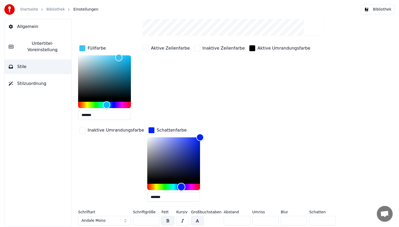
click at [182, 186] on div "Hue" at bounding box center [173, 187] width 53 height 6
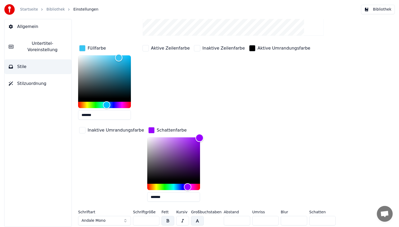
type input "*******"
click at [196, 139] on div "Color" at bounding box center [200, 140] width 8 height 8
click at [120, 104] on div "Hue" at bounding box center [104, 105] width 53 height 6
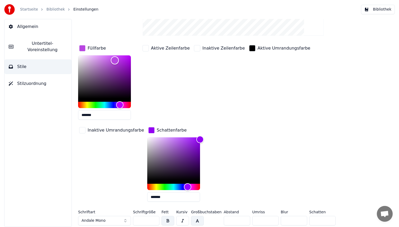
drag, startPoint x: 120, startPoint y: 57, endPoint x: 115, endPoint y: 60, distance: 5.7
click at [115, 60] on div "Color" at bounding box center [115, 61] width 8 height 8
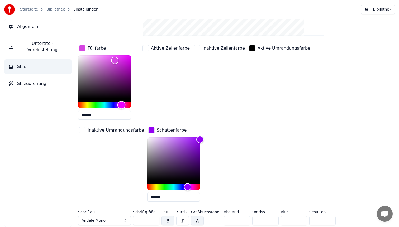
click at [121, 106] on div "Hue" at bounding box center [122, 105] width 8 height 8
drag, startPoint x: 114, startPoint y: 59, endPoint x: 119, endPoint y: 59, distance: 5.0
click at [120, 59] on div "Color" at bounding box center [120, 59] width 8 height 8
type input "*******"
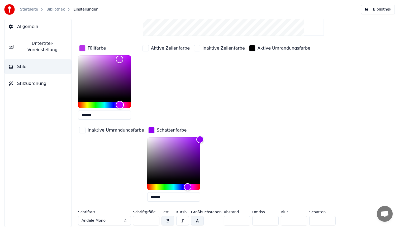
click at [120, 103] on div "Hue" at bounding box center [120, 105] width 8 height 8
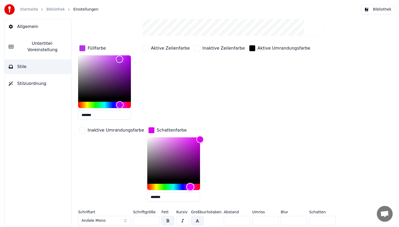
click at [186, 186] on div "Hue" at bounding box center [190, 187] width 8 height 8
type input "*******"
click at [196, 143] on div "Color" at bounding box center [200, 143] width 8 height 8
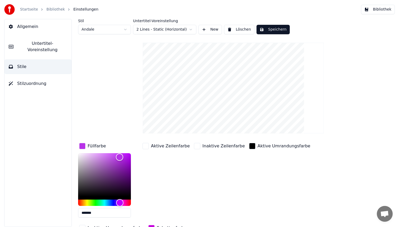
click at [273, 30] on button "Speichern" at bounding box center [273, 30] width 33 height 10
click at [369, 7] on button "Bibliothek" at bounding box center [378, 10] width 34 height 10
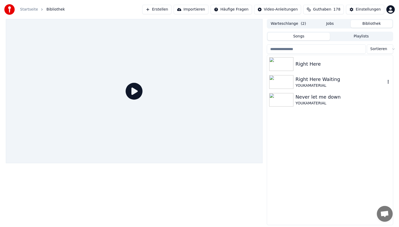
click at [315, 65] on div "Right Here" at bounding box center [343, 63] width 95 height 7
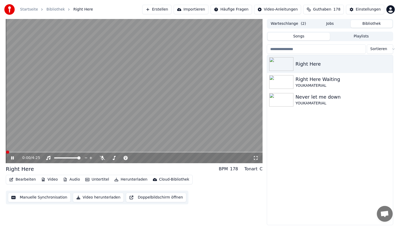
click at [83, 151] on video at bounding box center [134, 91] width 257 height 144
click at [81, 152] on video at bounding box center [134, 91] width 257 height 144
click at [81, 152] on span at bounding box center [134, 152] width 257 height 1
click at [106, 104] on video at bounding box center [134, 91] width 257 height 144
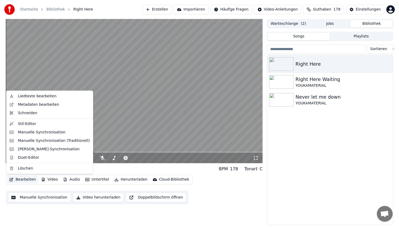
click at [27, 180] on button "Bearbeiten" at bounding box center [22, 179] width 31 height 7
click at [43, 122] on div "Stil-Editor" at bounding box center [54, 123] width 72 height 5
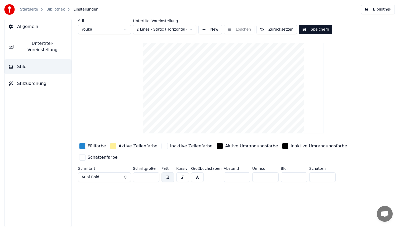
click at [107, 29] on html "Startseite Bibliothek Einstellungen Bibliothek Allgemein Untertitel-Voreinstell…" at bounding box center [199, 113] width 399 height 227
type input "**"
type input "*"
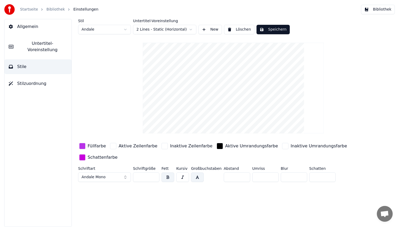
click at [83, 146] on div "button" at bounding box center [82, 146] width 6 height 6
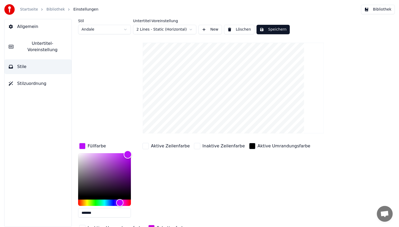
type input "*******"
drag, startPoint x: 120, startPoint y: 157, endPoint x: 128, endPoint y: 155, distance: 8.2
click at [128, 155] on div "Color" at bounding box center [128, 155] width 8 height 8
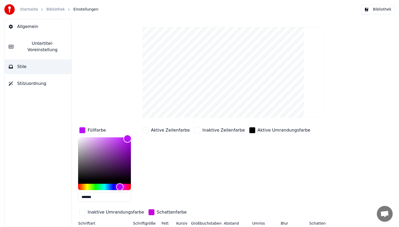
scroll to position [27, 0]
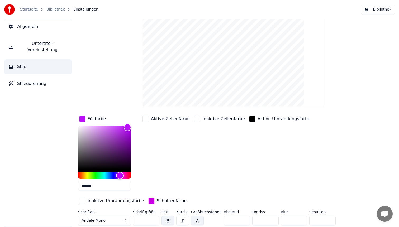
click at [148, 199] on div "button" at bounding box center [151, 201] width 6 height 6
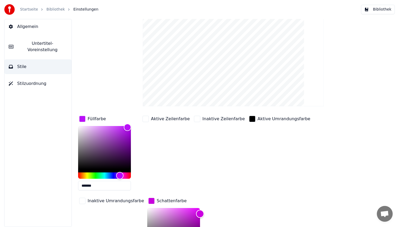
scroll to position [51, 0]
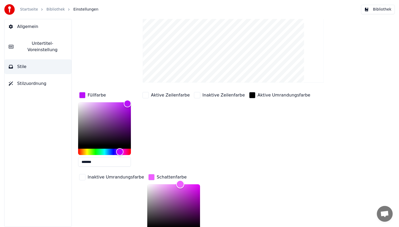
drag, startPoint x: 194, startPoint y: 213, endPoint x: 175, endPoint y: 182, distance: 36.9
click at [176, 182] on div "Color" at bounding box center [180, 185] width 8 height 8
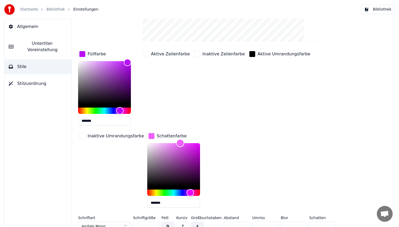
scroll to position [98, 0]
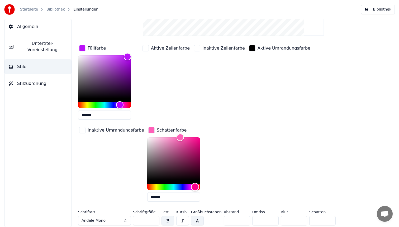
drag, startPoint x: 185, startPoint y: 185, endPoint x: 189, endPoint y: 185, distance: 3.7
click at [191, 185] on div "Hue" at bounding box center [195, 187] width 8 height 8
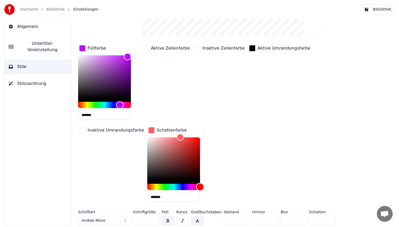
drag, startPoint x: 190, startPoint y: 186, endPoint x: 196, endPoint y: 186, distance: 6.3
click at [196, 186] on div "Hue" at bounding box center [200, 187] width 8 height 8
drag, startPoint x: 172, startPoint y: 138, endPoint x: 211, endPoint y: 137, distance: 38.3
click at [211, 137] on div "Füllfarbe ******* Aktive Zeilenfarbe Inaktive Zeilenfarbe Aktive Umrandungsfarb…" at bounding box center [217, 125] width 279 height 162
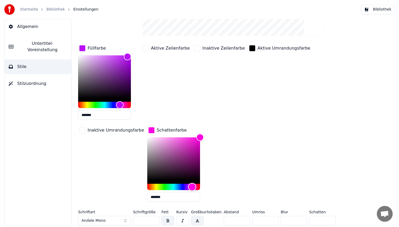
drag, startPoint x: 192, startPoint y: 185, endPoint x: 186, endPoint y: 185, distance: 5.8
click at [188, 185] on div "Hue" at bounding box center [192, 187] width 8 height 8
type input "*******"
click at [196, 138] on div "Color" at bounding box center [200, 139] width 8 height 8
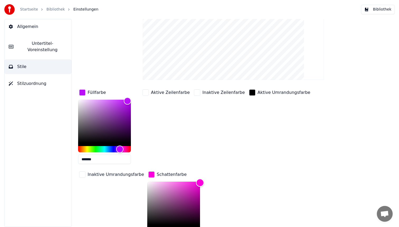
scroll to position [0, 0]
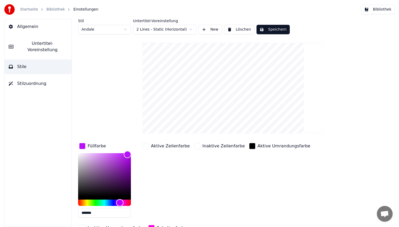
click at [282, 22] on div "Stil Andale Untertitel-Voreinstellung 2 Lines - Static (Horizontal) New Löschen…" at bounding box center [233, 26] width 311 height 15
click at [280, 26] on button "Speichern" at bounding box center [273, 30] width 33 height 10
click at [381, 7] on button "Bibliothek" at bounding box center [378, 10] width 34 height 10
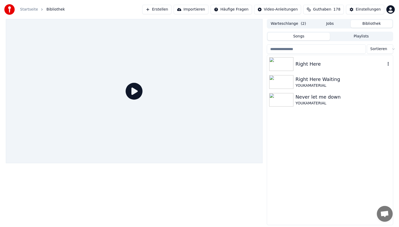
click at [311, 64] on div "Right Here" at bounding box center [341, 63] width 90 height 7
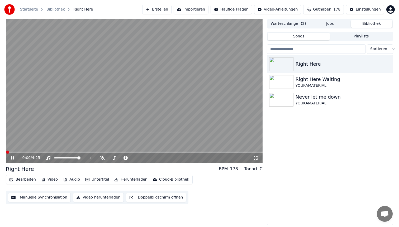
click at [88, 152] on span at bounding box center [134, 152] width 257 height 1
click at [123, 152] on span at bounding box center [134, 152] width 257 height 1
click at [144, 118] on video at bounding box center [134, 91] width 257 height 144
click at [25, 178] on button "Bearbeiten" at bounding box center [22, 179] width 31 height 7
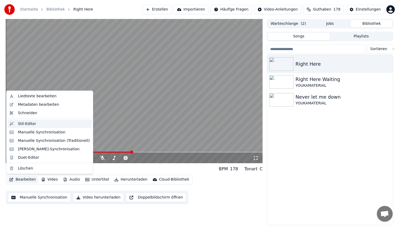
click at [39, 128] on div "Stil-Editor" at bounding box center [49, 124] width 85 height 8
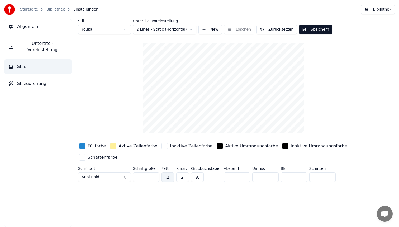
click at [105, 30] on html "Startseite Bibliothek Einstellungen Bibliothek Allgemein Untertitel-Voreinstell…" at bounding box center [199, 113] width 399 height 227
type input "**"
type input "*"
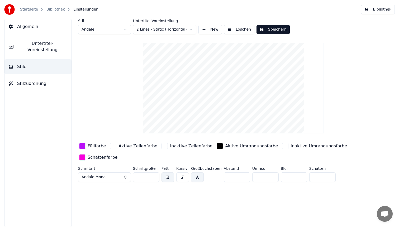
click at [83, 158] on div "button" at bounding box center [82, 158] width 6 height 6
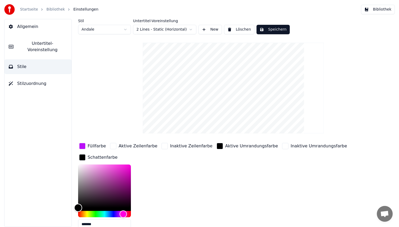
drag, startPoint x: 131, startPoint y: 164, endPoint x: 62, endPoint y: 218, distance: 88.0
click at [62, 218] on div "Allgemein Untertitel-Voreinstellung Stile Stilzuordnung Stil Andale Untertitel-…" at bounding box center [199, 123] width 399 height 208
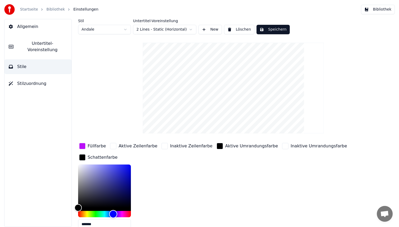
click at [113, 213] on div "Hue" at bounding box center [104, 214] width 53 height 6
type input "*******"
drag, startPoint x: 78, startPoint y: 207, endPoint x: 157, endPoint y: 151, distance: 96.7
click at [157, 151] on div "Füllfarbe Aktive Zeilenfarbe Inaktive Zeilenfarbe Aktive Umrandungsfarbe Inakti…" at bounding box center [217, 187] width 279 height 91
click at [280, 29] on button "Speichern" at bounding box center [273, 30] width 33 height 10
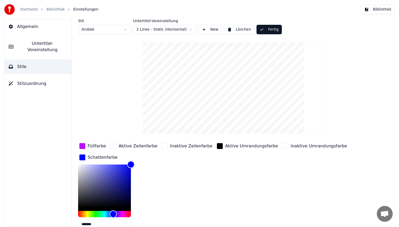
click at [375, 7] on button "Bibliothek" at bounding box center [378, 10] width 34 height 10
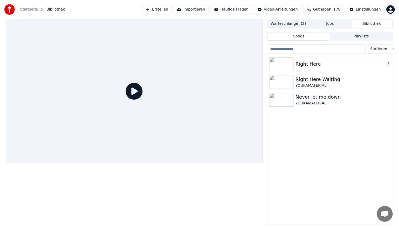
click at [303, 68] on div "Right Here" at bounding box center [330, 64] width 126 height 18
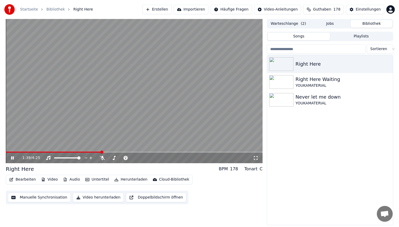
click at [101, 153] on span at bounding box center [134, 152] width 257 height 1
click at [121, 153] on span at bounding box center [134, 152] width 257 height 1
click at [159, 113] on video at bounding box center [134, 91] width 257 height 144
click at [16, 179] on button "Bearbeiten" at bounding box center [22, 179] width 31 height 7
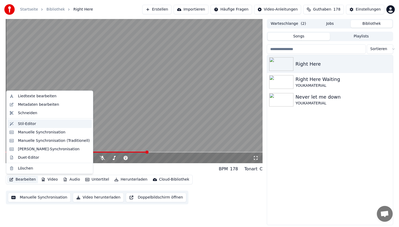
click at [39, 125] on div "Stil-Editor" at bounding box center [54, 123] width 72 height 5
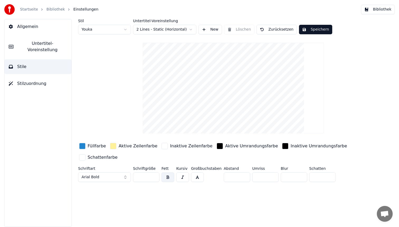
click at [111, 31] on html "Startseite Bibliothek Einstellungen Bibliothek Allgemein Untertitel-Voreinstell…" at bounding box center [199, 113] width 399 height 227
type input "**"
type input "*"
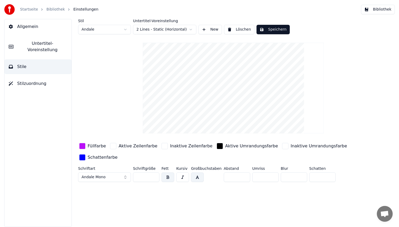
click at [82, 147] on div "button" at bounding box center [82, 146] width 6 height 6
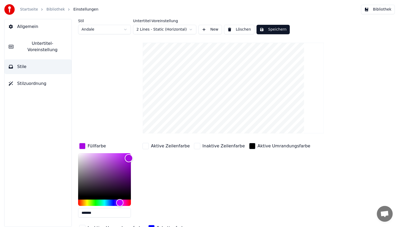
type input "*******"
drag, startPoint x: 129, startPoint y: 153, endPoint x: 130, endPoint y: 160, distance: 7.3
click at [130, 160] on div "Color" at bounding box center [131, 160] width 8 height 8
click at [268, 32] on button "Speichern" at bounding box center [273, 30] width 33 height 10
click at [375, 7] on button "Bibliothek" at bounding box center [378, 10] width 34 height 10
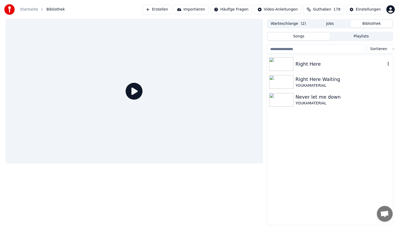
click at [317, 69] on div "Right Here" at bounding box center [330, 64] width 126 height 18
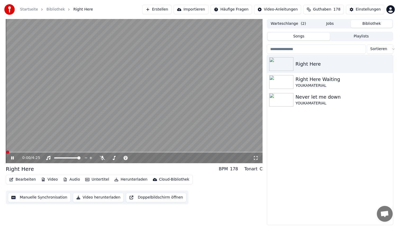
click at [99, 152] on span at bounding box center [134, 152] width 257 height 1
click at [108, 152] on span at bounding box center [134, 152] width 257 height 1
click at [18, 182] on button "Bearbeiten" at bounding box center [22, 179] width 31 height 7
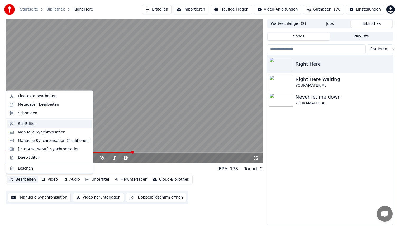
click at [35, 124] on div "Stil-Editor" at bounding box center [54, 123] width 72 height 5
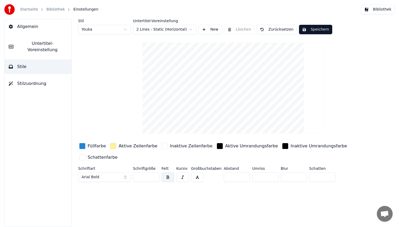
click at [109, 30] on html "Startseite Bibliothek Einstellungen Bibliothek Allgemein Untertitel-Voreinstell…" at bounding box center [199, 113] width 399 height 227
type input "**"
type input "*"
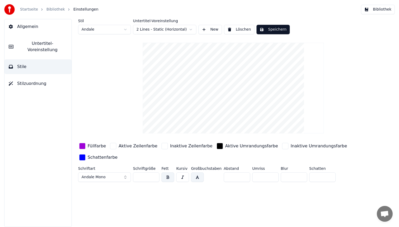
click at [83, 146] on div "button" at bounding box center [82, 146] width 6 height 6
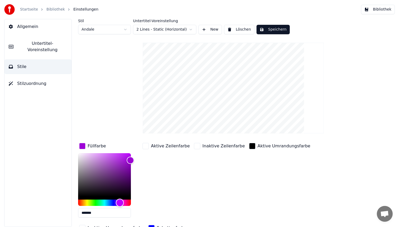
click at [83, 202] on div "Hue" at bounding box center [104, 203] width 53 height 6
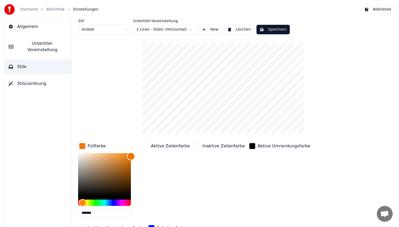
type input "*******"
drag, startPoint x: 131, startPoint y: 159, endPoint x: 131, endPoint y: 156, distance: 3.4
click at [131, 156] on div "Color" at bounding box center [131, 156] width 8 height 8
click at [265, 31] on button "Speichern" at bounding box center [273, 30] width 33 height 10
click at [385, 9] on button "Bibliothek" at bounding box center [378, 10] width 34 height 10
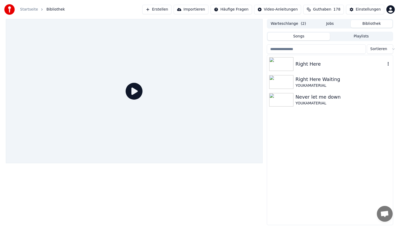
click at [319, 63] on div "Right Here" at bounding box center [341, 63] width 90 height 7
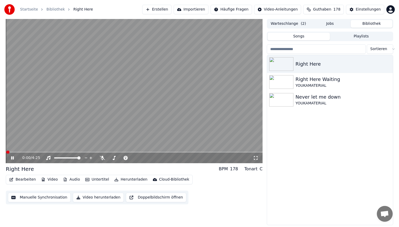
click at [107, 151] on video at bounding box center [134, 91] width 257 height 144
click at [109, 153] on span at bounding box center [134, 152] width 257 height 1
click at [139, 99] on video at bounding box center [134, 91] width 257 height 144
click at [121, 152] on span at bounding box center [134, 152] width 257 height 1
click at [139, 77] on video at bounding box center [134, 91] width 257 height 144
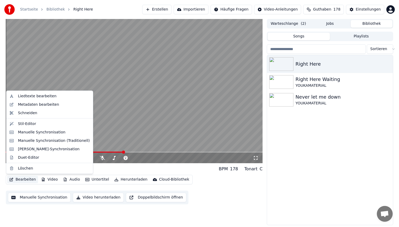
click at [16, 179] on button "Bearbeiten" at bounding box center [22, 179] width 31 height 7
click at [29, 127] on div "Stil-Editor" at bounding box center [49, 124] width 85 height 8
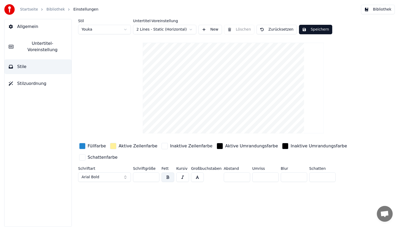
click at [110, 33] on html "Startseite Bibliothek Einstellungen Bibliothek Allgemein Untertitel-Voreinstell…" at bounding box center [199, 113] width 399 height 227
type input "**"
type input "*"
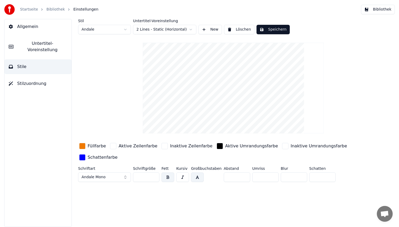
click at [82, 148] on div "button" at bounding box center [82, 146] width 6 height 6
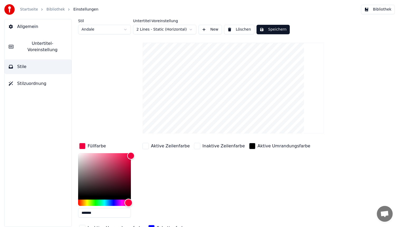
click at [129, 202] on div "Hue" at bounding box center [104, 203] width 53 height 6
type input "*******"
drag, startPoint x: 131, startPoint y: 155, endPoint x: 132, endPoint y: 138, distance: 16.4
click at [132, 138] on div "Stil Andale Untertitel-Voreinstellung 2 Lines - Static (Horizontal) New Löschen…" at bounding box center [233, 137] width 311 height 236
click at [272, 32] on button "Speichern" at bounding box center [273, 30] width 33 height 10
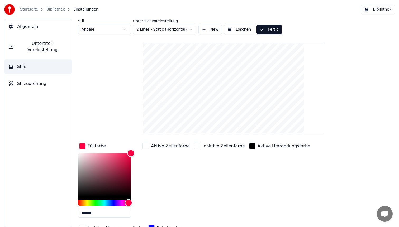
click at [380, 9] on button "Bibliothek" at bounding box center [378, 10] width 34 height 10
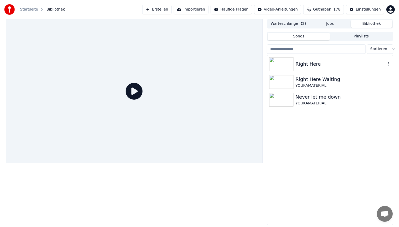
click at [309, 69] on div "Right Here" at bounding box center [330, 64] width 126 height 18
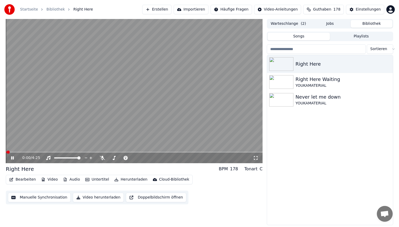
click at [91, 152] on video at bounding box center [134, 91] width 257 height 144
click at [91, 152] on span at bounding box center [134, 152] width 257 height 1
click at [135, 102] on video at bounding box center [134, 91] width 257 height 144
click at [163, 79] on video at bounding box center [134, 91] width 257 height 144
click at [20, 179] on button "Bearbeiten" at bounding box center [22, 179] width 31 height 7
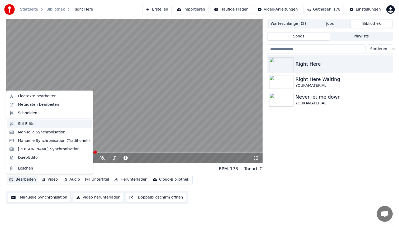
click at [40, 125] on div "Stil-Editor" at bounding box center [54, 123] width 72 height 5
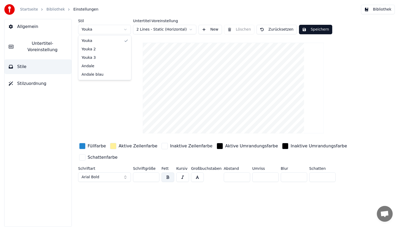
click at [103, 29] on html "Startseite Bibliothek Einstellungen Bibliothek Allgemein Untertitel-Voreinstell…" at bounding box center [199, 113] width 399 height 227
type input "**"
type input "*"
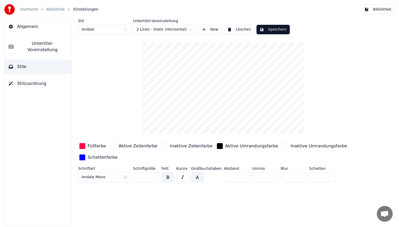
click at [83, 146] on div "button" at bounding box center [82, 146] width 6 height 6
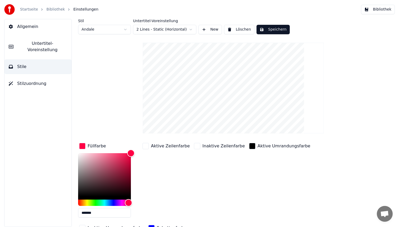
click at [99, 213] on input "*******" at bounding box center [104, 213] width 53 height 10
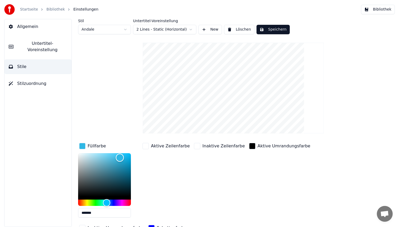
type input "*******"
drag, startPoint x: 118, startPoint y: 155, endPoint x: 120, endPoint y: 157, distance: 2.8
click at [120, 157] on div "Color" at bounding box center [120, 157] width 8 height 8
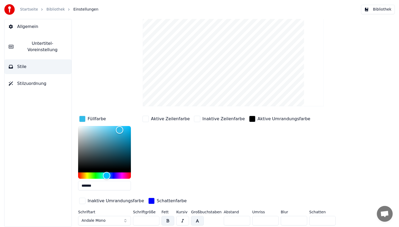
click at [148, 199] on div "button" at bounding box center [151, 201] width 6 height 6
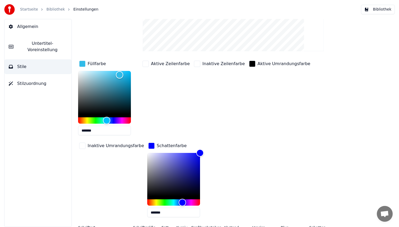
scroll to position [98, 0]
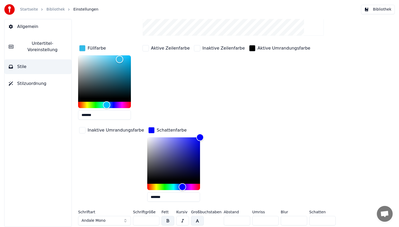
click at [156, 196] on input "*******" at bounding box center [173, 198] width 53 height 10
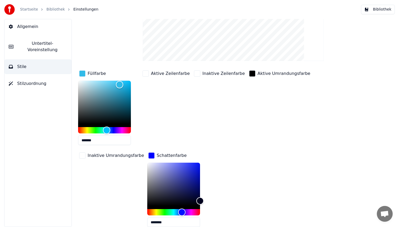
scroll to position [0, 0]
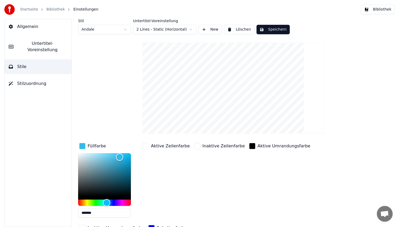
type input "********"
click at [280, 28] on button "Speichern" at bounding box center [273, 30] width 33 height 10
click at [389, 8] on button "Bibliothek" at bounding box center [378, 10] width 34 height 10
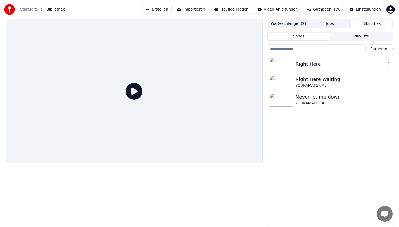
click at [344, 60] on div "Right Here" at bounding box center [341, 63] width 90 height 7
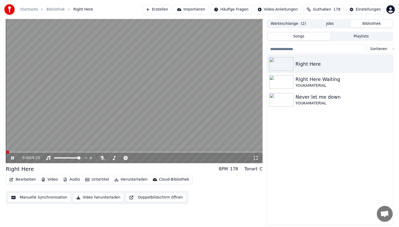
click at [99, 153] on div "0:00 / 4:25" at bounding box center [134, 158] width 257 height 11
click at [99, 153] on span at bounding box center [134, 152] width 257 height 1
click at [127, 98] on video at bounding box center [134, 91] width 257 height 144
click at [23, 179] on button "Bearbeiten" at bounding box center [22, 179] width 31 height 7
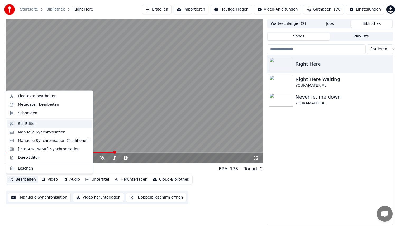
click at [37, 125] on div "Stil-Editor" at bounding box center [54, 123] width 72 height 5
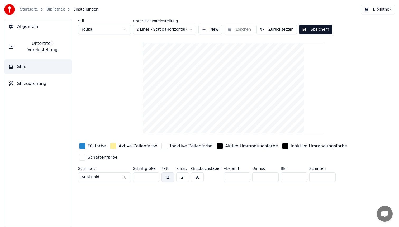
click at [105, 29] on html "Startseite Bibliothek Einstellungen Bibliothek Allgemein Untertitel-Voreinstell…" at bounding box center [199, 113] width 399 height 227
type input "**"
type input "*"
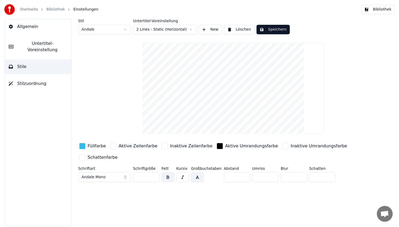
click at [84, 157] on div "button" at bounding box center [82, 158] width 6 height 6
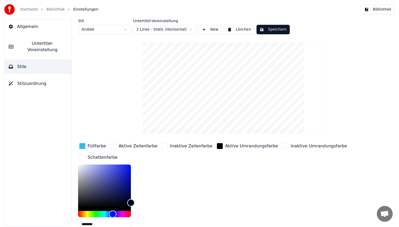
click at [137, 198] on div "********" at bounding box center [108, 198] width 61 height 67
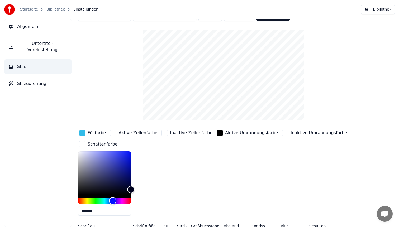
scroll to position [13, 0]
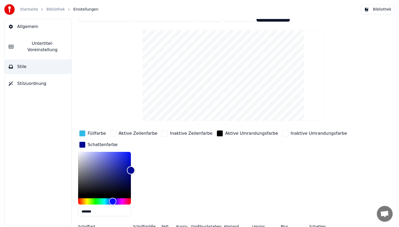
type input "*******"
drag, startPoint x: 130, startPoint y: 188, endPoint x: 137, endPoint y: 171, distance: 18.5
click at [137, 171] on div "*******" at bounding box center [108, 185] width 61 height 67
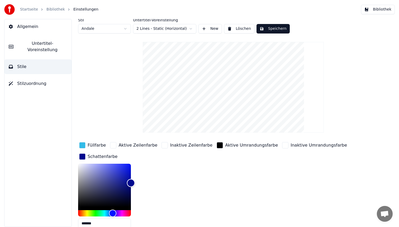
scroll to position [0, 0]
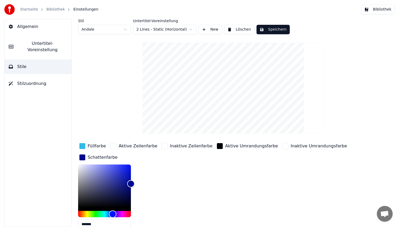
click at [84, 147] on div "button" at bounding box center [82, 146] width 6 height 6
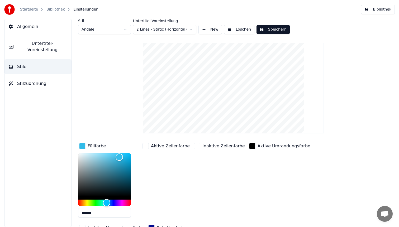
click at [88, 212] on input "*******" at bounding box center [104, 213] width 53 height 10
type input "*******"
click at [268, 32] on button "Speichern" at bounding box center [273, 30] width 33 height 10
click at [380, 7] on button "Bibliothek" at bounding box center [378, 10] width 34 height 10
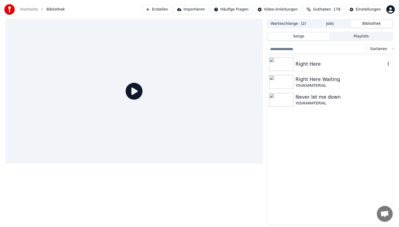
click at [312, 63] on div "Right Here" at bounding box center [341, 63] width 90 height 7
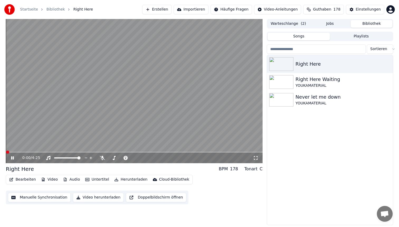
click at [90, 152] on video at bounding box center [134, 91] width 257 height 144
click at [90, 152] on span at bounding box center [134, 152] width 257 height 1
click at [154, 91] on video at bounding box center [134, 91] width 257 height 144
click at [157, 76] on video at bounding box center [134, 91] width 257 height 144
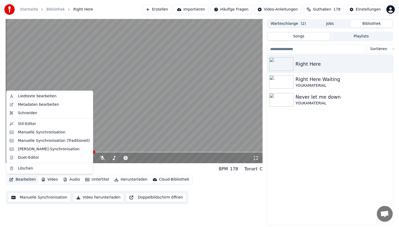
click at [24, 178] on button "Bearbeiten" at bounding box center [22, 179] width 31 height 7
click at [40, 125] on div "Stil-Editor" at bounding box center [54, 123] width 72 height 5
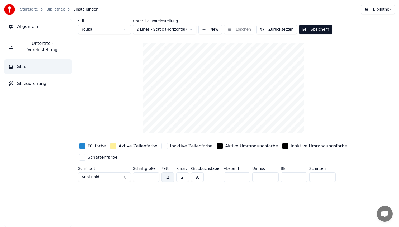
click at [109, 32] on html "Startseite Bibliothek Einstellungen Bibliothek Allgemein Untertitel-Voreinstell…" at bounding box center [199, 113] width 399 height 227
type input "**"
type input "*"
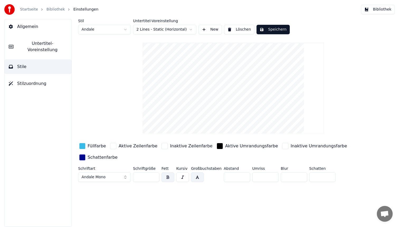
click at [95, 148] on div "Füllfarbe" at bounding box center [97, 146] width 18 height 6
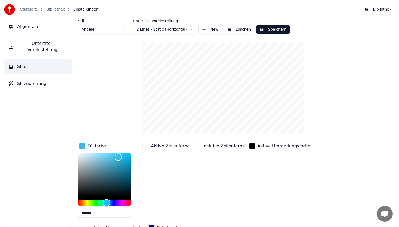
click at [98, 214] on input "*******" at bounding box center [104, 213] width 53 height 10
type input "*******"
click at [277, 27] on button "Speichern" at bounding box center [273, 30] width 33 height 10
click at [383, 8] on button "Bibliothek" at bounding box center [378, 10] width 34 height 10
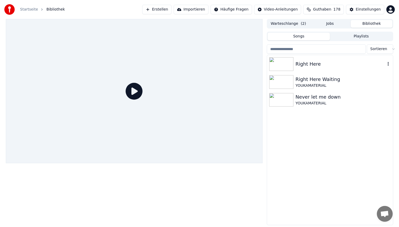
click at [324, 65] on div "Right Here" at bounding box center [341, 63] width 90 height 7
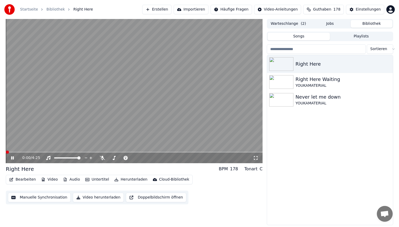
click at [106, 152] on span at bounding box center [134, 152] width 257 height 1
click at [160, 85] on video at bounding box center [134, 91] width 257 height 144
click at [131, 180] on button "Herunterladen" at bounding box center [130, 179] width 37 height 7
click at [129, 6] on div "Startseite Bibliothek Right Here Erstellen Importieren Häufige Fragen Video-Anl…" at bounding box center [199, 9] width 399 height 19
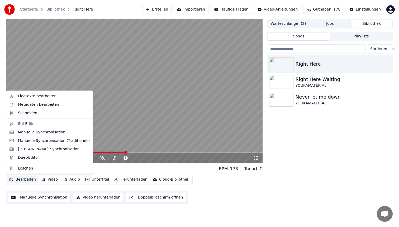
click at [27, 180] on button "Bearbeiten" at bounding box center [22, 179] width 31 height 7
click at [37, 126] on div "Stil-Editor" at bounding box center [54, 123] width 72 height 5
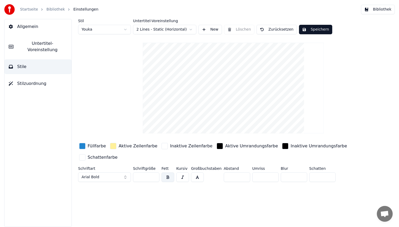
click at [43, 25] on button "Allgemein" at bounding box center [37, 26] width 67 height 15
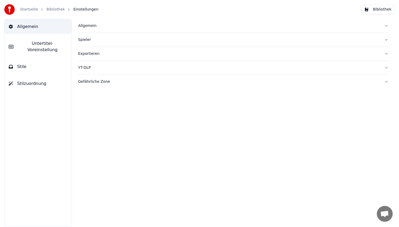
click at [100, 60] on button "Exportieren" at bounding box center [233, 54] width 311 height 14
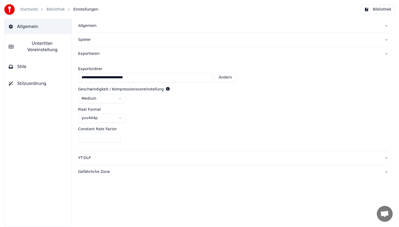
click at [126, 157] on div "YT-DLP" at bounding box center [229, 158] width 302 height 5
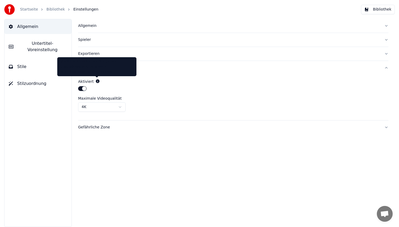
click at [115, 106] on html "Startseite Bibliothek Einstellungen Bibliothek Allgemein Untertitel-Voreinstell…" at bounding box center [199, 113] width 399 height 227
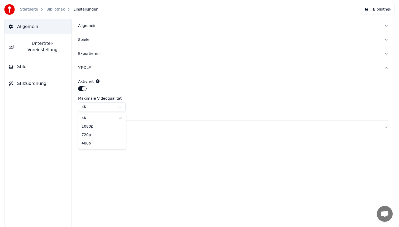
click at [115, 106] on html "Startseite Bibliothek Einstellungen Bibliothek Allgemein Untertitel-Voreinstell…" at bounding box center [199, 113] width 399 height 227
click at [377, 11] on button "Bibliothek" at bounding box center [378, 10] width 34 height 10
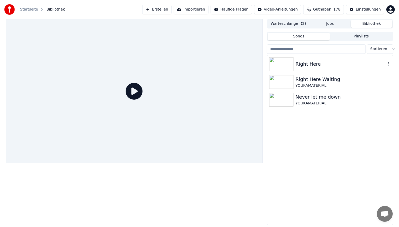
click at [333, 60] on div "Right Here" at bounding box center [330, 64] width 126 height 18
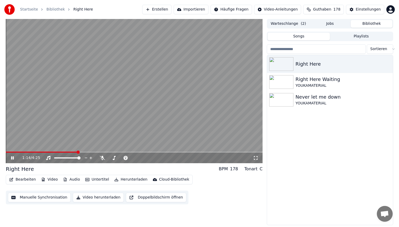
click at [77, 152] on span at bounding box center [134, 152] width 257 height 1
click at [139, 90] on video at bounding box center [134, 91] width 257 height 144
click at [212, 152] on span at bounding box center [134, 152] width 257 height 1
click at [229, 151] on video at bounding box center [134, 91] width 257 height 144
click at [232, 153] on span at bounding box center [134, 152] width 257 height 1
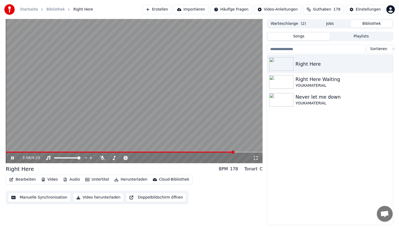
click at [135, 91] on video at bounding box center [134, 91] width 257 height 144
click at [21, 179] on button "Bearbeiten" at bounding box center [22, 179] width 31 height 7
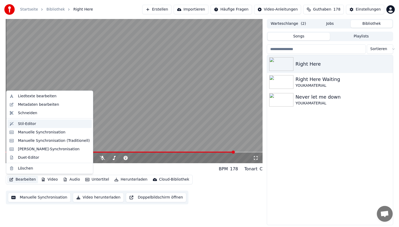
click at [34, 127] on div "Stil-Editor" at bounding box center [49, 124] width 85 height 8
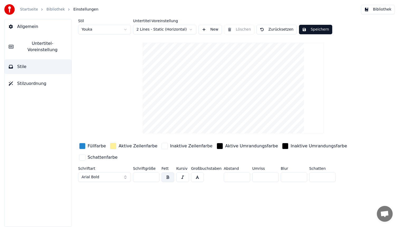
click at [104, 31] on html "Startseite Bibliothek Einstellungen Bibliothek Allgemein Untertitel-Voreinstell…" at bounding box center [199, 113] width 399 height 227
type input "**"
type input "*"
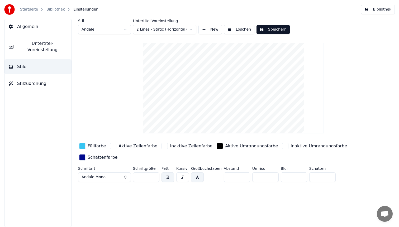
click at [82, 147] on div "button" at bounding box center [82, 146] width 6 height 6
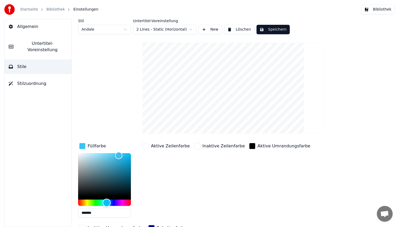
type input "*******"
click at [116, 204] on div "Hue" at bounding box center [104, 203] width 53 height 6
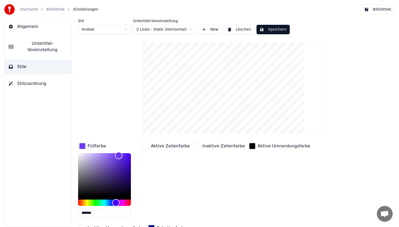
click at [283, 27] on button "Speichern" at bounding box center [273, 30] width 33 height 10
click at [365, 7] on button "Bibliothek" at bounding box center [378, 10] width 34 height 10
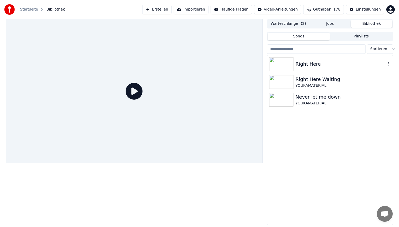
click at [343, 61] on div "Right Here" at bounding box center [341, 63] width 90 height 7
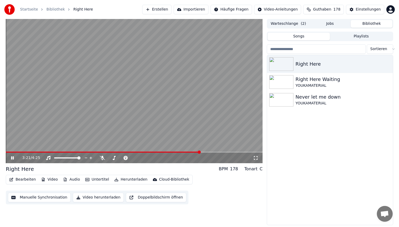
click at [200, 152] on span at bounding box center [134, 152] width 257 height 1
click at [231, 152] on span at bounding box center [134, 152] width 257 height 1
click at [208, 119] on video at bounding box center [134, 91] width 257 height 144
click at [230, 152] on span at bounding box center [228, 152] width 3 height 3
click at [48, 152] on span at bounding box center [126, 152] width 240 height 1
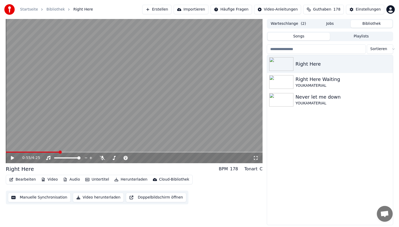
click at [23, 179] on button "Bearbeiten" at bounding box center [22, 179] width 31 height 7
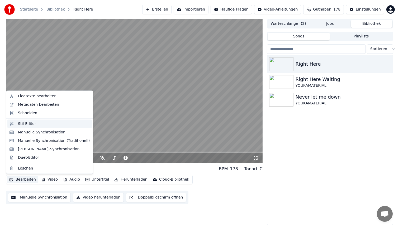
click at [37, 122] on div "Stil-Editor" at bounding box center [54, 123] width 72 height 5
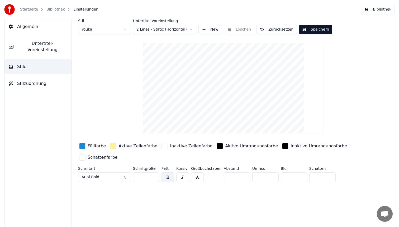
click at [115, 30] on html "Startseite Bibliothek Einstellungen Bibliothek Allgemein Untertitel-Voreinstell…" at bounding box center [199, 113] width 399 height 227
type input "**"
type input "*"
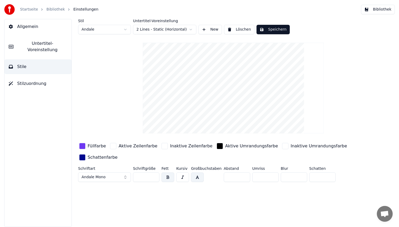
drag, startPoint x: 318, startPoint y: 177, endPoint x: 302, endPoint y: 176, distance: 16.0
click at [302, 176] on div "Schriftart Andale Mono Schriftgröße ** Fett Kursiv Großbuchstaben Abstand * Umr…" at bounding box center [217, 175] width 279 height 17
type input "*"
click at [280, 29] on button "Speichern" at bounding box center [273, 30] width 33 height 10
click at [376, 7] on button "Bibliothek" at bounding box center [378, 10] width 34 height 10
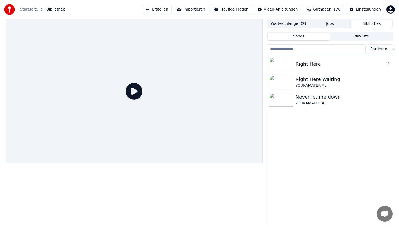
click at [329, 65] on div "Right Here" at bounding box center [341, 63] width 90 height 7
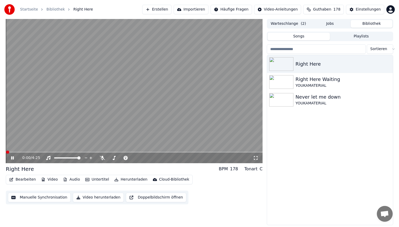
click at [71, 152] on span at bounding box center [134, 152] width 257 height 1
click at [224, 152] on span at bounding box center [134, 152] width 257 height 1
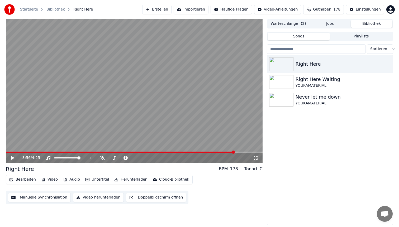
click at [13, 179] on button "Bearbeiten" at bounding box center [22, 179] width 31 height 7
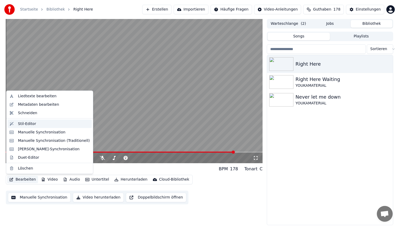
click at [36, 123] on div "Stil-Editor" at bounding box center [54, 123] width 72 height 5
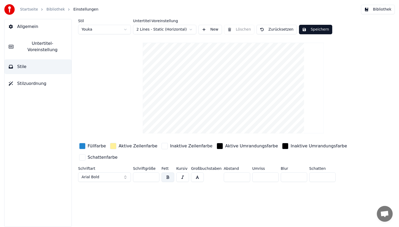
click at [101, 30] on html "Startseite Bibliothek Einstellungen Bibliothek Allgemein Untertitel-Voreinstell…" at bounding box center [199, 113] width 399 height 227
type input "**"
type input "*"
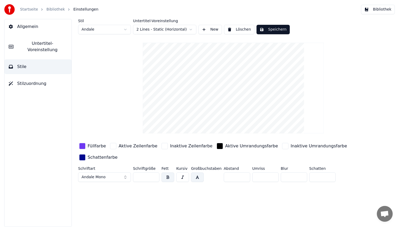
click at [83, 158] on div "button" at bounding box center [82, 158] width 6 height 6
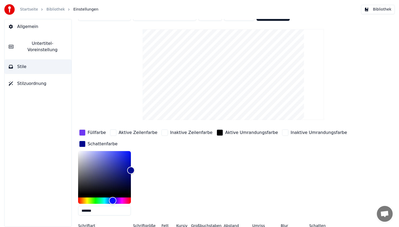
scroll to position [15, 0]
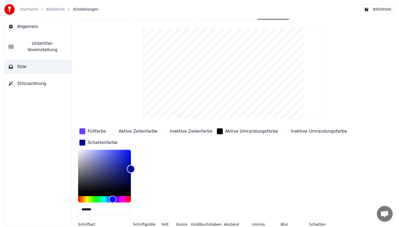
click at [96, 153] on div "Color" at bounding box center [104, 171] width 53 height 43
type input "*******"
drag, startPoint x: 96, startPoint y: 153, endPoint x: 99, endPoint y: 154, distance: 3.5
click at [99, 154] on div "Color" at bounding box center [99, 154] width 8 height 8
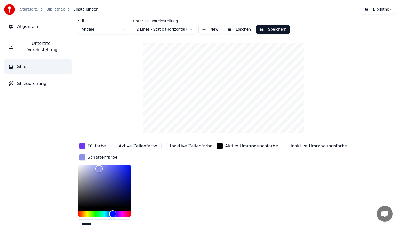
click at [270, 31] on button "Speichern" at bounding box center [273, 30] width 33 height 10
click at [382, 14] on div "Startseite Bibliothek Einstellungen Bibliothek" at bounding box center [199, 9] width 399 height 19
click at [382, 11] on button "Bibliothek" at bounding box center [378, 10] width 34 height 10
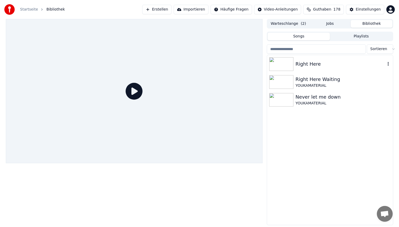
click at [310, 65] on div "Right Here" at bounding box center [341, 63] width 90 height 7
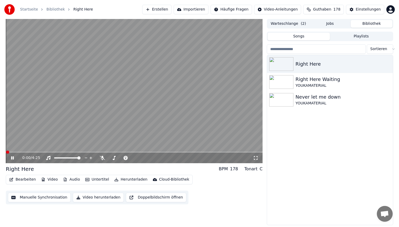
click at [151, 152] on span at bounding box center [134, 152] width 257 height 1
click at [119, 78] on video at bounding box center [134, 91] width 257 height 144
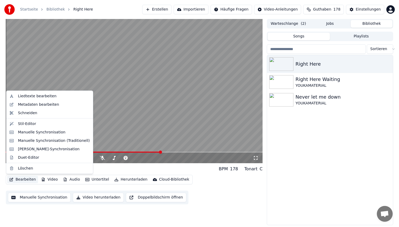
click at [22, 181] on button "Bearbeiten" at bounding box center [22, 179] width 31 height 7
click at [35, 125] on div "Stil-Editor" at bounding box center [27, 123] width 18 height 5
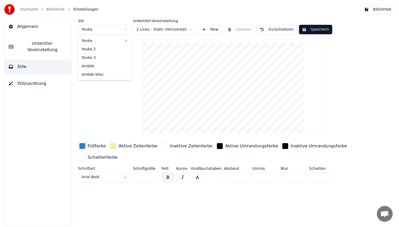
click at [95, 32] on html "Startseite Bibliothek Einstellungen Bibliothek Allgemein Untertitel-Voreinstell…" at bounding box center [199, 113] width 399 height 227
type input "**"
type input "*"
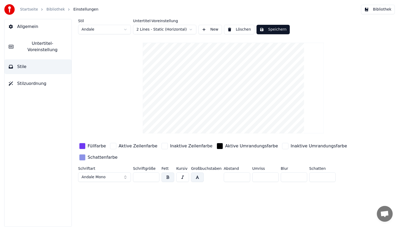
drag, startPoint x: 322, startPoint y: 179, endPoint x: 267, endPoint y: 172, distance: 55.9
click at [267, 172] on div "Schriftart Andale Mono Schriftgröße ** Fett Kursiv Großbuchstaben Abstand * Umr…" at bounding box center [217, 175] width 279 height 17
type input "*"
click at [83, 157] on div "button" at bounding box center [82, 158] width 6 height 6
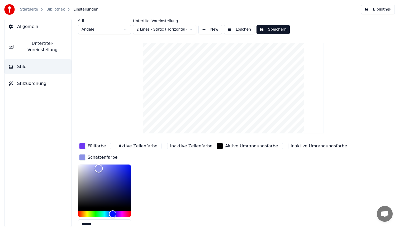
click at [127, 191] on div "Color" at bounding box center [104, 186] width 53 height 43
click at [127, 184] on div "Color" at bounding box center [104, 186] width 53 height 43
type input "*******"
click at [125, 179] on div "Color" at bounding box center [104, 186] width 53 height 43
click at [277, 34] on button "Speichern" at bounding box center [273, 30] width 33 height 10
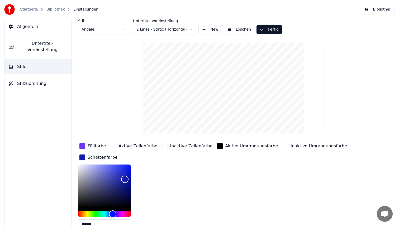
click at [380, 10] on button "Bibliothek" at bounding box center [378, 10] width 34 height 10
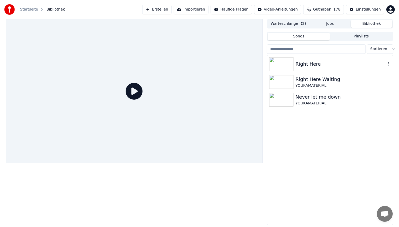
click at [310, 71] on div "Right Here" at bounding box center [330, 64] width 126 height 18
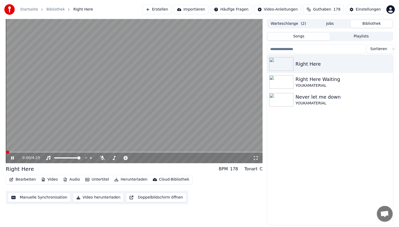
click at [210, 152] on span at bounding box center [134, 152] width 257 height 1
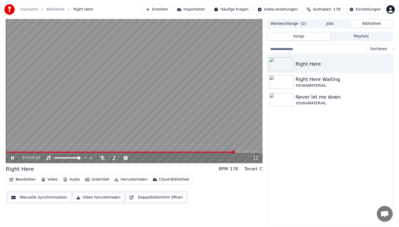
click at [235, 152] on span at bounding box center [134, 152] width 257 height 1
click at [227, 152] on span at bounding box center [121, 152] width 231 height 1
click at [206, 152] on span at bounding box center [121, 152] width 230 height 1
click at [24, 180] on button "Bearbeiten" at bounding box center [22, 179] width 31 height 7
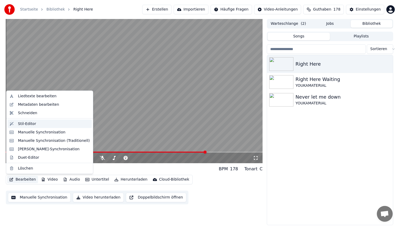
click at [44, 123] on div "Stil-Editor" at bounding box center [54, 123] width 72 height 5
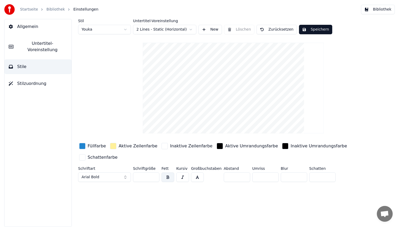
click at [98, 30] on html "Startseite Bibliothek Einstellungen Bibliothek Allgemein Untertitel-Voreinstell…" at bounding box center [199, 113] width 399 height 227
type input "**"
type input "*"
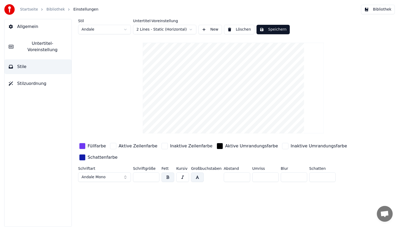
drag, startPoint x: 315, startPoint y: 178, endPoint x: 290, endPoint y: 172, distance: 26.3
click at [290, 172] on div "Schriftart Andale Mono Schriftgröße ** Fett Kursiv Großbuchstaben Abstand * Umr…" at bounding box center [217, 175] width 279 height 17
type input "*"
click at [268, 30] on button "Speichern" at bounding box center [273, 30] width 33 height 10
click at [83, 156] on div "button" at bounding box center [82, 158] width 6 height 6
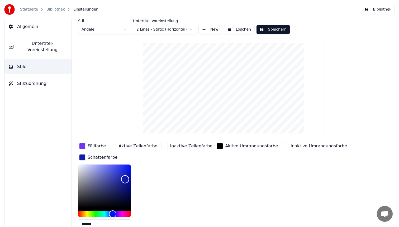
type input "*******"
click at [124, 172] on div "Color" at bounding box center [104, 186] width 53 height 43
click at [277, 30] on button "Speichern" at bounding box center [273, 30] width 33 height 10
click at [377, 8] on button "Bibliothek" at bounding box center [378, 10] width 34 height 10
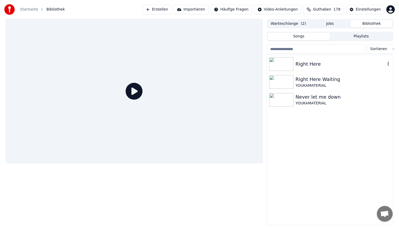
click at [315, 63] on div "Right Here" at bounding box center [341, 63] width 90 height 7
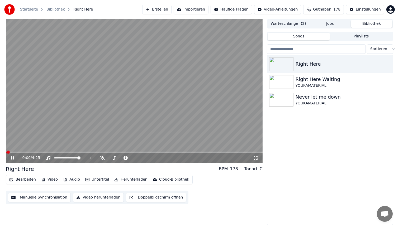
click at [172, 152] on video at bounding box center [134, 91] width 257 height 144
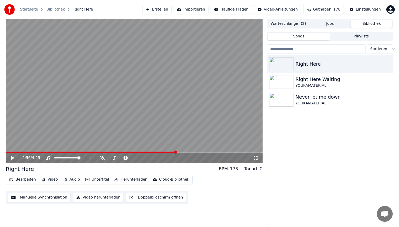
click at [175, 152] on span at bounding box center [134, 152] width 257 height 1
click at [202, 152] on span at bounding box center [134, 152] width 257 height 1
click at [153, 107] on video at bounding box center [134, 91] width 257 height 144
click at [221, 152] on span at bounding box center [134, 152] width 257 height 1
click at [227, 152] on video at bounding box center [134, 91] width 257 height 144
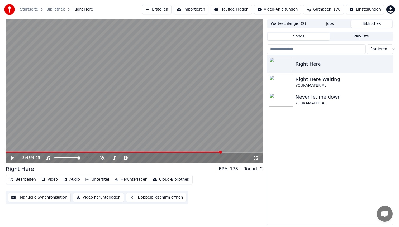
click at [208, 121] on video at bounding box center [134, 91] width 257 height 144
click at [99, 199] on button "Video herunterladen" at bounding box center [98, 198] width 51 height 10
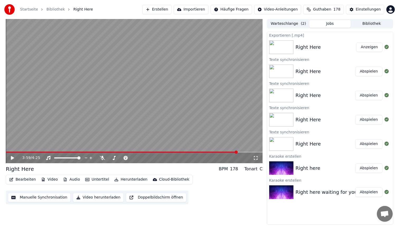
click at [361, 46] on button "Anzeigen" at bounding box center [370, 48] width 26 height 10
click at [171, 9] on button "Erstellen" at bounding box center [156, 10] width 29 height 10
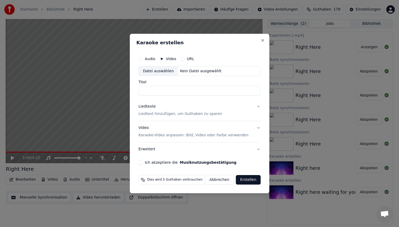
click at [189, 72] on div "Kein Datei ausgewählt" at bounding box center [201, 71] width 46 height 5
type input "**********"
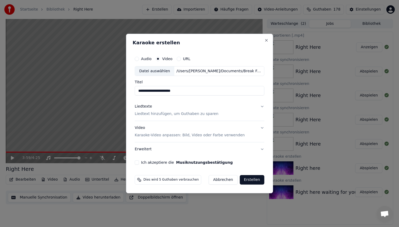
click at [151, 113] on p "Liedtext hinzufügen, um Guthaben zu sparen" at bounding box center [177, 114] width 84 height 5
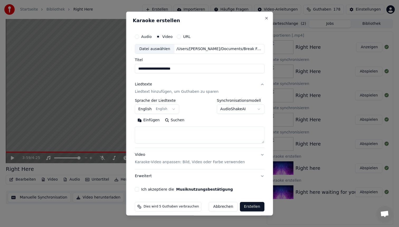
click at [149, 132] on textarea at bounding box center [200, 135] width 130 height 17
paste textarea "*"
type textarea "*"
paste textarea "*"
type textarea "*"
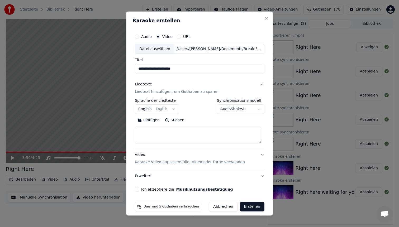
paste textarea "**********"
type textarea "**********"
click at [163, 158] on div "Video Karaoke-Video anpassen: Bild, Video oder Farbe verwenden" at bounding box center [190, 158] width 110 height 13
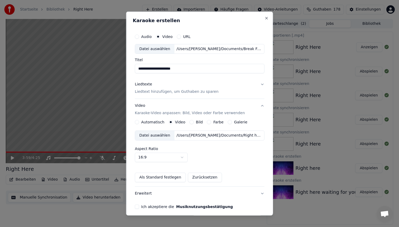
click at [166, 134] on div "Datei auswählen" at bounding box center [154, 136] width 39 height 10
click at [139, 207] on button "Ich akzeptiere die Musiknutzungsbestätigung" at bounding box center [137, 207] width 4 height 4
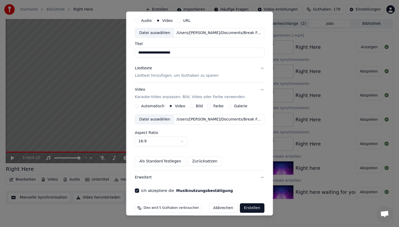
scroll to position [22, 0]
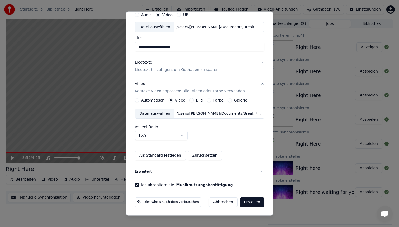
click at [246, 203] on button "Erstellen" at bounding box center [252, 203] width 25 height 10
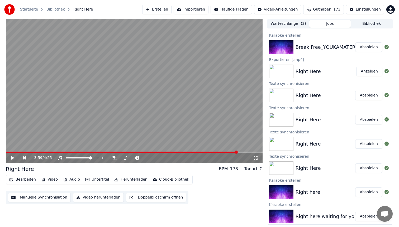
click at [363, 45] on button "Abspielen" at bounding box center [368, 48] width 27 height 10
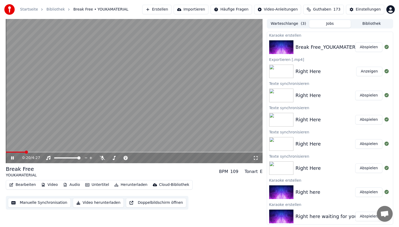
click at [89, 152] on span at bounding box center [134, 152] width 257 height 1
click at [136, 152] on span at bounding box center [134, 152] width 257 height 1
click at [169, 152] on span at bounding box center [134, 152] width 257 height 1
click at [191, 151] on video at bounding box center [134, 91] width 257 height 144
click at [191, 152] on video at bounding box center [134, 91] width 257 height 144
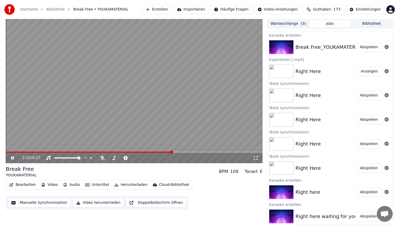
click at [191, 152] on span at bounding box center [134, 152] width 257 height 1
click at [178, 96] on video at bounding box center [134, 91] width 257 height 144
click at [32, 152] on span at bounding box center [19, 152] width 27 height 1
click at [119, 96] on video at bounding box center [134, 91] width 257 height 144
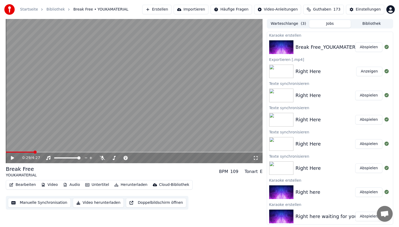
click at [29, 183] on button "Bearbeiten" at bounding box center [22, 184] width 31 height 7
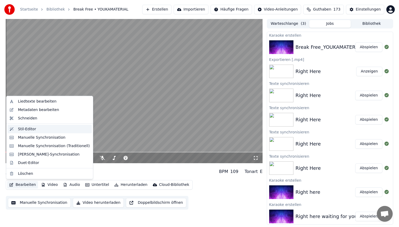
click at [63, 128] on div "Stil-Editor" at bounding box center [54, 129] width 72 height 5
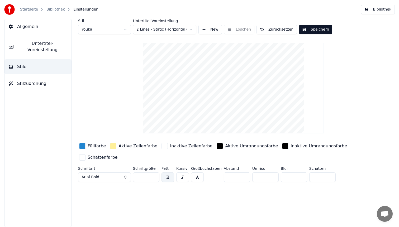
click at [109, 31] on html "Startseite Bibliothek Einstellungen Bibliothek Allgemein Untertitel-Voreinstell…" at bounding box center [199, 113] width 399 height 227
type input "**"
type input "*"
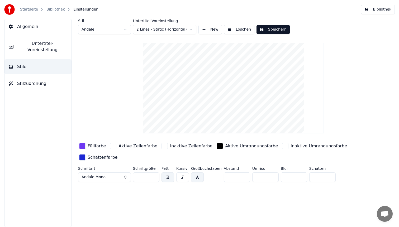
click at [84, 145] on div "button" at bounding box center [82, 146] width 6 height 6
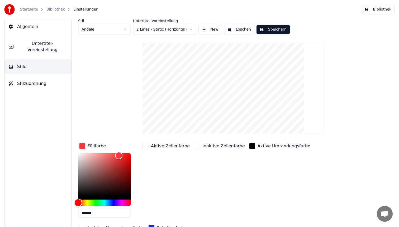
drag, startPoint x: 81, startPoint y: 202, endPoint x: 60, endPoint y: 202, distance: 20.3
click at [60, 202] on div "Allgemein Untertitel-Voreinstellung Stile Stilzuordnung Stil Andale Untertitel-…" at bounding box center [199, 123] width 399 height 208
type input "*******"
drag, startPoint x: 118, startPoint y: 156, endPoint x: 149, endPoint y: 155, distance: 31.5
click at [149, 155] on div "Füllfarbe ******* Aktive Zeilenfarbe Inaktive Zeilenfarbe Aktive Umrandungsfarb…" at bounding box center [217, 187] width 279 height 91
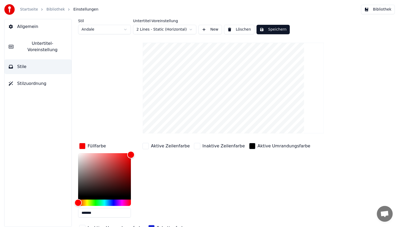
click at [149, 157] on div "Aktive Zeilenfarbe" at bounding box center [166, 182] width 49 height 80
click at [132, 124] on div "Stil Andale Untertitel-Voreinstellung 2 Lines - Static (Horizontal) New Löschen…" at bounding box center [233, 137] width 311 height 236
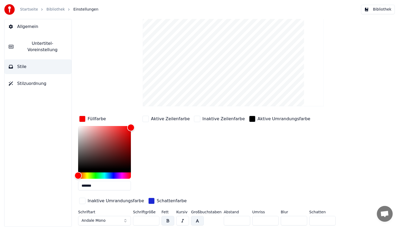
click at [148, 200] on div "button" at bounding box center [151, 201] width 6 height 6
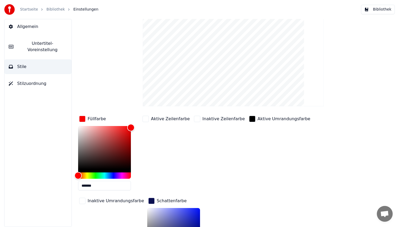
scroll to position [51, 0]
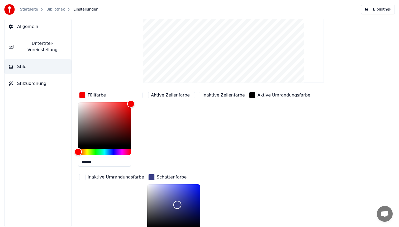
type input "*******"
drag, startPoint x: 187, startPoint y: 214, endPoint x: 133, endPoint y: 175, distance: 66.0
click at [133, 175] on div "Füllfarbe ******* Aktive Zeilenfarbe Inaktive Zeilenfarbe Aktive Umrandungsfarb…" at bounding box center [217, 172] width 279 height 162
click at [248, 129] on div "Aktive Umrandungsfarbe" at bounding box center [279, 131] width 63 height 80
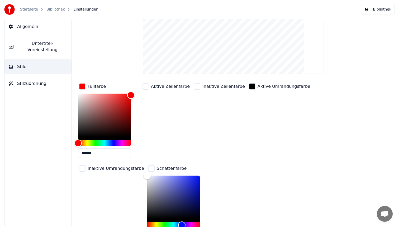
scroll to position [98, 0]
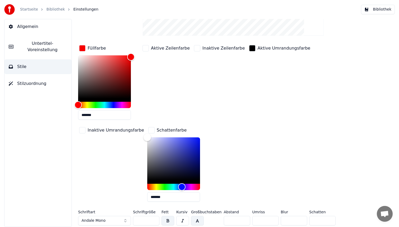
drag, startPoint x: 316, startPoint y: 219, endPoint x: 289, endPoint y: 218, distance: 26.4
click at [310, 219] on input "*" at bounding box center [323, 221] width 26 height 10
type input "*"
click at [296, 89] on div "Aktive Umrandungsfarbe" at bounding box center [279, 84] width 63 height 80
drag, startPoint x: 262, startPoint y: 220, endPoint x: 239, endPoint y: 220, distance: 23.0
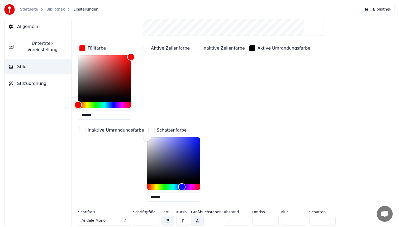
click at [246, 220] on div "Schriftart Andale Mono Schriftgröße ** Fett Kursiv Großbuchstaben Abstand * Umr…" at bounding box center [217, 218] width 279 height 17
type input "*"
click at [244, 149] on div "Füllfarbe ******* Aktive Zeilenfarbe Inaktive Zeilenfarbe Aktive Umrandungsfarb…" at bounding box center [217, 125] width 279 height 162
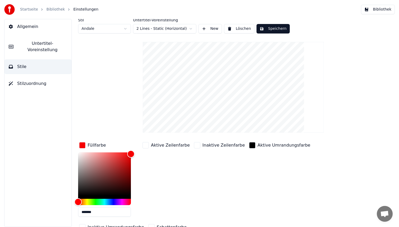
scroll to position [0, 0]
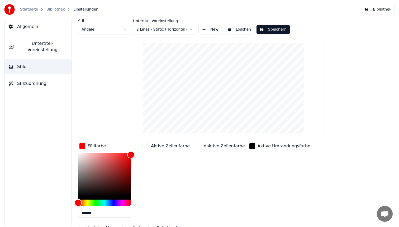
click at [275, 30] on button "Speichern" at bounding box center [273, 30] width 33 height 10
click at [377, 8] on button "Bibliothek" at bounding box center [378, 10] width 34 height 10
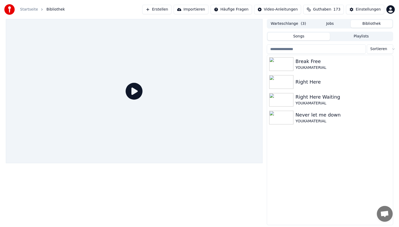
click at [134, 96] on icon at bounding box center [134, 91] width 17 height 17
click at [320, 73] on div "Right Here" at bounding box center [330, 82] width 126 height 18
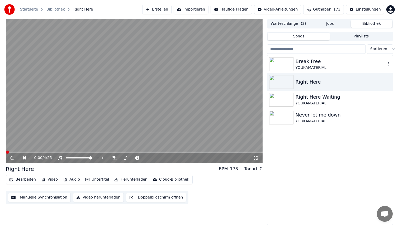
click at [319, 65] on div "Break Free" at bounding box center [341, 61] width 90 height 7
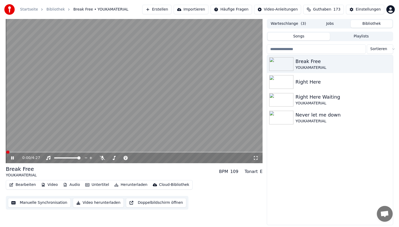
click at [80, 152] on span at bounding box center [134, 152] width 257 height 1
click at [122, 152] on span at bounding box center [134, 152] width 257 height 1
click at [118, 93] on video at bounding box center [134, 91] width 257 height 144
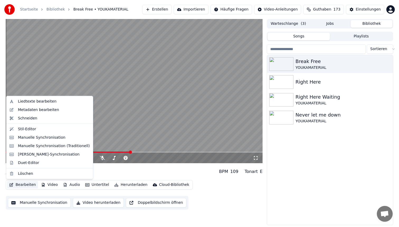
click at [21, 184] on button "Bearbeiten" at bounding box center [22, 184] width 31 height 7
click at [45, 130] on div "Stil-Editor" at bounding box center [54, 129] width 72 height 5
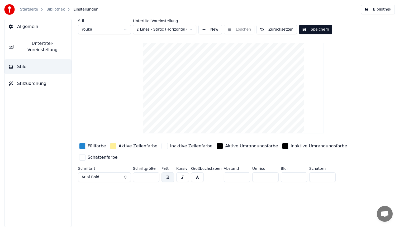
click at [120, 31] on html "Startseite Bibliothek Einstellungen Bibliothek Allgemein Untertitel-Voreinstell…" at bounding box center [199, 113] width 399 height 227
type input "**"
type input "*"
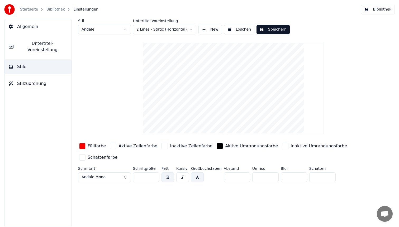
click at [81, 147] on div "button" at bounding box center [82, 146] width 6 height 6
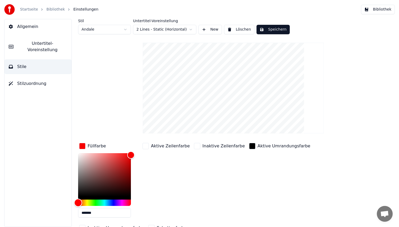
click at [87, 202] on div "Hue" at bounding box center [104, 203] width 53 height 6
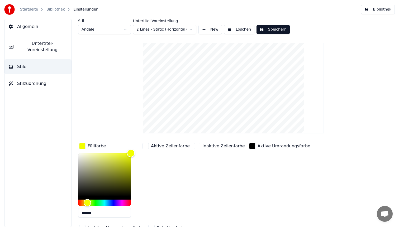
drag, startPoint x: 132, startPoint y: 156, endPoint x: 146, endPoint y: 149, distance: 15.7
click at [146, 149] on div "Füllfarbe ******* Aktive Zeilenfarbe Inaktive Zeilenfarbe Aktive Umrandungsfarb…" at bounding box center [217, 187] width 279 height 91
type input "*******"
click at [87, 201] on div "Hue" at bounding box center [87, 203] width 8 height 8
click at [281, 28] on button "Speichern" at bounding box center [273, 30] width 33 height 10
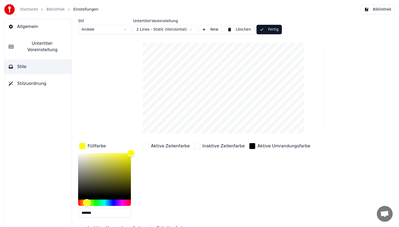
click at [374, 11] on button "Bibliothek" at bounding box center [378, 10] width 34 height 10
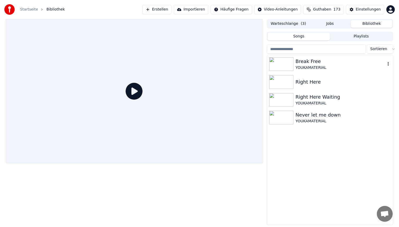
click at [301, 65] on div "YOUKAMATERIAL" at bounding box center [341, 67] width 90 height 5
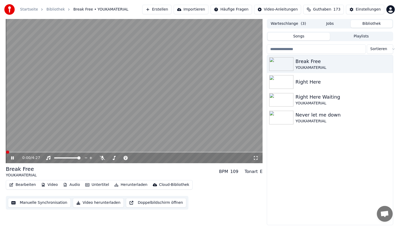
click at [74, 151] on video at bounding box center [134, 91] width 257 height 144
click at [74, 152] on span at bounding box center [134, 152] width 257 height 1
click at [121, 76] on video at bounding box center [134, 91] width 257 height 144
click at [25, 183] on button "Bearbeiten" at bounding box center [22, 184] width 31 height 7
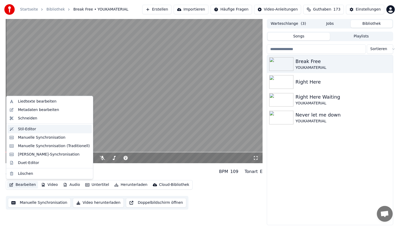
click at [36, 130] on div "Stil-Editor" at bounding box center [54, 129] width 72 height 5
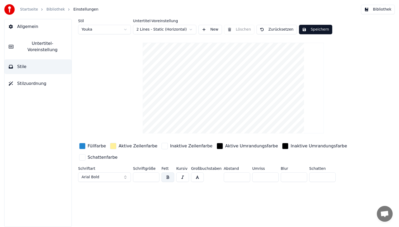
click at [114, 30] on html "Startseite Bibliothek Einstellungen Bibliothek Allgemein Untertitel-Voreinstell…" at bounding box center [199, 113] width 399 height 227
type input "**"
type input "*"
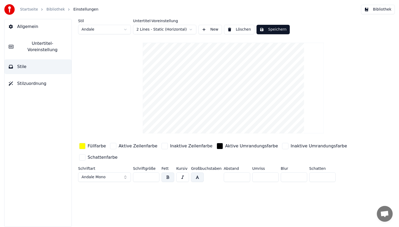
click at [83, 149] on div "button" at bounding box center [82, 146] width 6 height 6
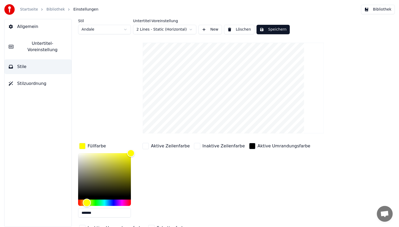
type input "*******"
click at [93, 202] on div "Hue" at bounding box center [104, 203] width 53 height 6
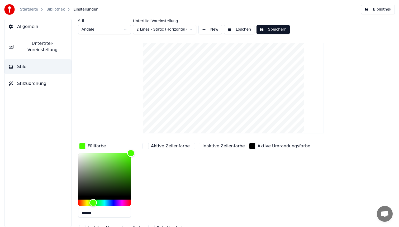
click at [279, 26] on button "Speichern" at bounding box center [273, 30] width 33 height 10
click at [381, 7] on button "Bibliothek" at bounding box center [378, 10] width 34 height 10
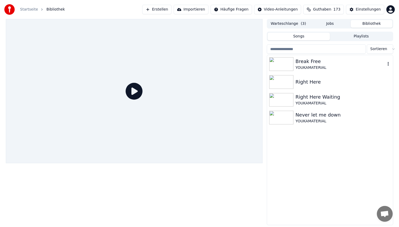
click at [315, 66] on div "YOUKAMATERIAL" at bounding box center [341, 67] width 90 height 5
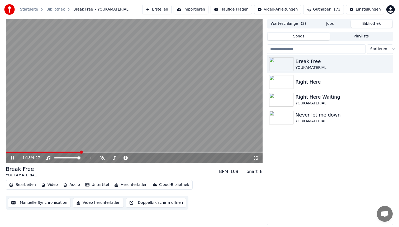
click at [81, 152] on span at bounding box center [134, 152] width 257 height 1
click at [137, 97] on video at bounding box center [134, 91] width 257 height 144
click at [25, 184] on button "Bearbeiten" at bounding box center [22, 184] width 31 height 7
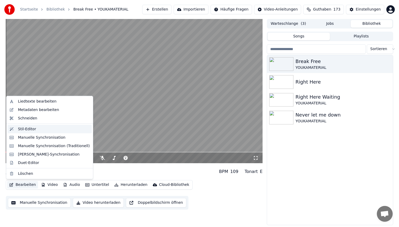
click at [60, 127] on div "Stil-Editor" at bounding box center [54, 129] width 72 height 5
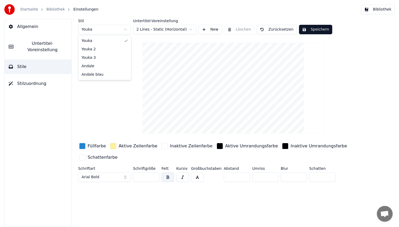
click at [111, 30] on html "Startseite Bibliothek Einstellungen Bibliothek Allgemein Untertitel-Voreinstell…" at bounding box center [199, 113] width 399 height 227
type input "**"
type input "*"
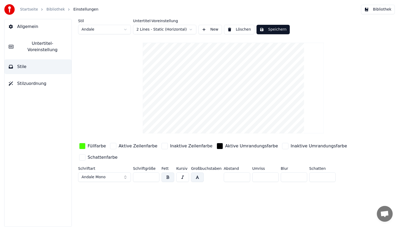
drag, startPoint x: 259, startPoint y: 179, endPoint x: 251, endPoint y: 176, distance: 8.8
click at [257, 179] on input "*" at bounding box center [265, 178] width 26 height 10
drag, startPoint x: 258, startPoint y: 177, endPoint x: 250, endPoint y: 176, distance: 8.1
click at [254, 177] on input "*" at bounding box center [265, 178] width 26 height 10
type input "*"
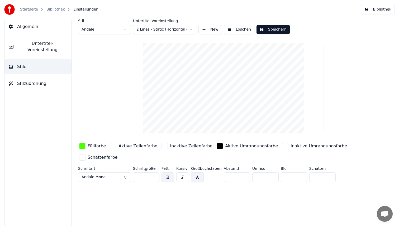
click at [155, 159] on div "Füllfarbe Aktive Zeilenfarbe Inaktive Zeilenfarbe Aktive Umrandungsfarbe Inakti…" at bounding box center [217, 152] width 279 height 21
click at [217, 144] on div "button" at bounding box center [220, 146] width 6 height 6
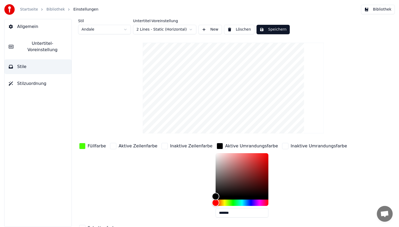
click at [281, 144] on div "Inaktive Umrandungsfarbe" at bounding box center [314, 146] width 67 height 8
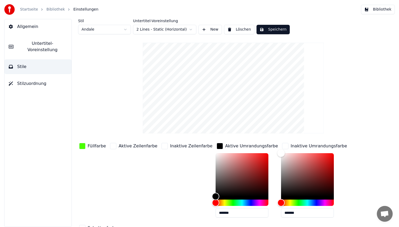
click at [282, 145] on div "button" at bounding box center [285, 146] width 6 height 6
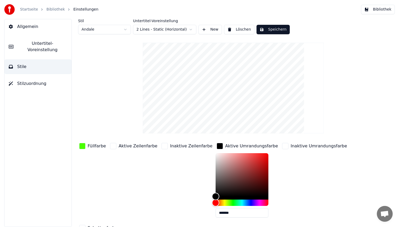
click at [282, 145] on div "button" at bounding box center [285, 146] width 6 height 6
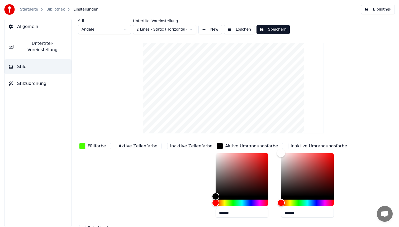
type input "*******"
drag, startPoint x: 269, startPoint y: 158, endPoint x: 257, endPoint y: 228, distance: 71.7
click at [257, 227] on html "Startseite Bibliothek Einstellungen Bibliothek Allgemein Untertitel-Voreinstell…" at bounding box center [199, 113] width 399 height 227
click at [279, 32] on button "Speichern" at bounding box center [273, 30] width 33 height 10
click at [393, 9] on button "Bibliothek" at bounding box center [378, 10] width 34 height 10
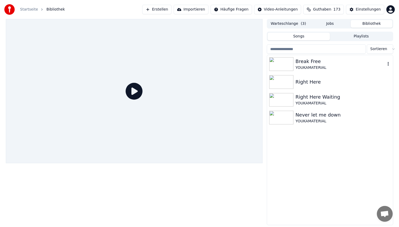
click at [314, 63] on div "Break Free" at bounding box center [341, 61] width 90 height 7
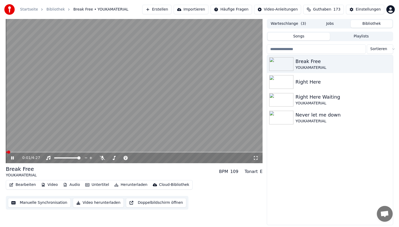
click at [91, 152] on span at bounding box center [134, 152] width 257 height 1
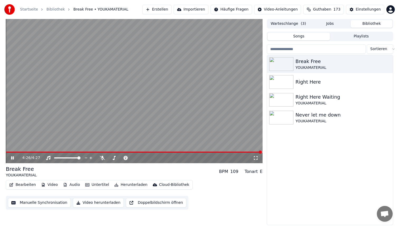
click at [22, 152] on span at bounding box center [134, 152] width 256 height 1
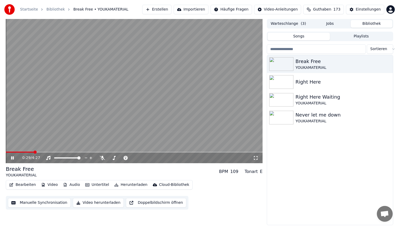
click at [142, 89] on video at bounding box center [134, 91] width 257 height 144
click at [26, 183] on button "Bearbeiten" at bounding box center [22, 184] width 31 height 7
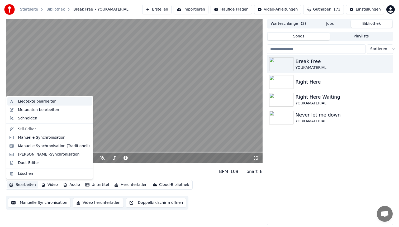
click at [49, 101] on div "Liedtexte bearbeiten" at bounding box center [37, 101] width 39 height 5
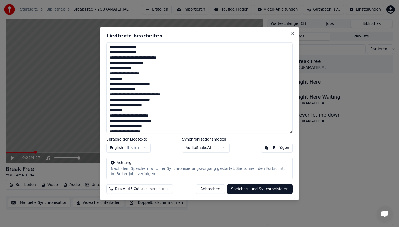
click at [137, 62] on textarea "**********" at bounding box center [199, 87] width 186 height 91
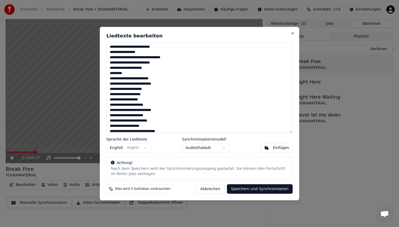
scroll to position [38, 0]
click at [151, 83] on textarea "**********" at bounding box center [199, 87] width 186 height 91
click at [154, 110] on textarea "**********" at bounding box center [199, 87] width 186 height 91
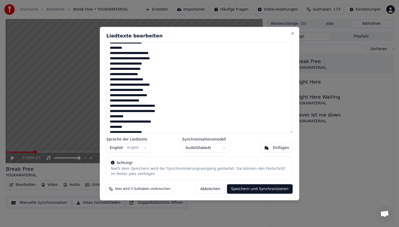
scroll to position [63, 0]
click at [135, 110] on textarea "**********" at bounding box center [199, 87] width 186 height 91
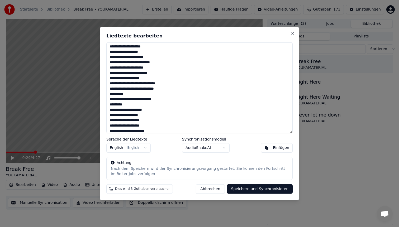
scroll to position [99, 0]
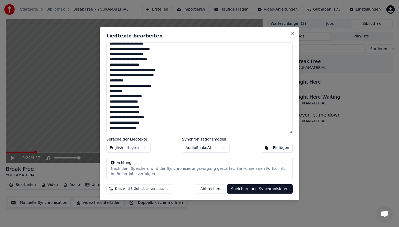
type textarea "**********"
click at [244, 190] on button "Speichern und Synchronisieren" at bounding box center [260, 190] width 66 height 10
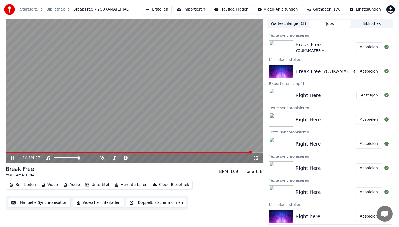
click at [188, 121] on video at bounding box center [134, 91] width 257 height 144
click at [181, 153] on span at bounding box center [93, 152] width 175 height 1
click at [181, 153] on span at bounding box center [180, 152] width 3 height 3
click at [170, 153] on span at bounding box center [88, 152] width 165 height 1
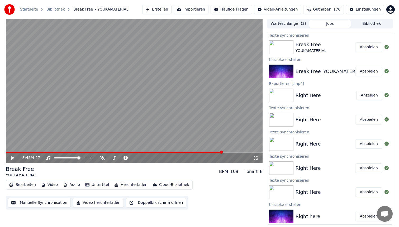
click at [20, 186] on button "Bearbeiten" at bounding box center [22, 184] width 31 height 7
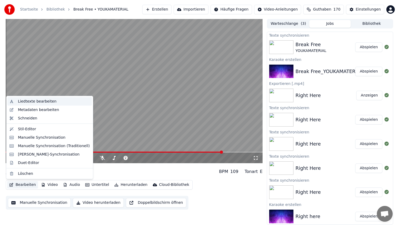
click at [46, 103] on div "Liedtexte bearbeiten" at bounding box center [37, 101] width 39 height 5
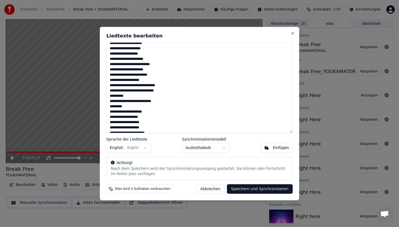
scroll to position [83, 0]
click at [152, 102] on textarea "**********" at bounding box center [199, 87] width 186 height 91
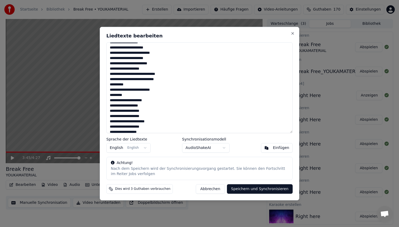
scroll to position [99, 0]
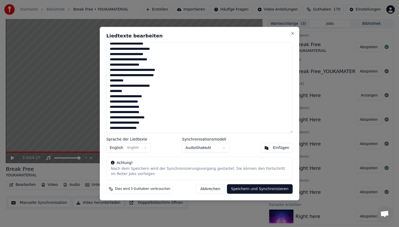
click at [208, 191] on button "Abbrechen" at bounding box center [210, 190] width 29 height 10
type textarea "**********"
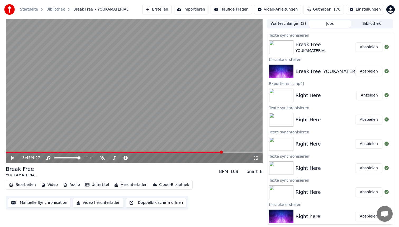
click at [208, 152] on span at bounding box center [114, 152] width 217 height 1
click at [220, 152] on span at bounding box center [134, 152] width 257 height 1
click at [160, 111] on video at bounding box center [134, 91] width 257 height 144
click at [25, 186] on button "Bearbeiten" at bounding box center [22, 184] width 31 height 7
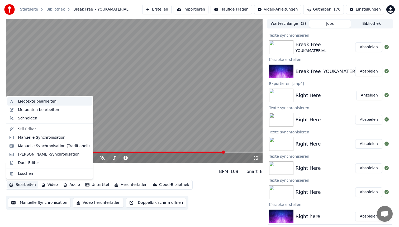
click at [52, 100] on div "Liedtexte bearbeiten" at bounding box center [37, 101] width 39 height 5
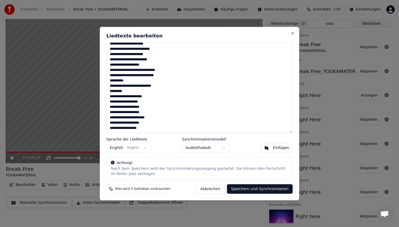
click at [152, 88] on textarea "**********" at bounding box center [199, 87] width 186 height 91
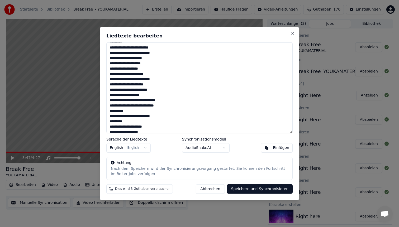
scroll to position [0, 0]
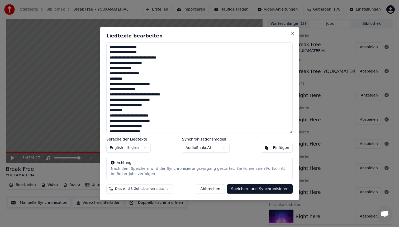
type textarea "**********"
click at [259, 188] on button "Speichern und Synchronisieren" at bounding box center [260, 190] width 66 height 10
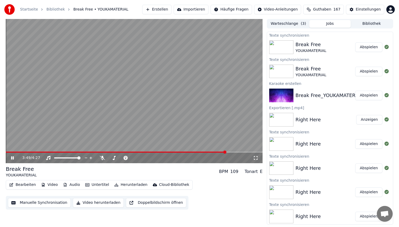
click at [215, 118] on video at bounding box center [134, 91] width 257 height 144
click at [106, 203] on button "Video herunterladen" at bounding box center [98, 203] width 51 height 10
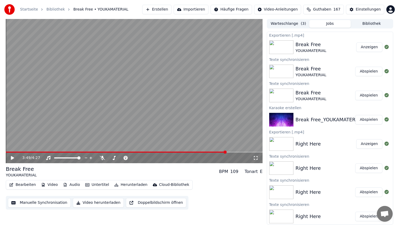
click at [371, 47] on button "Anzeigen" at bounding box center [370, 48] width 26 height 10
click at [195, 153] on span at bounding box center [116, 152] width 221 height 1
click at [369, 47] on button "Anzeigen" at bounding box center [370, 48] width 26 height 10
click at [162, 8] on button "Erstellen" at bounding box center [156, 10] width 29 height 10
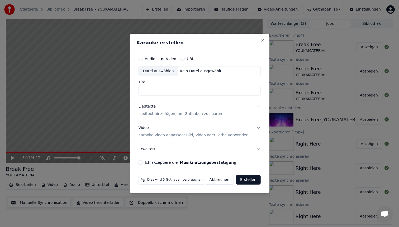
click at [168, 71] on div "Datei auswählen" at bounding box center [158, 72] width 39 height 10
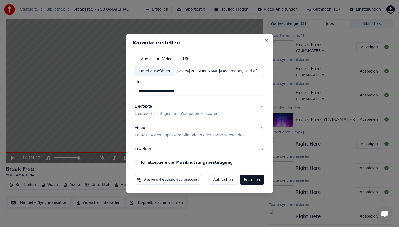
click at [148, 90] on input "**********" at bounding box center [200, 91] width 130 height 10
click at [203, 89] on input "**********" at bounding box center [200, 91] width 130 height 10
type input "**********"
click at [162, 135] on p "Karaoke-Video anpassen: Bild, Video oder Farbe verwenden" at bounding box center [190, 135] width 110 height 5
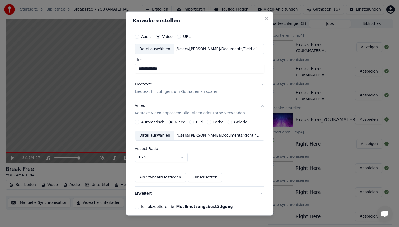
click at [166, 134] on div "Datei auswählen" at bounding box center [154, 136] width 39 height 10
click at [157, 94] on p "Liedtext hinzufügen, um Guthaben zu sparen" at bounding box center [177, 91] width 84 height 5
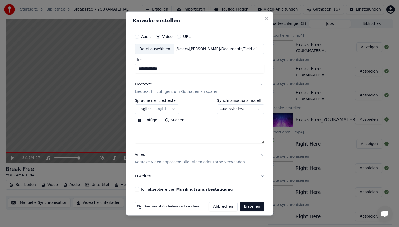
click at [147, 134] on textarea at bounding box center [200, 135] width 130 height 17
paste textarea "**********"
type textarea "**********"
click at [138, 189] on button "Ich akzeptiere die Musiknutzungsbestätigung" at bounding box center [137, 190] width 4 height 4
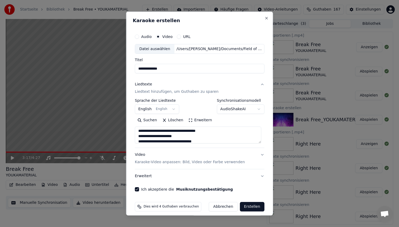
scroll to position [0, 0]
click at [183, 157] on div "Video Karaoke-Video anpassen: Bild, Video oder Farbe verwenden" at bounding box center [190, 158] width 110 height 13
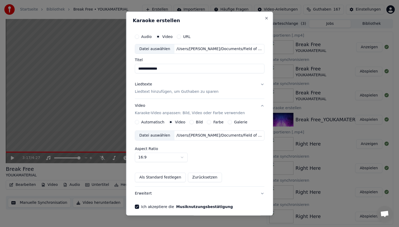
click at [199, 106] on div "Video Karaoke-Video anpassen: Bild, Video oder Farbe verwenden" at bounding box center [190, 109] width 110 height 13
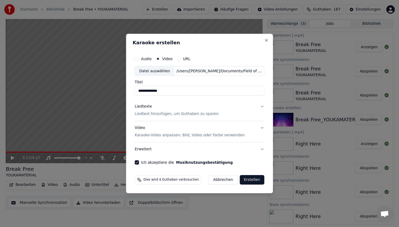
click at [250, 179] on button "Erstellen" at bounding box center [252, 180] width 25 height 10
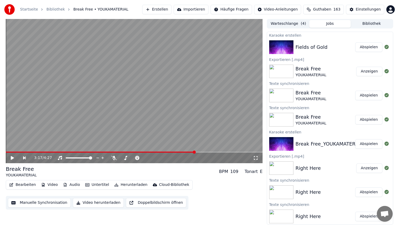
click at [372, 43] on button "Abspielen" at bounding box center [368, 48] width 27 height 10
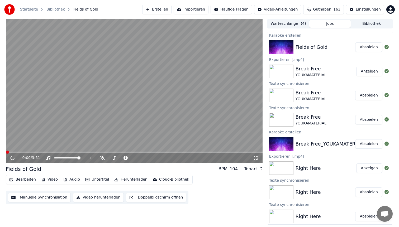
click at [372, 46] on button "Abspielen" at bounding box center [368, 48] width 27 height 10
click at [21, 152] on video at bounding box center [134, 91] width 257 height 144
click at [21, 153] on span at bounding box center [134, 152] width 257 height 1
click at [13, 157] on icon at bounding box center [12, 158] width 3 height 4
click at [121, 87] on video at bounding box center [134, 91] width 257 height 144
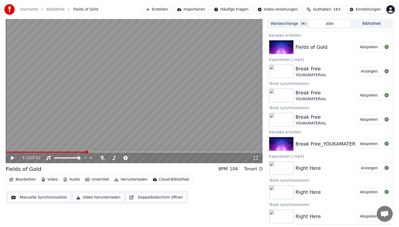
click at [26, 179] on button "Bearbeiten" at bounding box center [22, 179] width 31 height 7
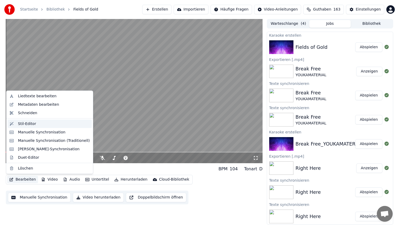
click at [40, 125] on div "Stil-Editor" at bounding box center [54, 123] width 72 height 5
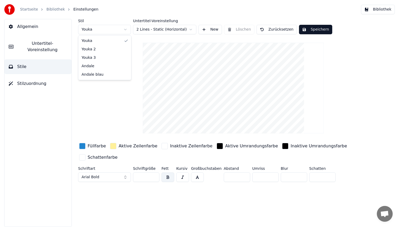
click at [96, 31] on html "Startseite Bibliothek Einstellungen Bibliothek Allgemein Untertitel-Voreinstell…" at bounding box center [199, 113] width 399 height 227
type input "**"
type input "*"
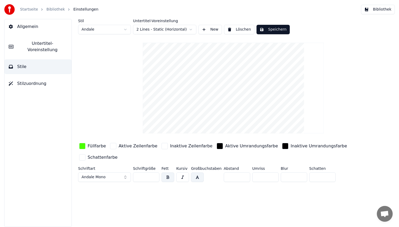
click at [82, 146] on div "button" at bounding box center [82, 146] width 6 height 6
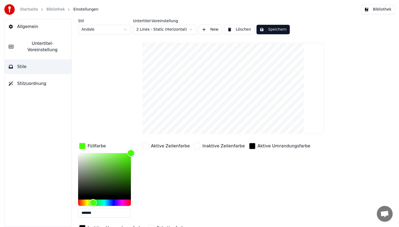
scroll to position [27, 0]
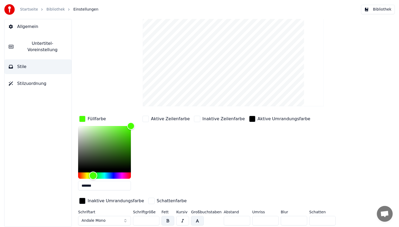
type input "*******"
click at [84, 173] on div "Hue" at bounding box center [104, 176] width 53 height 6
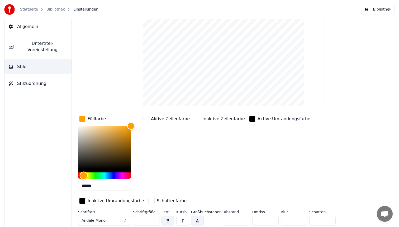
scroll to position [0, 0]
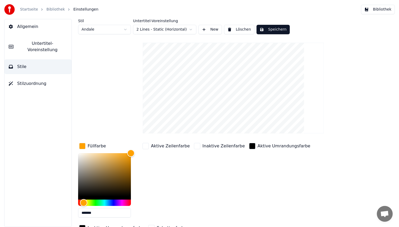
click at [277, 29] on button "Speichern" at bounding box center [273, 30] width 33 height 10
click at [376, 8] on button "Bibliothek" at bounding box center [378, 10] width 34 height 10
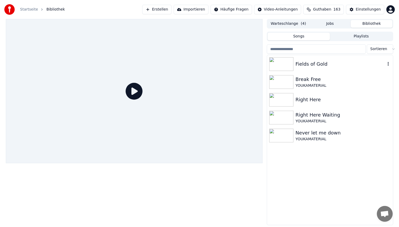
click at [310, 63] on div "Fields of Gold" at bounding box center [341, 63] width 90 height 7
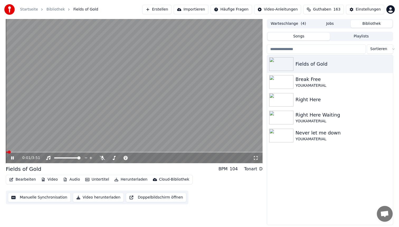
click at [45, 152] on span at bounding box center [134, 152] width 257 height 1
click at [88, 151] on video at bounding box center [134, 91] width 257 height 144
click at [89, 153] on span at bounding box center [134, 152] width 257 height 1
click at [117, 152] on span at bounding box center [134, 152] width 257 height 1
click at [153, 152] on span at bounding box center [134, 152] width 257 height 1
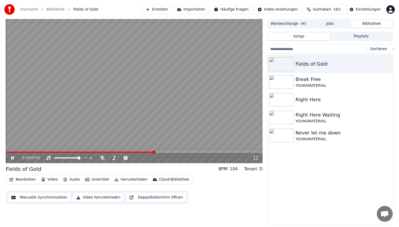
click at [167, 152] on span at bounding box center [134, 152] width 257 height 1
click at [157, 97] on video at bounding box center [134, 91] width 257 height 144
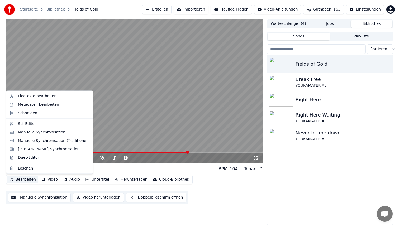
click at [23, 178] on button "Bearbeiten" at bounding box center [22, 179] width 31 height 7
click at [49, 95] on div "Liedtexte bearbeiten" at bounding box center [37, 96] width 39 height 5
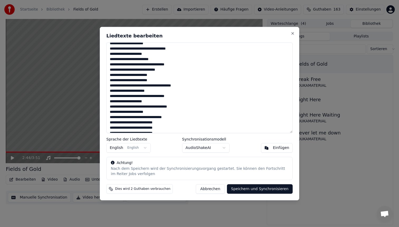
scroll to position [88, 0]
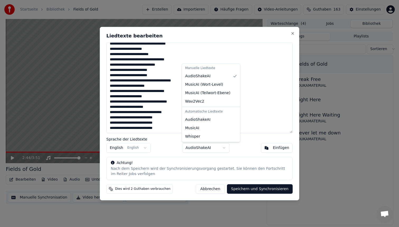
click at [202, 147] on body "Startseite Bibliothek Fields of Gold Erstellen Importieren Häufige Fragen Video…" at bounding box center [199, 113] width 399 height 227
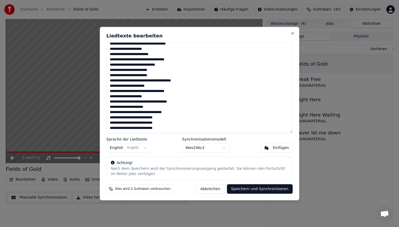
click at [248, 187] on button "Speichern und Synchronisieren" at bounding box center [260, 190] width 66 height 10
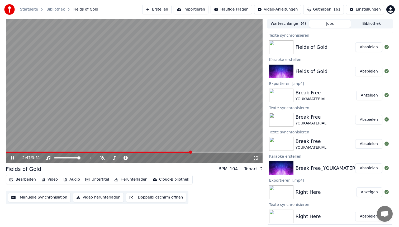
click at [152, 97] on video at bounding box center [134, 91] width 257 height 144
click at [44, 151] on video at bounding box center [134, 91] width 257 height 144
click at [22, 152] on span at bounding box center [103, 152] width 195 height 1
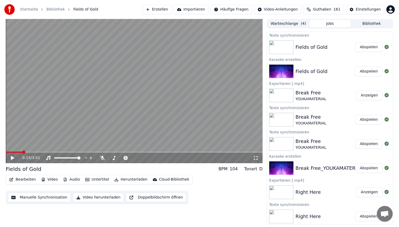
click at [12, 158] on icon at bounding box center [12, 158] width 3 height 4
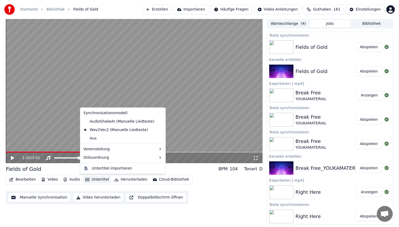
click at [96, 179] on button "Untertitel" at bounding box center [97, 179] width 28 height 7
click at [125, 122] on div "AudioShakeAI (Manuelle Liedtexte)" at bounding box center [118, 121] width 75 height 8
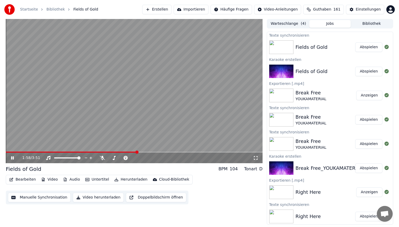
click at [125, 122] on video at bounding box center [134, 91] width 257 height 144
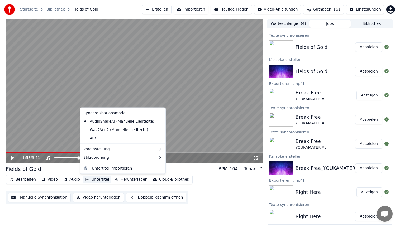
click at [99, 177] on button "Untertitel" at bounding box center [97, 179] width 28 height 7
click at [122, 129] on div "Wav2Vec2 (Manuelle Liedtexte)" at bounding box center [115, 130] width 69 height 8
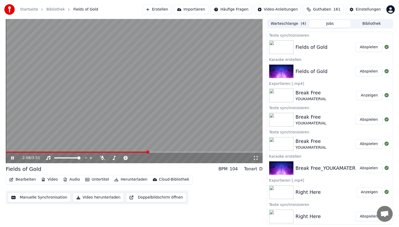
click at [144, 99] on video at bounding box center [134, 91] width 257 height 144
click at [101, 178] on button "Untertitel" at bounding box center [97, 179] width 28 height 7
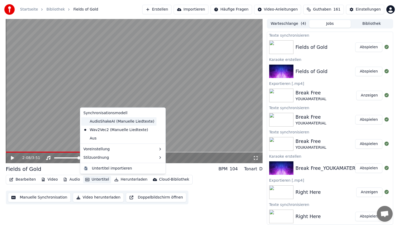
click at [123, 119] on div "AudioShakeAI (Manuelle Liedtexte)" at bounding box center [118, 121] width 75 height 8
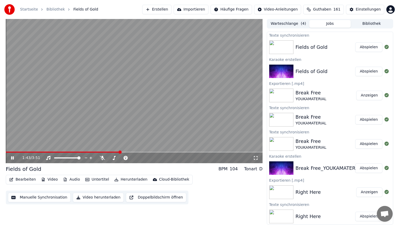
click at [119, 152] on span at bounding box center [63, 152] width 114 height 1
click at [132, 152] on span at bounding box center [131, 152] width 3 height 3
click at [91, 152] on span at bounding box center [48, 152] width 85 height 1
click at [26, 178] on button "Bearbeiten" at bounding box center [22, 179] width 31 height 7
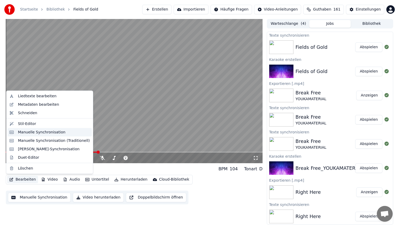
click at [42, 131] on div "Manuelle Synchronisation" at bounding box center [42, 132] width 48 height 5
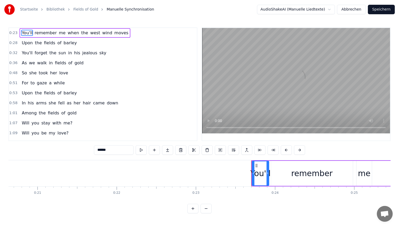
scroll to position [0, 1851]
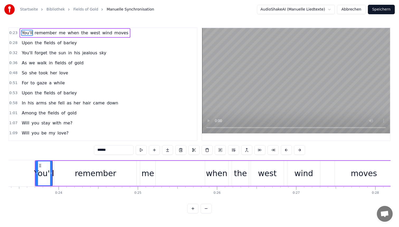
click at [30, 155] on div "0:23 You'll remember me when the west wind moves 0:28 Upon the fields of barley…" at bounding box center [199, 120] width 382 height 186
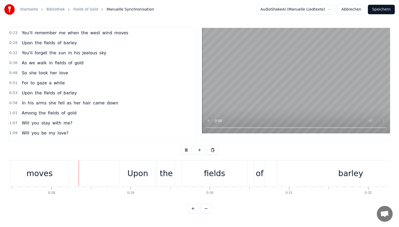
scroll to position [0, 2177]
click at [101, 158] on div "0:23 You'll remember me when the west wind moves 0:28 Upon the fields of barley…" at bounding box center [199, 120] width 382 height 186
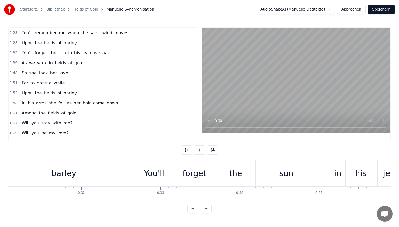
scroll to position [0, 2451]
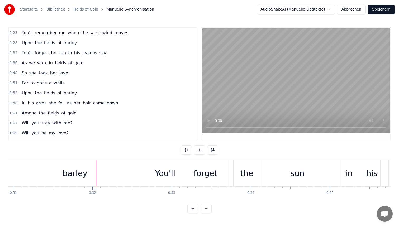
drag, startPoint x: 148, startPoint y: 167, endPoint x: 130, endPoint y: 167, distance: 18.5
click at [129, 167] on div "barley" at bounding box center [75, 174] width 148 height 26
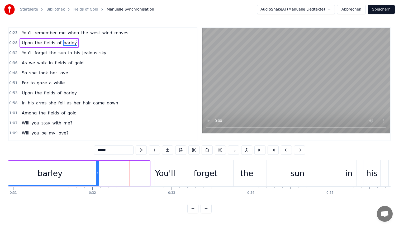
drag, startPoint x: 149, startPoint y: 167, endPoint x: 98, endPoint y: 167, distance: 51.0
click at [98, 167] on div "barley" at bounding box center [50, 173] width 98 height 25
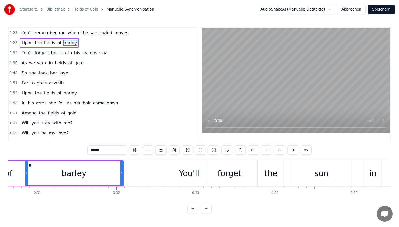
scroll to position [0, 2417]
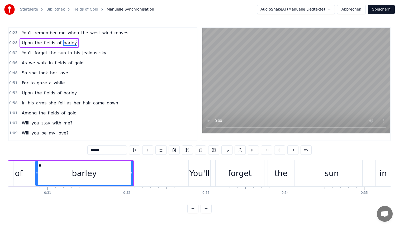
click at [144, 159] on div "0:23 You'll remember me when the west wind moves 0:28 Upon the fields of barley…" at bounding box center [199, 120] width 382 height 186
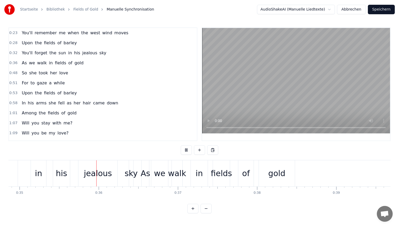
scroll to position [0, 2766]
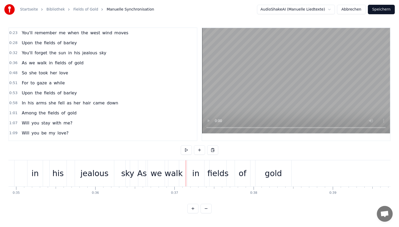
click at [278, 172] on div "gold" at bounding box center [273, 174] width 17 height 12
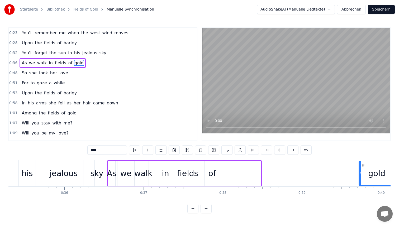
scroll to position [0, 2823]
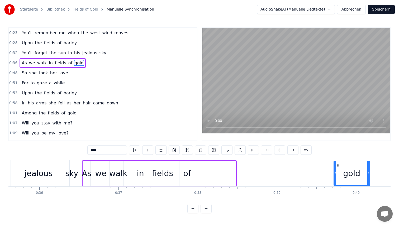
drag, startPoint x: 260, startPoint y: 166, endPoint x: 363, endPoint y: 168, distance: 103.0
click at [363, 168] on div "gold" at bounding box center [351, 174] width 35 height 24
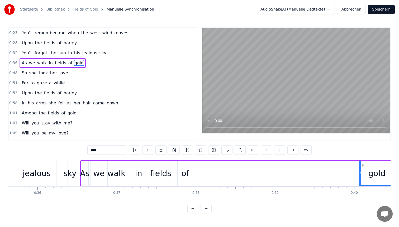
click at [185, 171] on div "of" at bounding box center [186, 174] width 8 height 12
type input "**"
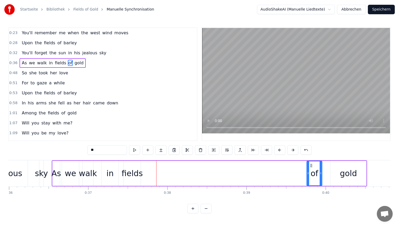
drag, startPoint x: 182, startPoint y: 165, endPoint x: 336, endPoint y: 174, distance: 154.0
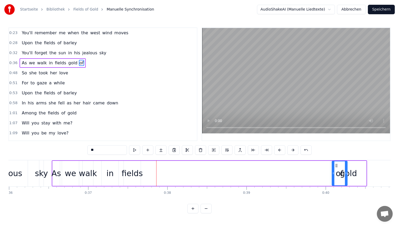
scroll to position [0, 2852]
drag, startPoint x: 335, startPoint y: 165, endPoint x: 312, endPoint y: 165, distance: 23.5
click at [312, 165] on circle at bounding box center [312, 164] width 0 height 0
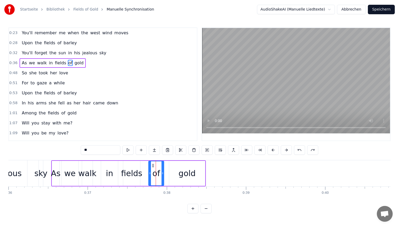
drag, startPoint x: 58, startPoint y: 161, endPoint x: 70, endPoint y: 161, distance: 11.9
click at [70, 161] on div "As we walk in fields of gold" at bounding box center [128, 174] width 155 height 26
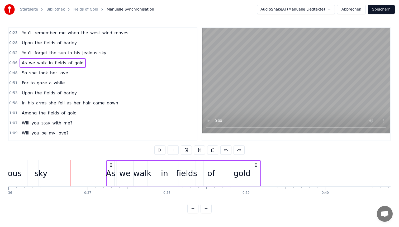
drag, startPoint x: 201, startPoint y: 163, endPoint x: 256, endPoint y: 164, distance: 55.2
click at [256, 164] on icon at bounding box center [256, 165] width 4 height 4
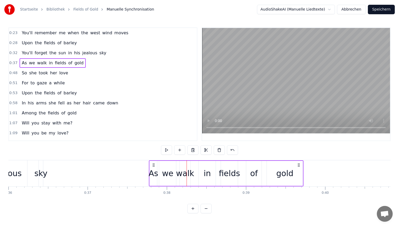
drag, startPoint x: 110, startPoint y: 164, endPoint x: 153, endPoint y: 170, distance: 43.3
click at [153, 170] on div "As we walk in fields of gold" at bounding box center [226, 174] width 155 height 26
click at [134, 154] on div "0:23 You'll remember me when the west wind moves 0:28 Upon the fields of barley…" at bounding box center [199, 120] width 382 height 186
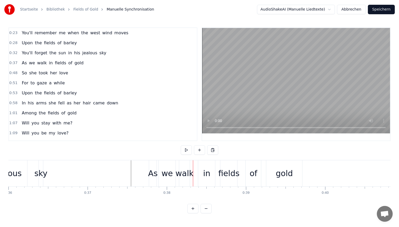
click at [57, 156] on div "0:23 You'll remember me when the west wind moves 0:28 Upon the fields of barley…" at bounding box center [199, 120] width 382 height 186
click at [60, 157] on div "0:23 You'll remember me when the west wind moves 0:28 Upon the fields of barley…" at bounding box center [199, 120] width 382 height 186
click at [64, 185] on div at bounding box center [64, 174] width 0 height 26
click at [43, 174] on div "sky" at bounding box center [40, 174] width 13 height 12
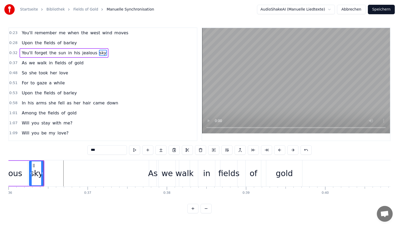
drag, startPoint x: 41, startPoint y: 173, endPoint x: 31, endPoint y: 174, distance: 10.1
click at [31, 174] on icon at bounding box center [31, 173] width 2 height 4
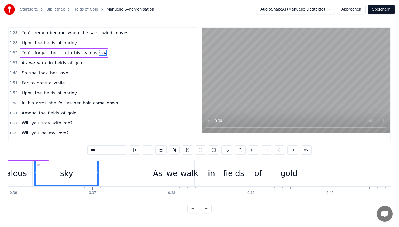
drag, startPoint x: 48, startPoint y: 172, endPoint x: 99, endPoint y: 179, distance: 51.4
click at [99, 179] on div at bounding box center [98, 174] width 2 height 24
click at [110, 159] on div "0:23 You'll remember me when the west wind moves 0:28 Upon the fields of barley…" at bounding box center [199, 120] width 382 height 186
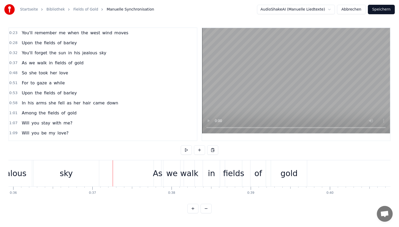
click at [113, 185] on div at bounding box center [113, 174] width 0 height 26
click at [289, 173] on div "gold" at bounding box center [289, 174] width 17 height 12
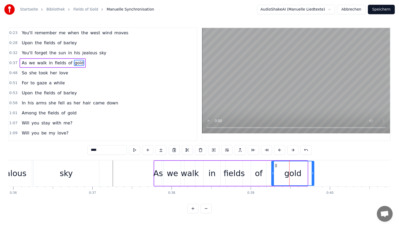
drag, startPoint x: 306, startPoint y: 167, endPoint x: 312, endPoint y: 169, distance: 6.8
click at [312, 169] on div at bounding box center [313, 174] width 2 height 24
drag, startPoint x: 273, startPoint y: 171, endPoint x: 283, endPoint y: 171, distance: 9.8
click at [283, 171] on icon at bounding box center [283, 173] width 2 height 4
drag, startPoint x: 260, startPoint y: 171, endPoint x: 270, endPoint y: 171, distance: 9.8
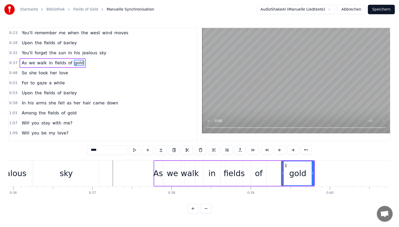
click at [270, 171] on div "As we walk in fields of gold" at bounding box center [234, 174] width 161 height 26
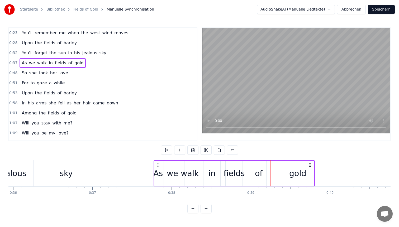
click at [260, 171] on div "of" at bounding box center [259, 174] width 8 height 12
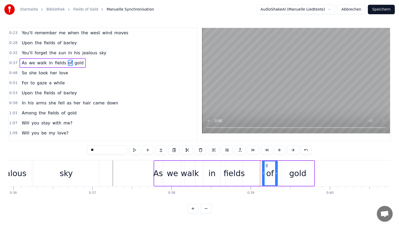
drag, startPoint x: 256, startPoint y: 165, endPoint x: 267, endPoint y: 165, distance: 11.4
click at [267, 165] on icon at bounding box center [267, 166] width 4 height 4
click at [237, 170] on div "fields" at bounding box center [234, 174] width 21 height 12
type input "******"
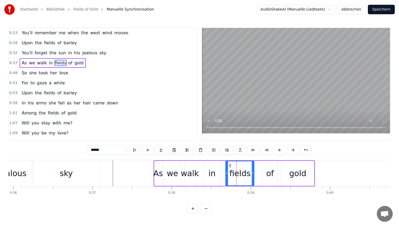
drag, startPoint x: 241, startPoint y: 169, endPoint x: 252, endPoint y: 169, distance: 11.6
click at [252, 169] on div at bounding box center [253, 174] width 2 height 24
click at [231, 165] on icon at bounding box center [232, 166] width 4 height 4
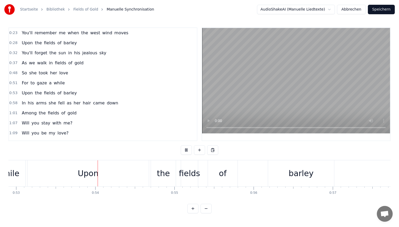
scroll to position [0, 4198]
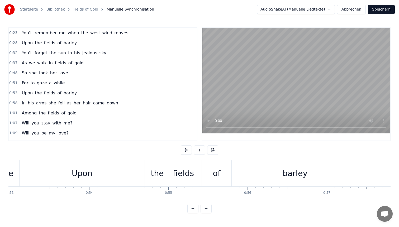
click at [84, 171] on div "Upon" at bounding box center [82, 174] width 21 height 12
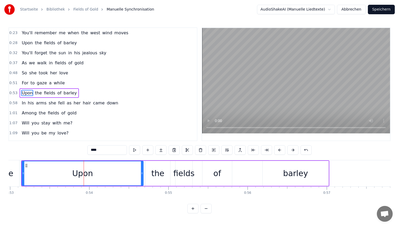
scroll to position [9, 0]
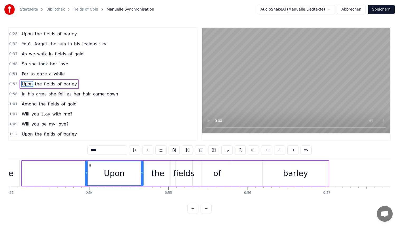
drag, startPoint x: 24, startPoint y: 171, endPoint x: 87, endPoint y: 171, distance: 63.4
click at [87, 171] on div at bounding box center [87, 174] width 2 height 24
click at [40, 160] on div "0:23 You'll remember me when the west wind moves 0:28 Upon the fields of barley…" at bounding box center [199, 120] width 382 height 186
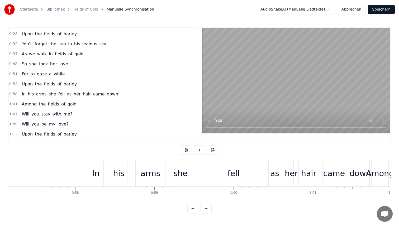
scroll to position [0, 4532]
click at [288, 170] on div "her" at bounding box center [288, 174] width 13 height 12
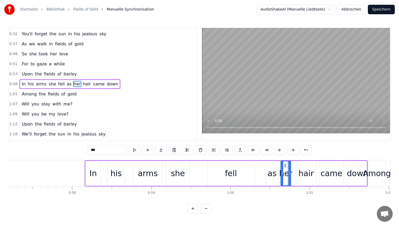
drag, startPoint x: 287, startPoint y: 170, endPoint x: 282, endPoint y: 170, distance: 5.8
click at [282, 170] on div at bounding box center [282, 174] width 2 height 24
click at [261, 157] on div "0:23 You'll remember me when the west wind moves 0:28 Upon the fields of barley…" at bounding box center [199, 120] width 382 height 186
click at [77, 156] on div "0:23 You'll remember me when the west wind moves 0:28 Upon the fields of barley…" at bounding box center [199, 120] width 382 height 186
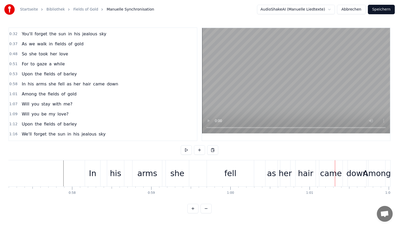
click at [328, 172] on div "came" at bounding box center [331, 174] width 22 height 12
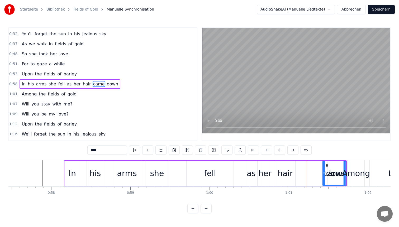
scroll to position [0, 4556]
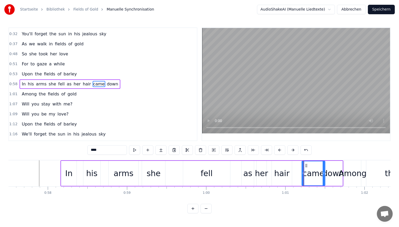
drag, startPoint x: 324, startPoint y: 164, endPoint x: 306, endPoint y: 164, distance: 18.0
click at [306, 164] on icon at bounding box center [307, 166] width 4 height 4
drag, startPoint x: 324, startPoint y: 170, endPoint x: 320, endPoint y: 170, distance: 3.7
click at [320, 170] on div at bounding box center [320, 174] width 2 height 24
click at [285, 167] on div "hair" at bounding box center [282, 173] width 20 height 25
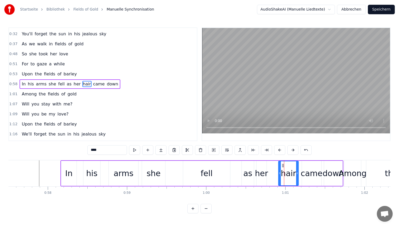
drag, startPoint x: 276, startPoint y: 165, endPoint x: 283, endPoint y: 165, distance: 6.9
click at [283, 165] on icon at bounding box center [283, 166] width 4 height 4
click at [264, 166] on div "her" at bounding box center [262, 173] width 10 height 25
type input "***"
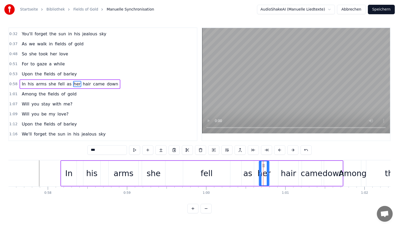
drag, startPoint x: 261, startPoint y: 165, endPoint x: 265, endPoint y: 165, distance: 3.4
click at [265, 165] on icon at bounding box center [264, 166] width 4 height 4
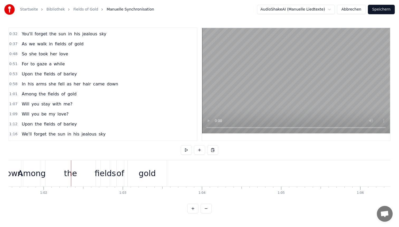
scroll to position [0, 4887]
click at [29, 167] on div "Among" at bounding box center [22, 174] width 17 height 26
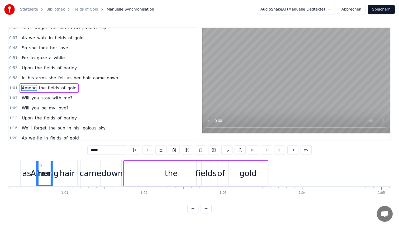
scroll to position [0, 4758]
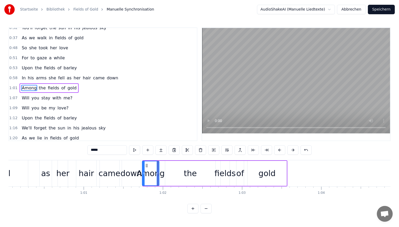
drag, startPoint x: 24, startPoint y: 165, endPoint x: 146, endPoint y: 170, distance: 122.4
click at [146, 170] on div "Among" at bounding box center [151, 174] width 16 height 24
click at [177, 167] on div "the" at bounding box center [190, 173] width 50 height 25
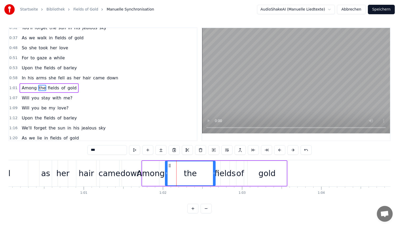
scroll to position [29, 0]
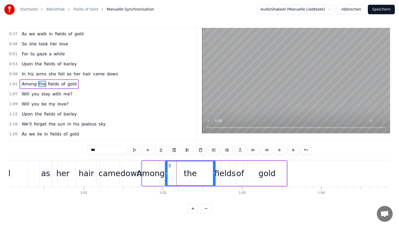
click at [156, 166] on div "Among" at bounding box center [150, 173] width 17 height 25
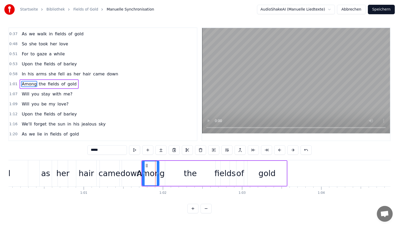
click at [287, 162] on div "gold" at bounding box center [267, 173] width 40 height 25
type input "****"
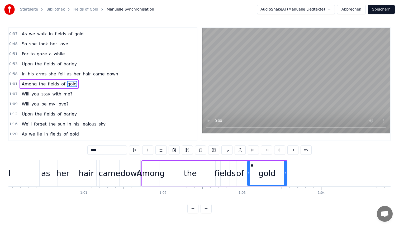
click at [208, 186] on div "Among the fields of gold" at bounding box center [215, 174] width 146 height 26
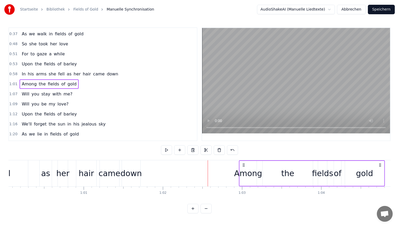
drag, startPoint x: 146, startPoint y: 165, endPoint x: 244, endPoint y: 172, distance: 98.0
click at [244, 172] on div "Among the fields of gold" at bounding box center [312, 174] width 146 height 26
click at [165, 156] on div "0:23 You'll remember me when the west wind moves 0:28 Upon the fields of barley…" at bounding box center [199, 120] width 382 height 186
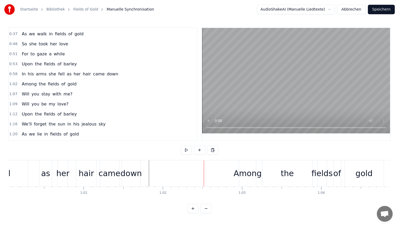
click at [130, 174] on div "down" at bounding box center [131, 174] width 21 height 12
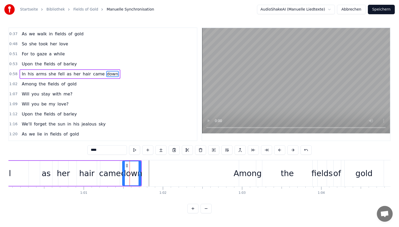
scroll to position [19, 0]
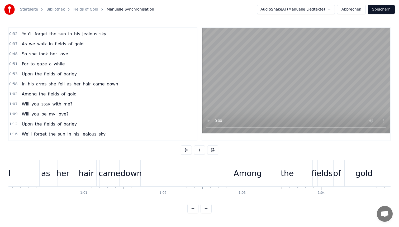
click at [135, 185] on div "down" at bounding box center [131, 174] width 18 height 26
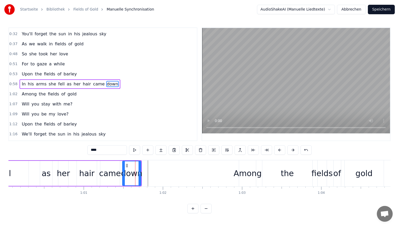
click at [121, 186] on div "In his arms she fell as her hair came down" at bounding box center [0, 174] width 283 height 26
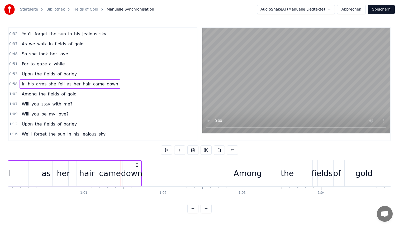
click at [139, 169] on div "down" at bounding box center [131, 174] width 21 height 12
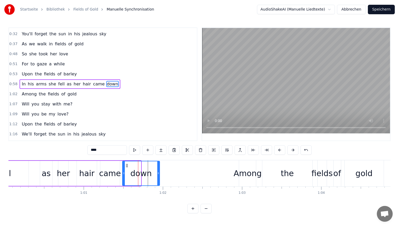
drag, startPoint x: 139, startPoint y: 170, endPoint x: 161, endPoint y: 172, distance: 22.2
click at [160, 172] on div at bounding box center [158, 174] width 2 height 24
click at [174, 160] on div "0:23 You'll remember me when the west wind moves 0:28 Upon the fields of barley…" at bounding box center [199, 120] width 382 height 186
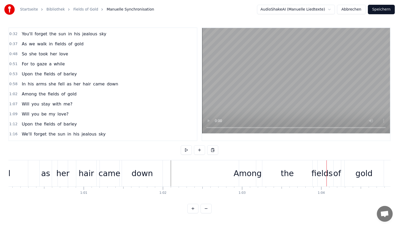
click at [246, 166] on div "Among" at bounding box center [247, 174] width 17 height 26
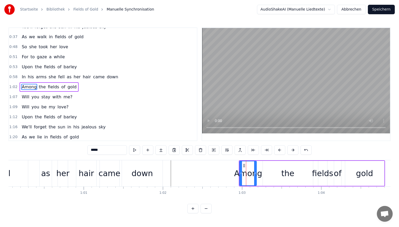
scroll to position [29, 0]
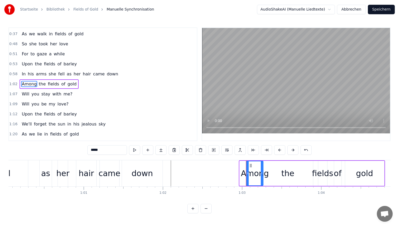
drag, startPoint x: 244, startPoint y: 165, endPoint x: 251, endPoint y: 166, distance: 6.6
click at [251, 166] on icon at bounding box center [251, 166] width 4 height 4
click at [281, 170] on div "the" at bounding box center [288, 173] width 50 height 25
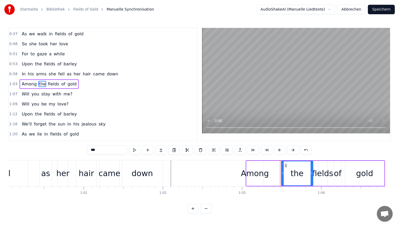
drag, startPoint x: 264, startPoint y: 167, endPoint x: 283, endPoint y: 167, distance: 18.5
click at [283, 167] on div at bounding box center [283, 174] width 2 height 24
click at [260, 172] on div "Among" at bounding box center [255, 174] width 28 height 12
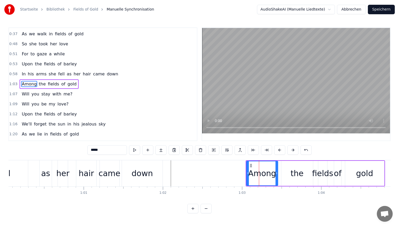
drag, startPoint x: 261, startPoint y: 172, endPoint x: 276, endPoint y: 172, distance: 14.5
click at [276, 172] on icon at bounding box center [277, 173] width 2 height 4
click at [324, 172] on div "fields" at bounding box center [322, 174] width 21 height 12
type input "******"
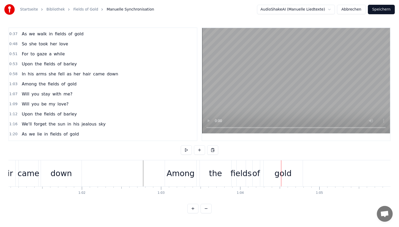
scroll to position [0, 4846]
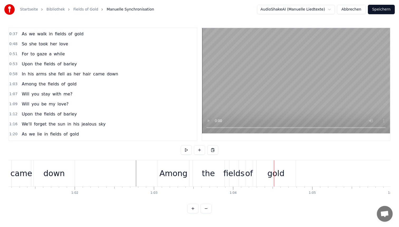
click at [272, 175] on div "gold" at bounding box center [276, 174] width 17 height 12
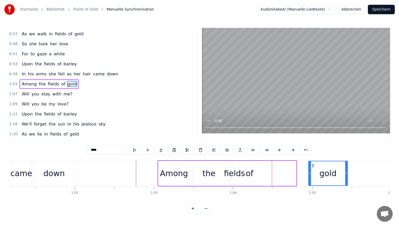
drag, startPoint x: 261, startPoint y: 165, endPoint x: 312, endPoint y: 166, distance: 51.5
click at [312, 166] on icon at bounding box center [313, 166] width 4 height 4
click at [250, 173] on div "of" at bounding box center [250, 174] width 8 height 12
type input "**"
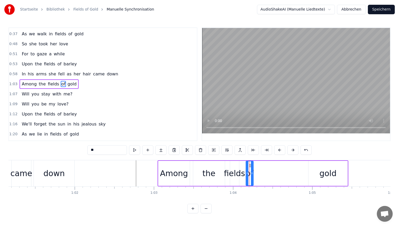
drag, startPoint x: 249, startPoint y: 165, endPoint x: 292, endPoint y: 169, distance: 42.9
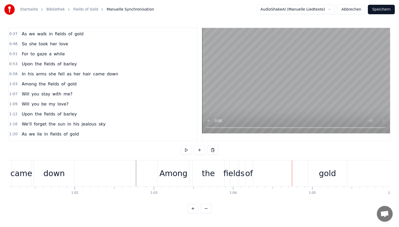
click at [250, 171] on div "of" at bounding box center [249, 174] width 8 height 12
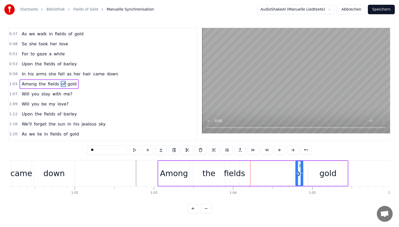
drag, startPoint x: 250, startPoint y: 165, endPoint x: 300, endPoint y: 173, distance: 50.3
click at [300, 173] on div "of" at bounding box center [299, 174] width 7 height 24
click at [236, 174] on div "fields" at bounding box center [234, 174] width 21 height 12
type input "******"
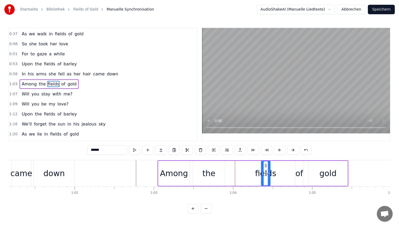
drag, startPoint x: 234, startPoint y: 166, endPoint x: 266, endPoint y: 167, distance: 32.0
click at [266, 167] on icon at bounding box center [266, 166] width 4 height 4
drag, startPoint x: 270, startPoint y: 168, endPoint x: 288, endPoint y: 169, distance: 17.4
click at [288, 169] on div at bounding box center [287, 174] width 2 height 24
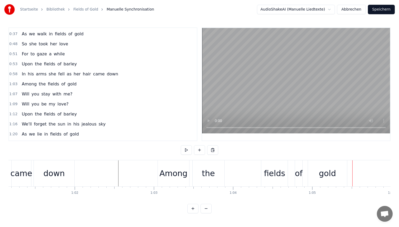
click at [203, 172] on div "the" at bounding box center [209, 174] width 32 height 26
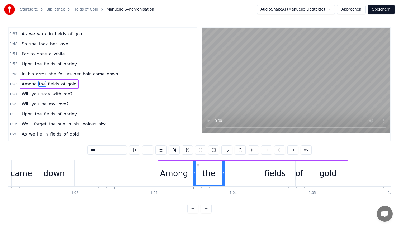
click at [269, 167] on div "fields" at bounding box center [275, 173] width 26 height 25
type input "******"
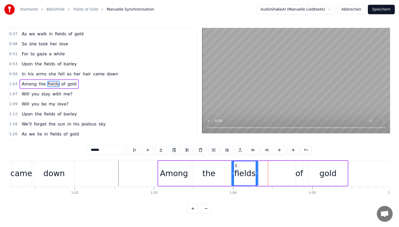
drag, startPoint x: 267, startPoint y: 165, endPoint x: 235, endPoint y: 165, distance: 32.0
click at [235, 165] on icon at bounding box center [236, 166] width 4 height 4
click at [290, 169] on div "Among the fields of gold" at bounding box center [253, 174] width 191 height 26
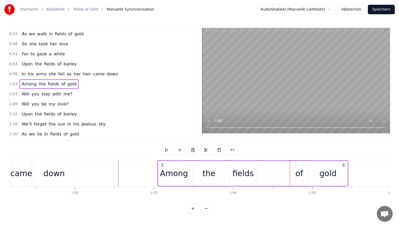
click at [297, 169] on div "of" at bounding box center [300, 174] width 8 height 12
click at [255, 174] on div "fields" at bounding box center [243, 173] width 26 height 25
type input "******"
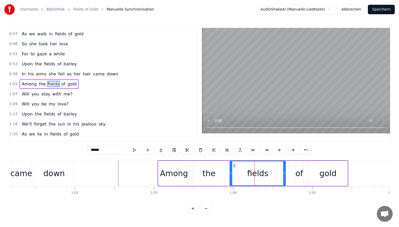
drag, startPoint x: 256, startPoint y: 174, endPoint x: 285, endPoint y: 174, distance: 29.3
click at [285, 174] on icon at bounding box center [284, 173] width 2 height 4
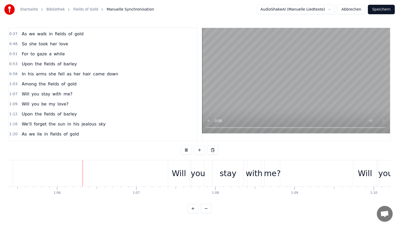
scroll to position [0, 5185]
click at [264, 170] on div "me?" at bounding box center [268, 174] width 17 height 12
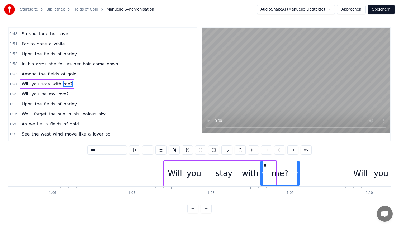
drag, startPoint x: 275, startPoint y: 170, endPoint x: 298, endPoint y: 169, distance: 23.2
click at [298, 169] on div at bounding box center [298, 174] width 2 height 24
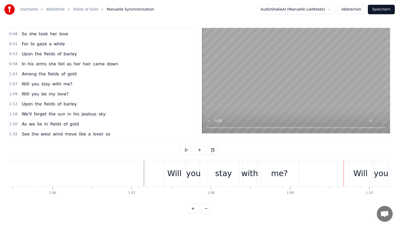
click at [280, 173] on div "me?" at bounding box center [279, 174] width 17 height 12
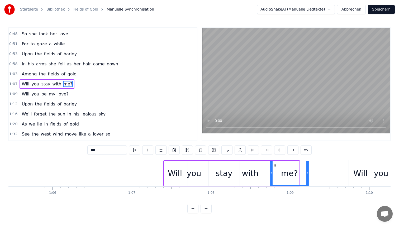
drag, startPoint x: 266, startPoint y: 166, endPoint x: 280, endPoint y: 166, distance: 14.0
click at [247, 175] on div "with" at bounding box center [250, 174] width 17 height 12
type input "****"
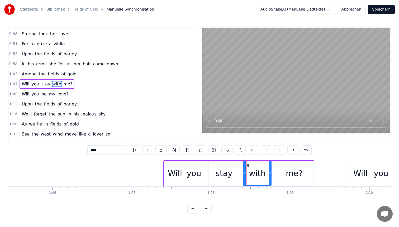
drag, startPoint x: 255, startPoint y: 175, endPoint x: 270, endPoint y: 175, distance: 14.3
click at [270, 175] on icon at bounding box center [270, 173] width 2 height 4
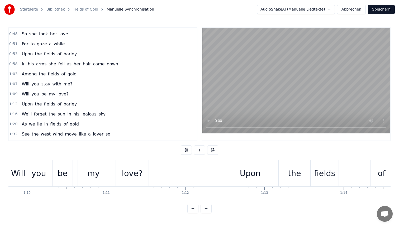
scroll to position [0, 5530]
click at [130, 168] on div "love?" at bounding box center [130, 174] width 21 height 12
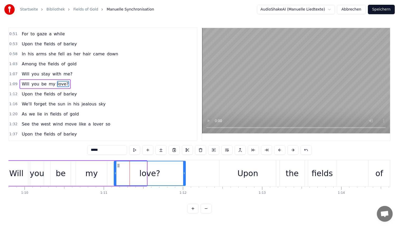
drag, startPoint x: 146, startPoint y: 169, endPoint x: 185, endPoint y: 170, distance: 39.1
click at [185, 170] on div at bounding box center [184, 174] width 2 height 24
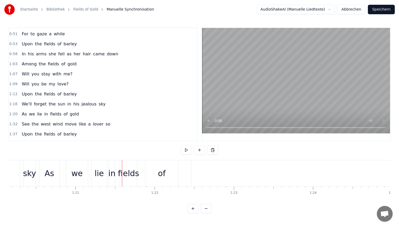
scroll to position [0, 6336]
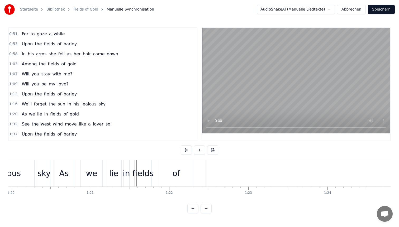
click at [71, 174] on div "As" at bounding box center [64, 174] width 20 height 26
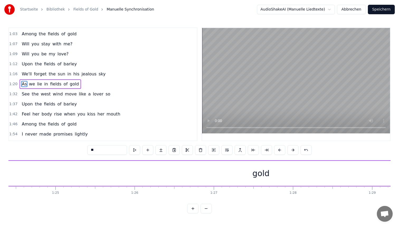
scroll to position [0, 6692]
click at [256, 172] on div "gold" at bounding box center [257, 174] width 17 height 12
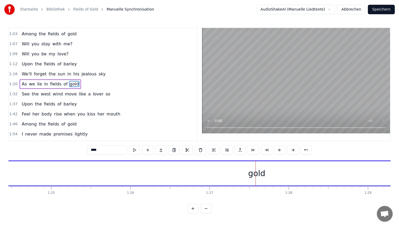
click at [262, 173] on div "gold" at bounding box center [257, 174] width 17 height 12
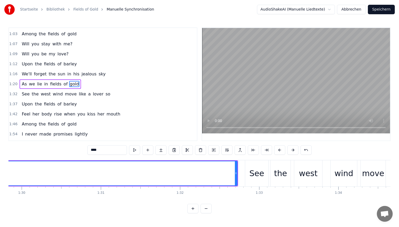
scroll to position [0, 7123]
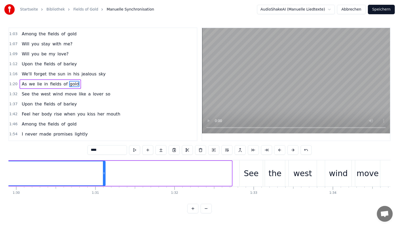
drag, startPoint x: 231, startPoint y: 174, endPoint x: 87, endPoint y: 181, distance: 144.6
click at [103, 181] on div at bounding box center [104, 174] width 2 height 24
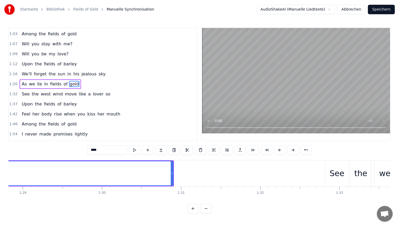
scroll to position [0, 6998]
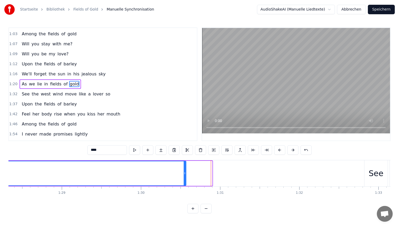
drag, startPoint x: 211, startPoint y: 172, endPoint x: 36, endPoint y: 172, distance: 175.6
click at [184, 172] on icon at bounding box center [185, 173] width 2 height 4
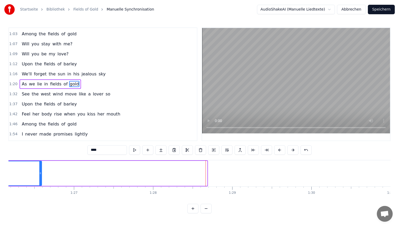
drag, startPoint x: 205, startPoint y: 171, endPoint x: 39, endPoint y: 170, distance: 166.7
click at [39, 170] on div at bounding box center [40, 174] width 2 height 24
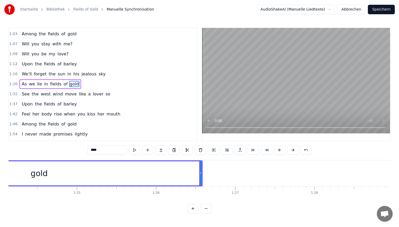
scroll to position [0, 6650]
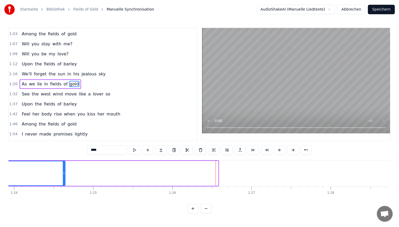
drag, startPoint x: 218, startPoint y: 172, endPoint x: 37, endPoint y: 173, distance: 180.7
click at [63, 173] on icon at bounding box center [64, 173] width 2 height 4
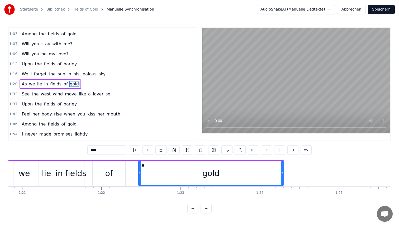
scroll to position [0, 6379]
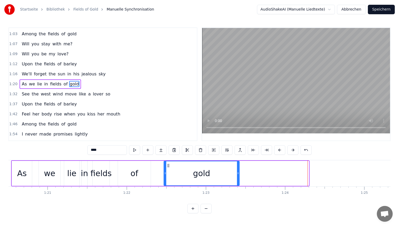
drag, startPoint x: 308, startPoint y: 168, endPoint x: 239, endPoint y: 167, distance: 69.5
click at [239, 167] on div at bounding box center [238, 174] width 2 height 24
click at [27, 170] on div "As" at bounding box center [22, 173] width 20 height 25
type input "**"
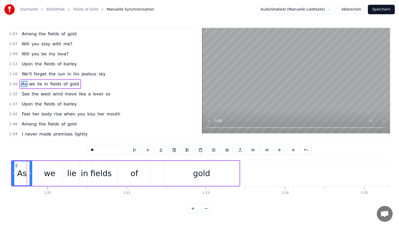
scroll to position [0, 6371]
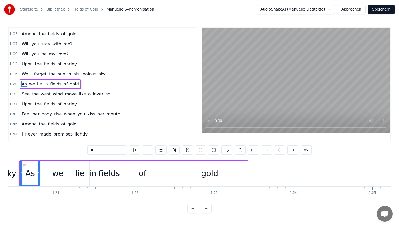
click at [165, 186] on div "As we lie in fields of gold" at bounding box center [133, 174] width 229 height 26
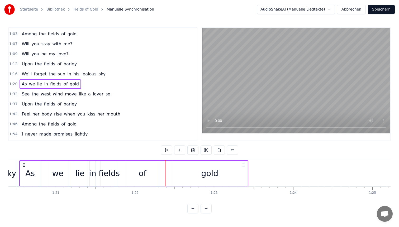
drag, startPoint x: 163, startPoint y: 186, endPoint x: 193, endPoint y: 186, distance: 29.1
click at [193, 186] on div "As we lie in fields of gold" at bounding box center [133, 174] width 229 height 26
click at [165, 185] on div "As we lie in fields of gold" at bounding box center [133, 174] width 229 height 26
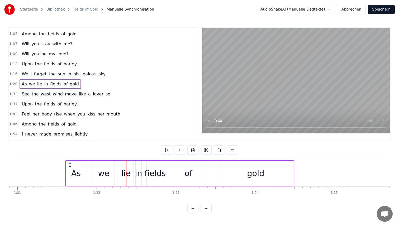
drag, startPoint x: 244, startPoint y: 164, endPoint x: 378, endPoint y: 171, distance: 134.9
click at [294, 171] on div "As we lie in fields of gold" at bounding box center [179, 174] width 229 height 26
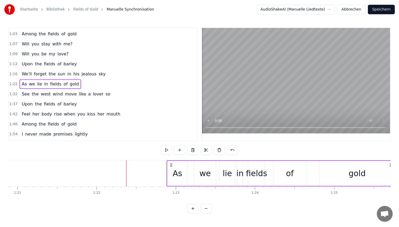
scroll to position [0, 6422]
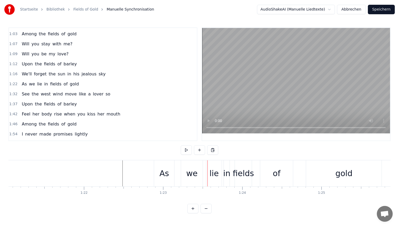
click at [161, 168] on div "As" at bounding box center [165, 174] width 10 height 12
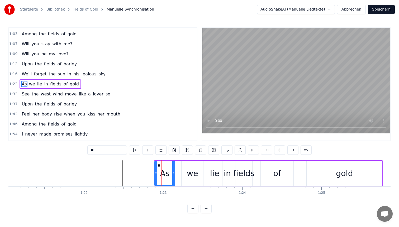
click at [377, 177] on div "gold" at bounding box center [345, 173] width 76 height 25
type input "****"
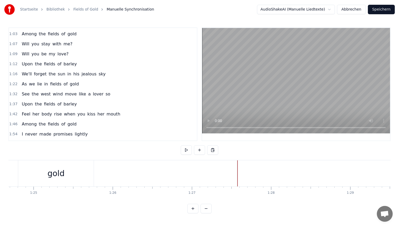
scroll to position [0, 6660]
click at [66, 182] on div "As we lie in fields of gold" at bounding box center [30, 174] width 229 height 26
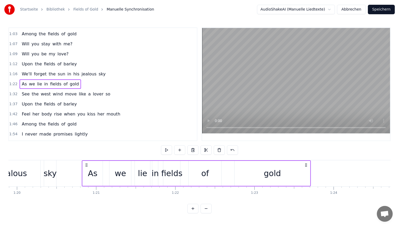
scroll to position [0, 6330]
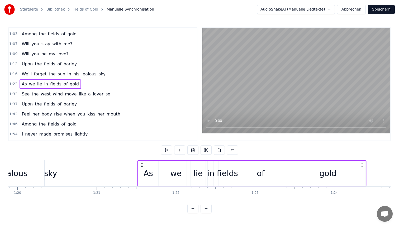
drag, startPoint x: 163, startPoint y: 165, endPoint x: 142, endPoint y: 171, distance: 22.3
click at [142, 171] on div "As we lie in fields of gold" at bounding box center [252, 174] width 229 height 26
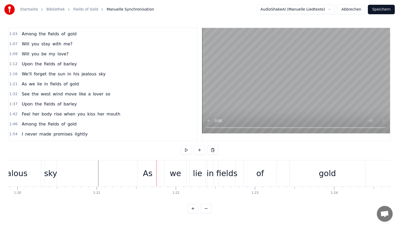
click at [150, 172] on div "As" at bounding box center [148, 174] width 10 height 12
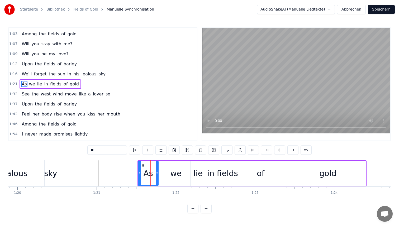
click at [162, 185] on div "As we lie in fields of gold" at bounding box center [252, 174] width 229 height 26
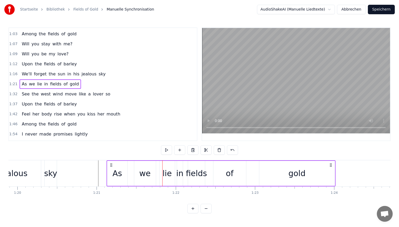
drag, startPoint x: 141, startPoint y: 163, endPoint x: 111, endPoint y: 164, distance: 29.9
click at [111, 164] on icon at bounding box center [111, 165] width 4 height 4
click at [273, 171] on div "gold" at bounding box center [298, 173] width 76 height 25
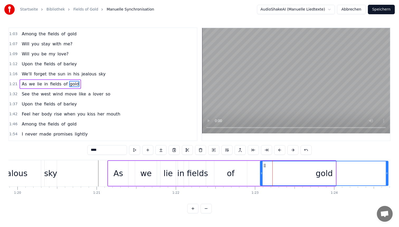
drag, startPoint x: 335, startPoint y: 168, endPoint x: 390, endPoint y: 172, distance: 55.1
click at [388, 172] on div at bounding box center [387, 174] width 2 height 24
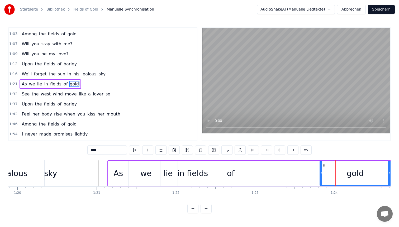
drag, startPoint x: 262, startPoint y: 174, endPoint x: 329, endPoint y: 175, distance: 66.8
click at [322, 175] on icon at bounding box center [321, 173] width 2 height 4
click at [233, 171] on div "of" at bounding box center [231, 174] width 8 height 12
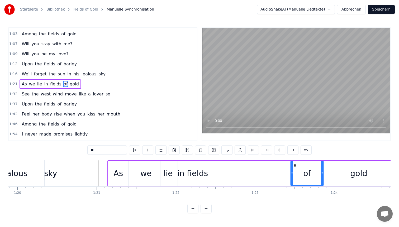
drag, startPoint x: 219, startPoint y: 165, endPoint x: 295, endPoint y: 165, distance: 76.3
click at [295, 165] on icon at bounding box center [295, 166] width 4 height 4
click at [196, 173] on div "fields" at bounding box center [197, 174] width 21 height 12
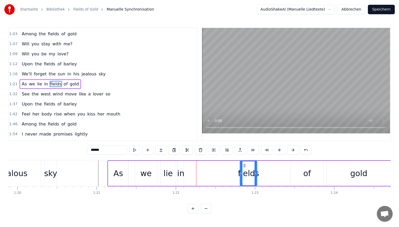
drag, startPoint x: 193, startPoint y: 165, endPoint x: 244, endPoint y: 165, distance: 51.2
click at [244, 165] on icon at bounding box center [245, 166] width 4 height 4
drag, startPoint x: 256, startPoint y: 167, endPoint x: 285, endPoint y: 168, distance: 29.4
click at [285, 168] on div at bounding box center [285, 174] width 2 height 24
click at [306, 169] on div "of" at bounding box center [307, 174] width 8 height 12
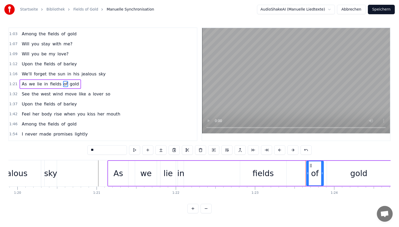
drag, startPoint x: 292, startPoint y: 171, endPoint x: 307, endPoint y: 171, distance: 15.6
click at [307, 171] on div at bounding box center [308, 174] width 2 height 24
click at [273, 173] on div "fields" at bounding box center [263, 173] width 46 height 25
type input "******"
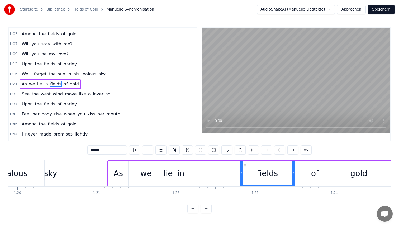
drag, startPoint x: 286, startPoint y: 173, endPoint x: 295, endPoint y: 173, distance: 9.5
click at [295, 173] on icon at bounding box center [294, 173] width 2 height 4
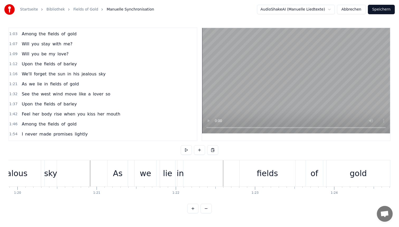
click at [181, 172] on div "in" at bounding box center [180, 174] width 7 height 12
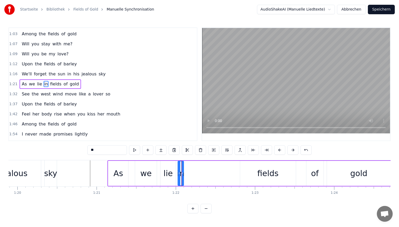
drag, startPoint x: 184, startPoint y: 170, endPoint x: 188, endPoint y: 170, distance: 3.7
click at [188, 170] on div "As we lie in fields of gold" at bounding box center [249, 174] width 284 height 26
click at [181, 170] on div "in" at bounding box center [180, 174] width 7 height 12
click at [181, 169] on div "in" at bounding box center [180, 174] width 7 height 12
drag, startPoint x: 180, startPoint y: 169, endPoint x: 171, endPoint y: 168, distance: 8.7
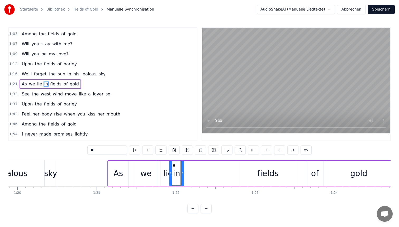
click at [171, 168] on div at bounding box center [171, 174] width 2 height 24
drag, startPoint x: 173, startPoint y: 164, endPoint x: 209, endPoint y: 165, distance: 36.2
click at [209, 165] on icon at bounding box center [210, 166] width 4 height 4
click at [170, 171] on div "lie" at bounding box center [168, 174] width 9 height 12
drag, startPoint x: 165, startPoint y: 165, endPoint x: 174, endPoint y: 165, distance: 9.0
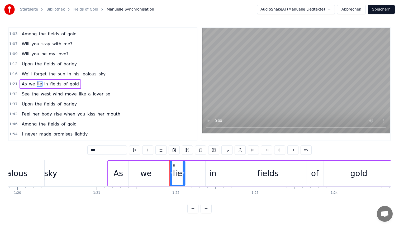
click at [174, 165] on icon at bounding box center [174, 166] width 4 height 4
drag, startPoint x: 183, startPoint y: 167, endPoint x: 195, endPoint y: 167, distance: 12.4
click at [195, 167] on div at bounding box center [196, 174] width 2 height 24
click at [151, 172] on div "we" at bounding box center [146, 174] width 11 height 12
type input "**"
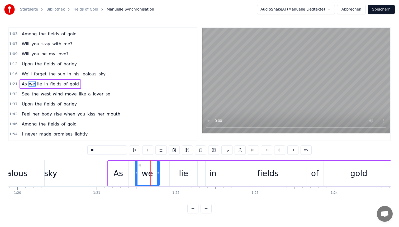
drag, startPoint x: 156, startPoint y: 172, endPoint x: 166, endPoint y: 172, distance: 9.5
click at [159, 172] on icon at bounding box center [158, 173] width 2 height 4
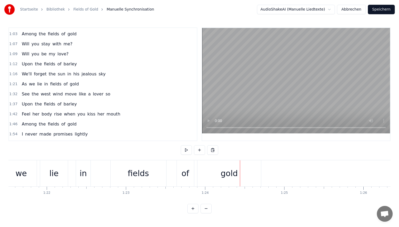
scroll to position [0, 6443]
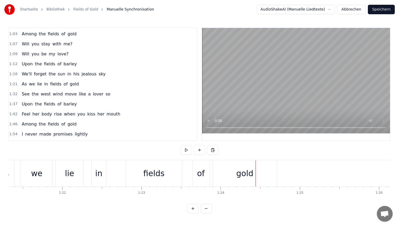
click at [203, 170] on div "of" at bounding box center [201, 174] width 8 height 12
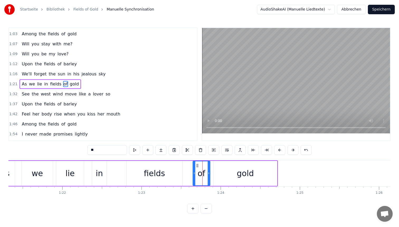
click at [174, 170] on div "fields" at bounding box center [155, 173] width 56 height 25
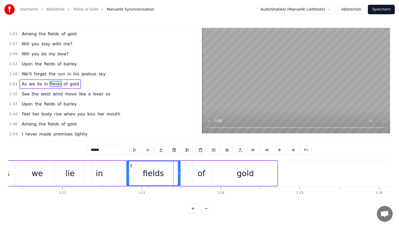
drag, startPoint x: 181, startPoint y: 170, endPoint x: 174, endPoint y: 170, distance: 6.9
click at [178, 170] on div at bounding box center [179, 174] width 2 height 24
click at [199, 169] on div "of" at bounding box center [202, 174] width 8 height 12
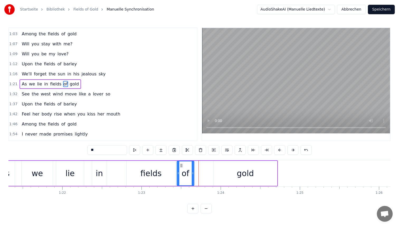
drag, startPoint x: 198, startPoint y: 165, endPoint x: 182, endPoint y: 165, distance: 15.8
click at [182, 165] on icon at bounding box center [181, 166] width 4 height 4
click at [224, 168] on div "gold" at bounding box center [246, 173] width 64 height 25
type input "****"
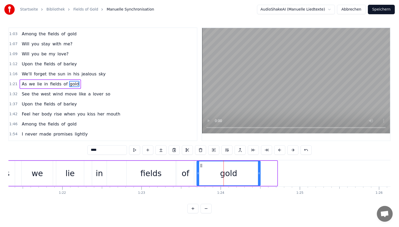
drag, startPoint x: 218, startPoint y: 165, endPoint x: 201, endPoint y: 164, distance: 16.9
click at [201, 164] on icon at bounding box center [201, 166] width 4 height 4
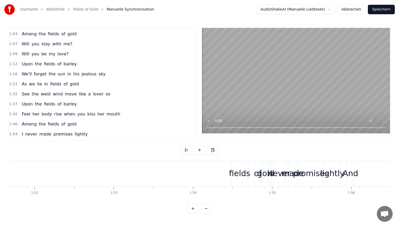
scroll to position [0, 8854]
click at [230, 172] on div "fields" at bounding box center [234, 174] width 21 height 12
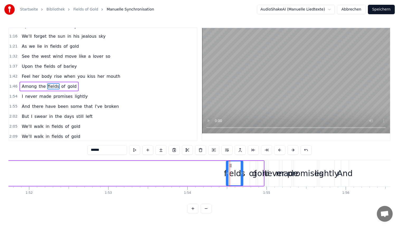
scroll to position [119, 0]
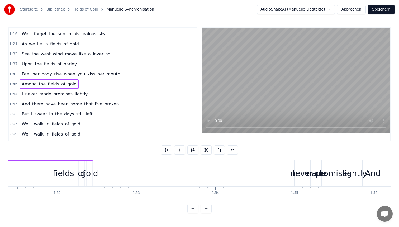
drag, startPoint x: 259, startPoint y: 165, endPoint x: 69, endPoint y: 166, distance: 190.7
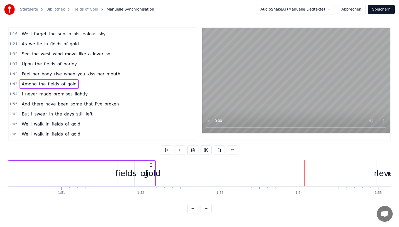
scroll to position [0, 8644]
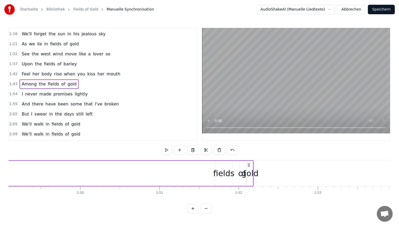
click at [224, 177] on div "fields" at bounding box center [223, 174] width 21 height 12
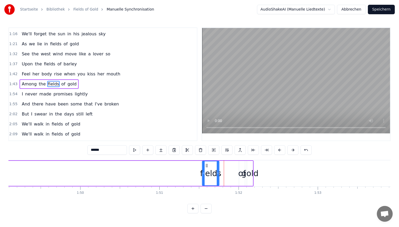
drag, startPoint x: 220, startPoint y: 166, endPoint x: 67, endPoint y: 169, distance: 153.7
click at [203, 169] on div "fields" at bounding box center [211, 174] width 16 height 24
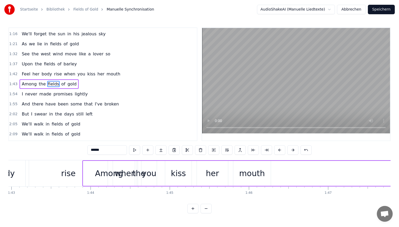
scroll to position [0, 8157]
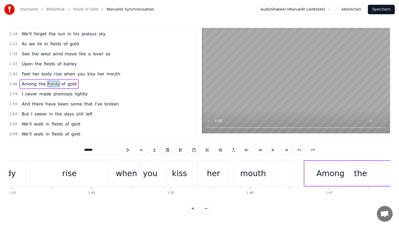
click at [276, 157] on div "0:23 You'll remember me when the west wind moves 0:28 Upon the fields of barley…" at bounding box center [199, 120] width 382 height 186
click at [285, 158] on div "0:23 You'll remember me when the west wind moves 0:28 Upon the fields of barley…" at bounding box center [199, 120] width 382 height 186
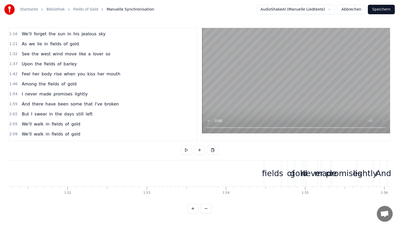
scroll to position [0, 8842]
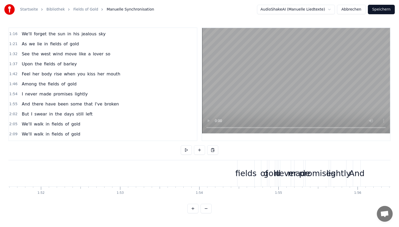
click at [246, 177] on div "fields" at bounding box center [246, 174] width 21 height 12
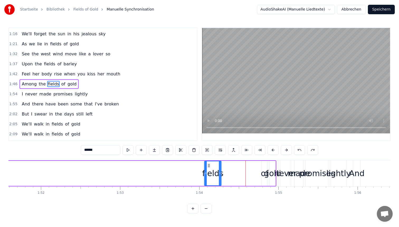
drag, startPoint x: 242, startPoint y: 165, endPoint x: 31, endPoint y: 163, distance: 211.0
click at [205, 163] on div "fields" at bounding box center [213, 174] width 16 height 24
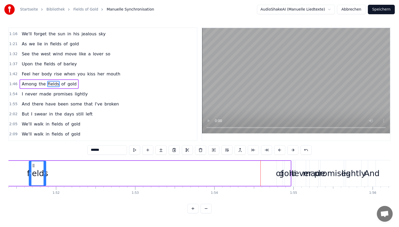
click at [280, 174] on div "of" at bounding box center [280, 174] width 8 height 12
type input "**"
drag, startPoint x: 278, startPoint y: 174, endPoint x: 249, endPoint y: 174, distance: 29.1
click at [277, 174] on icon at bounding box center [278, 173] width 2 height 4
